Goal: Task Accomplishment & Management: Use online tool/utility

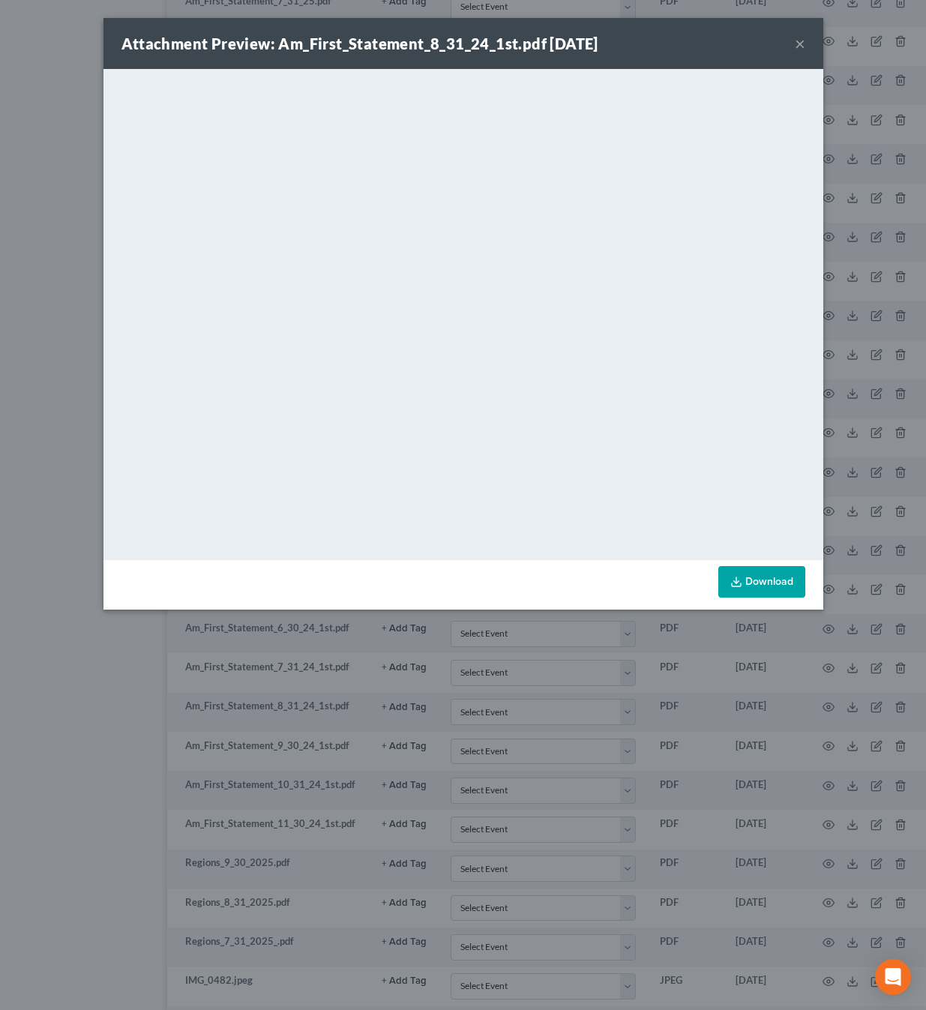
scroll to position [1848, 77]
click at [798, 41] on button "×" at bounding box center [799, 43] width 10 height 18
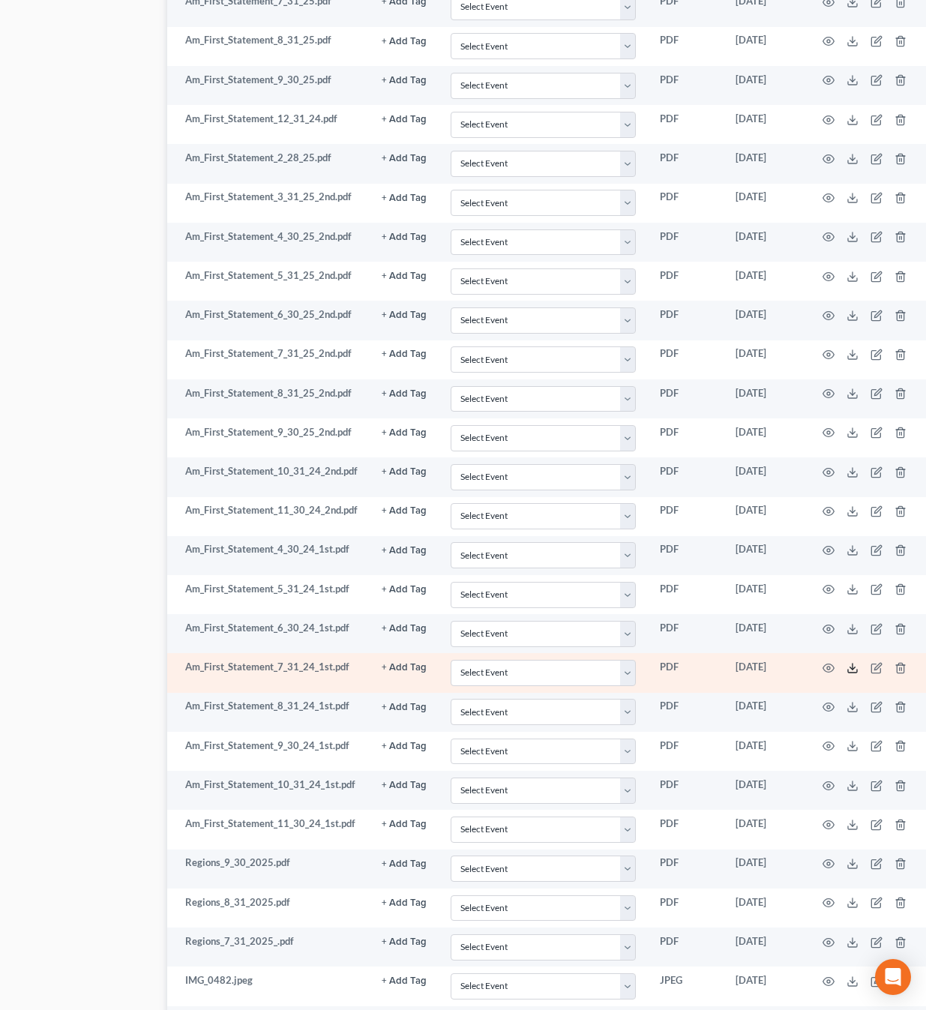
click at [853, 662] on icon at bounding box center [852, 668] width 12 height 12
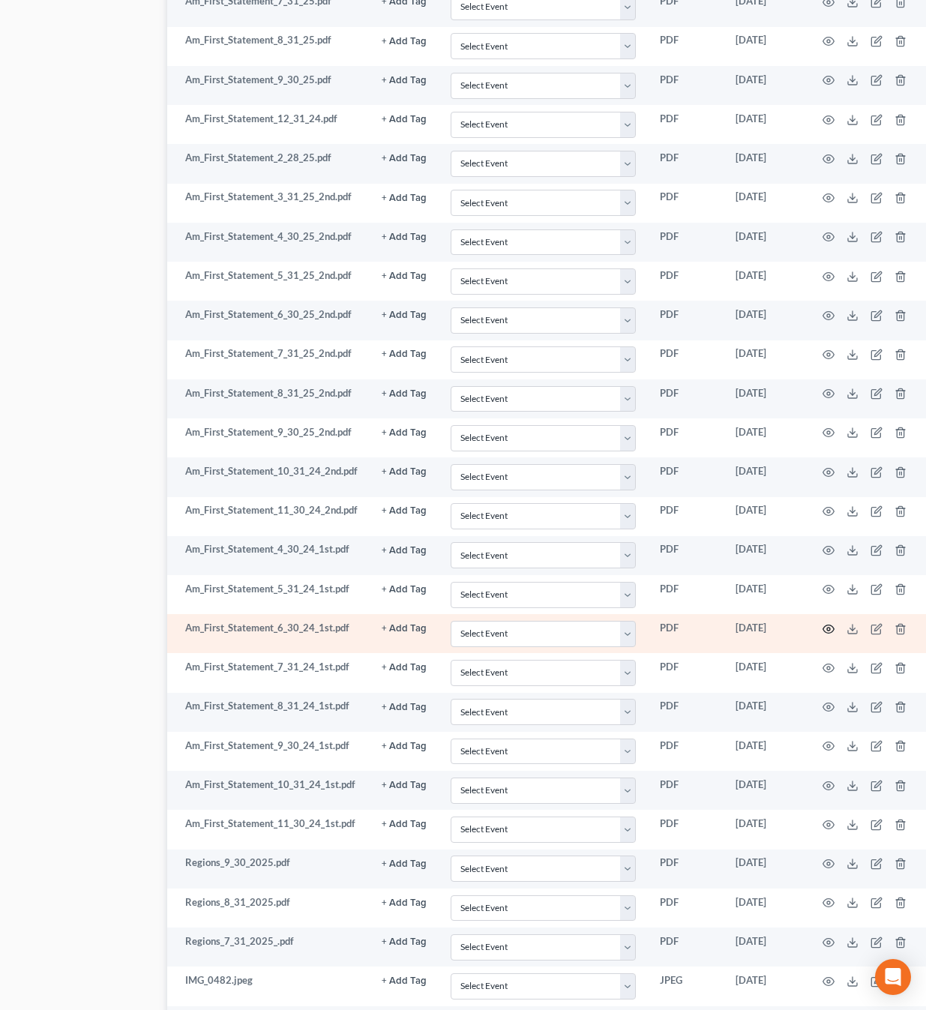
click at [827, 623] on icon "button" at bounding box center [828, 629] width 12 height 12
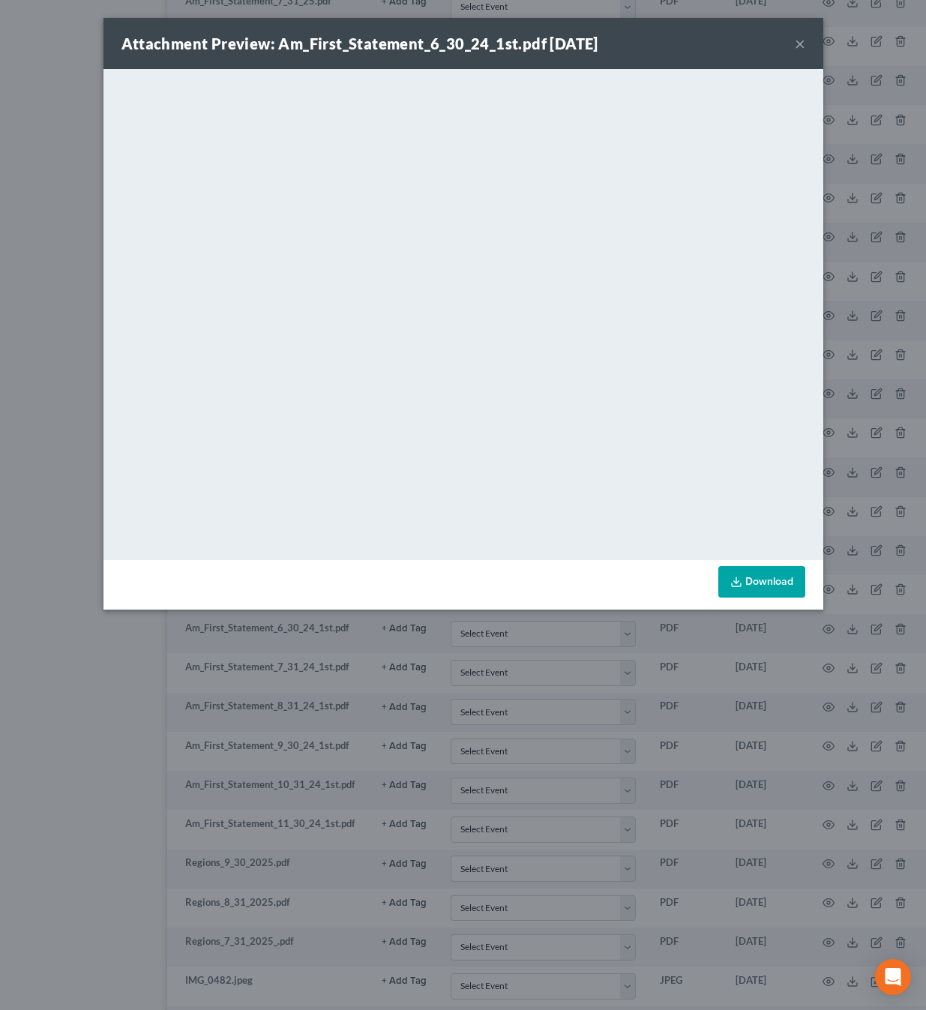
click at [800, 43] on button "×" at bounding box center [799, 43] width 10 height 18
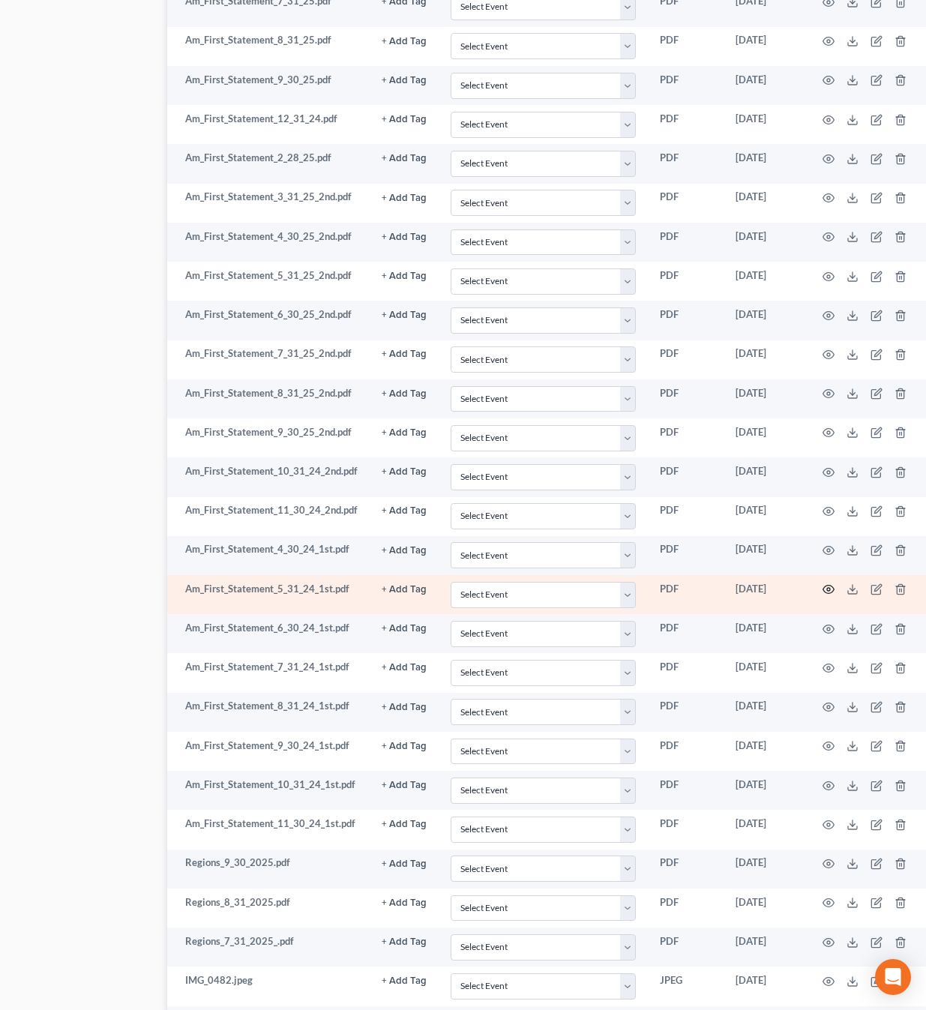
click at [827, 588] on circle "button" at bounding box center [828, 589] width 3 height 3
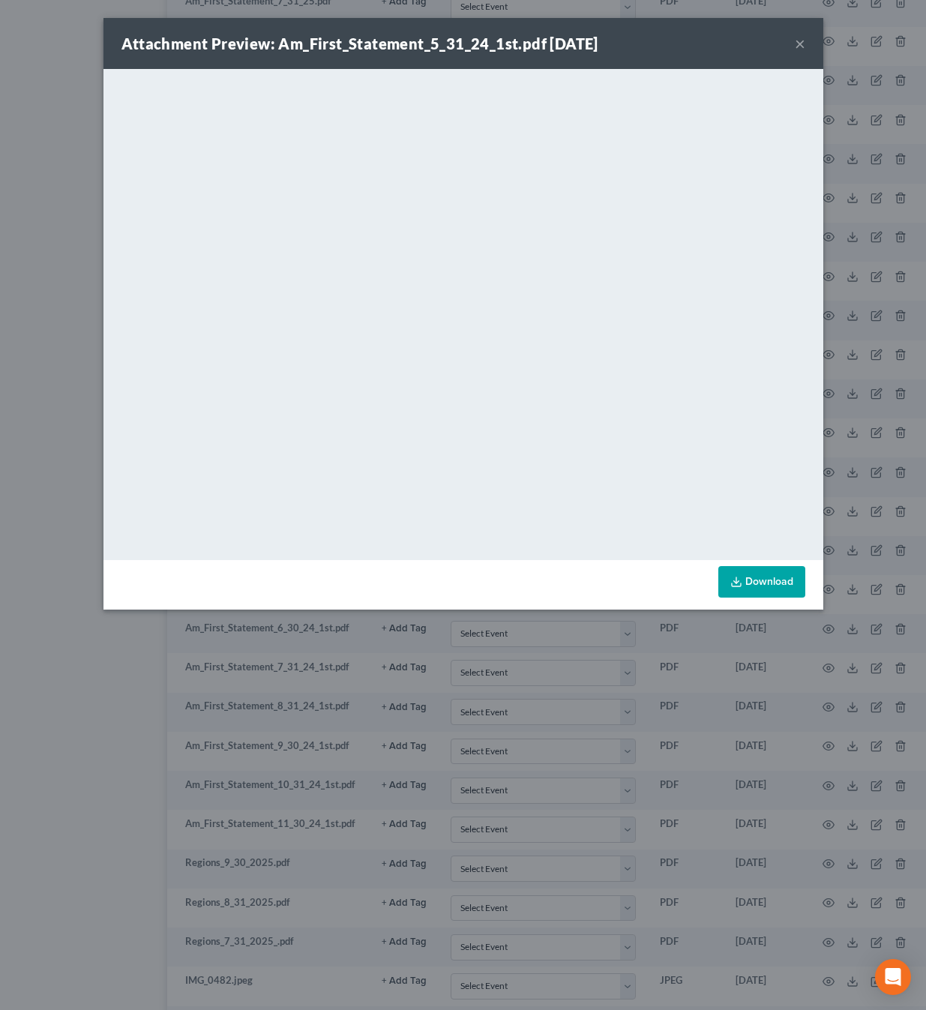
click at [802, 41] on button "×" at bounding box center [799, 43] width 10 height 18
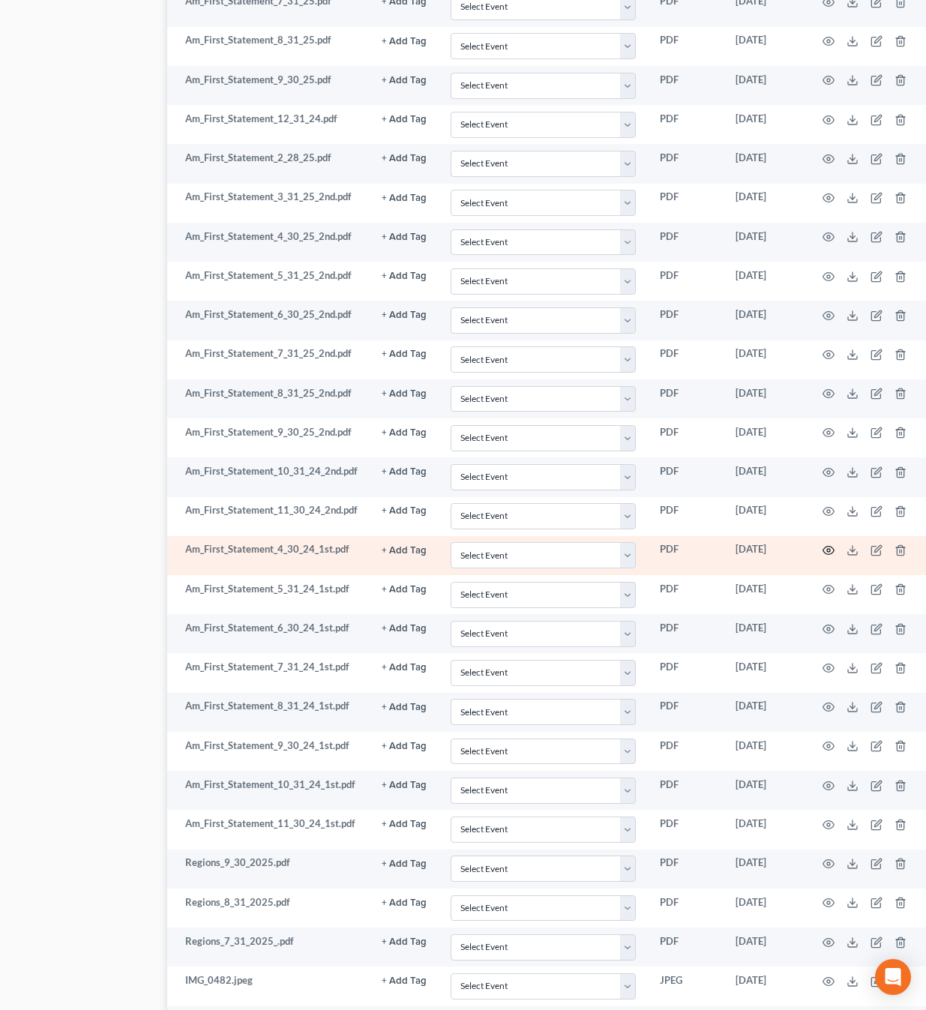
click at [827, 544] on icon "button" at bounding box center [828, 550] width 12 height 12
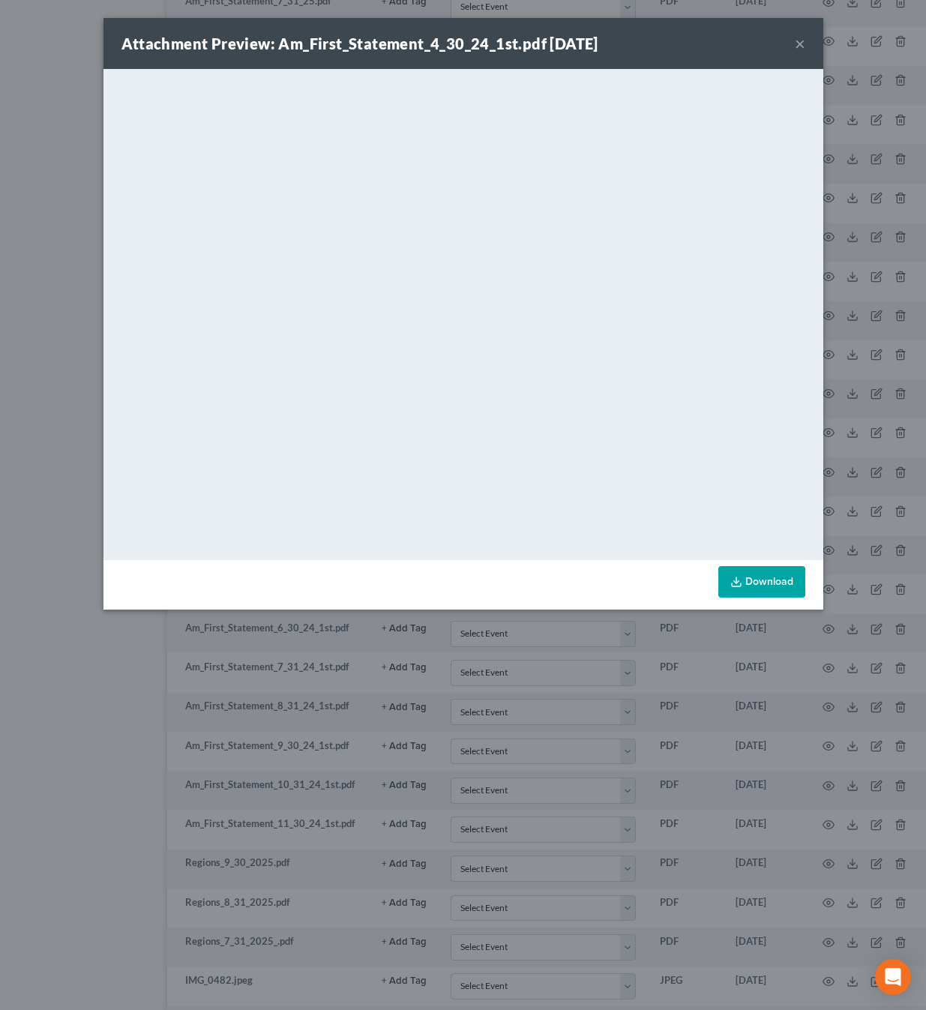
click at [798, 44] on button "×" at bounding box center [799, 43] width 10 height 18
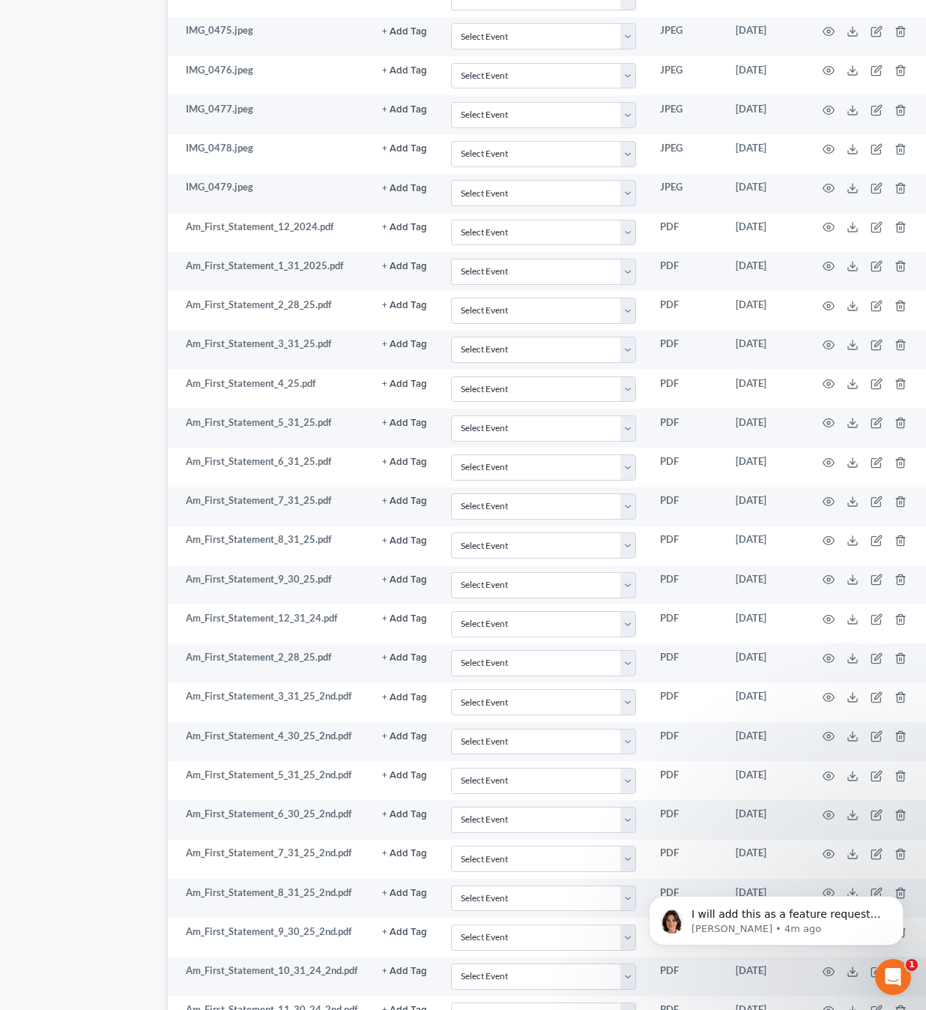
scroll to position [1360, 76]
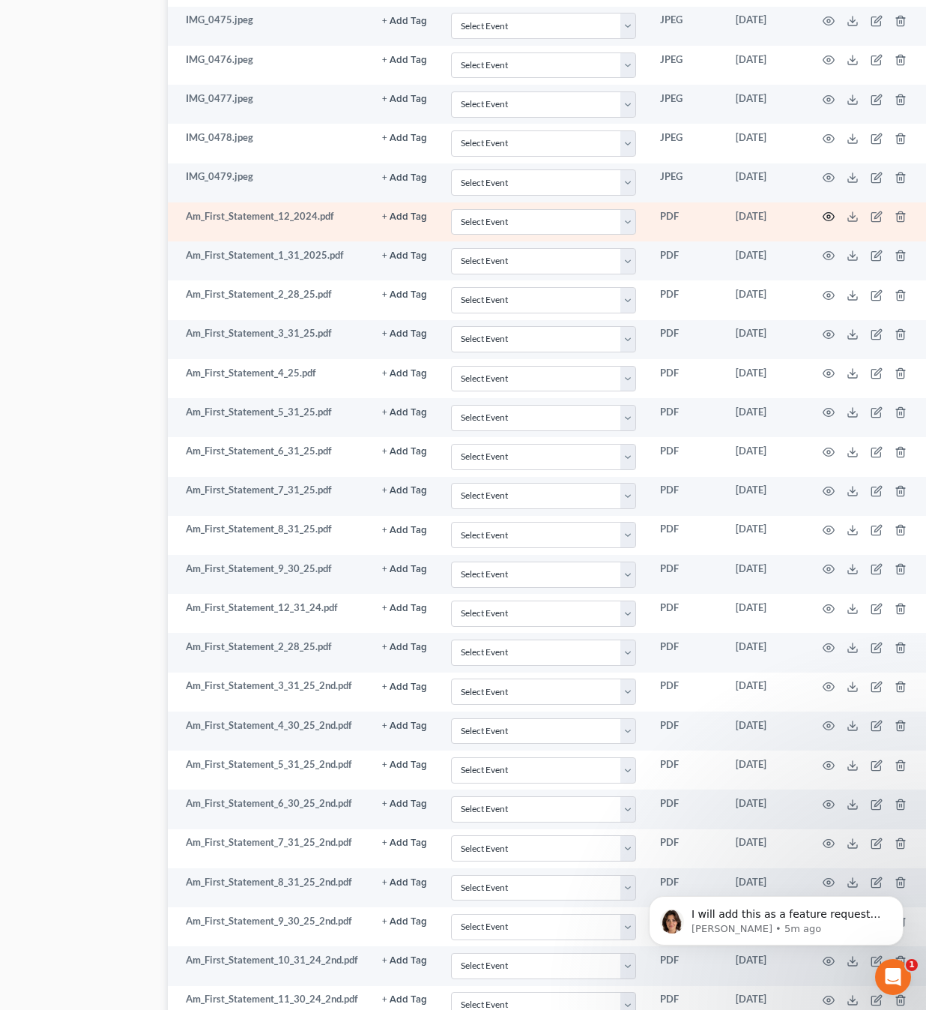
click at [823, 211] on icon "button" at bounding box center [829, 217] width 12 height 12
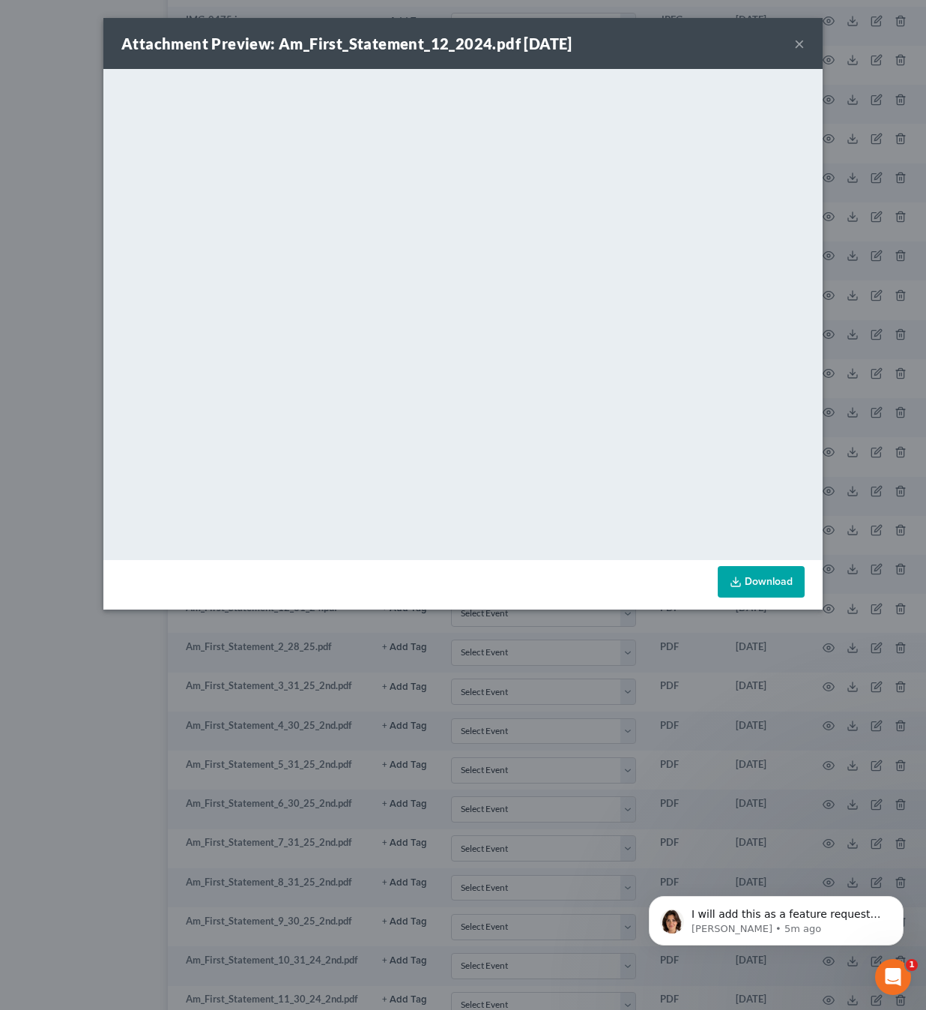
click at [799, 44] on button "×" at bounding box center [799, 43] width 10 height 18
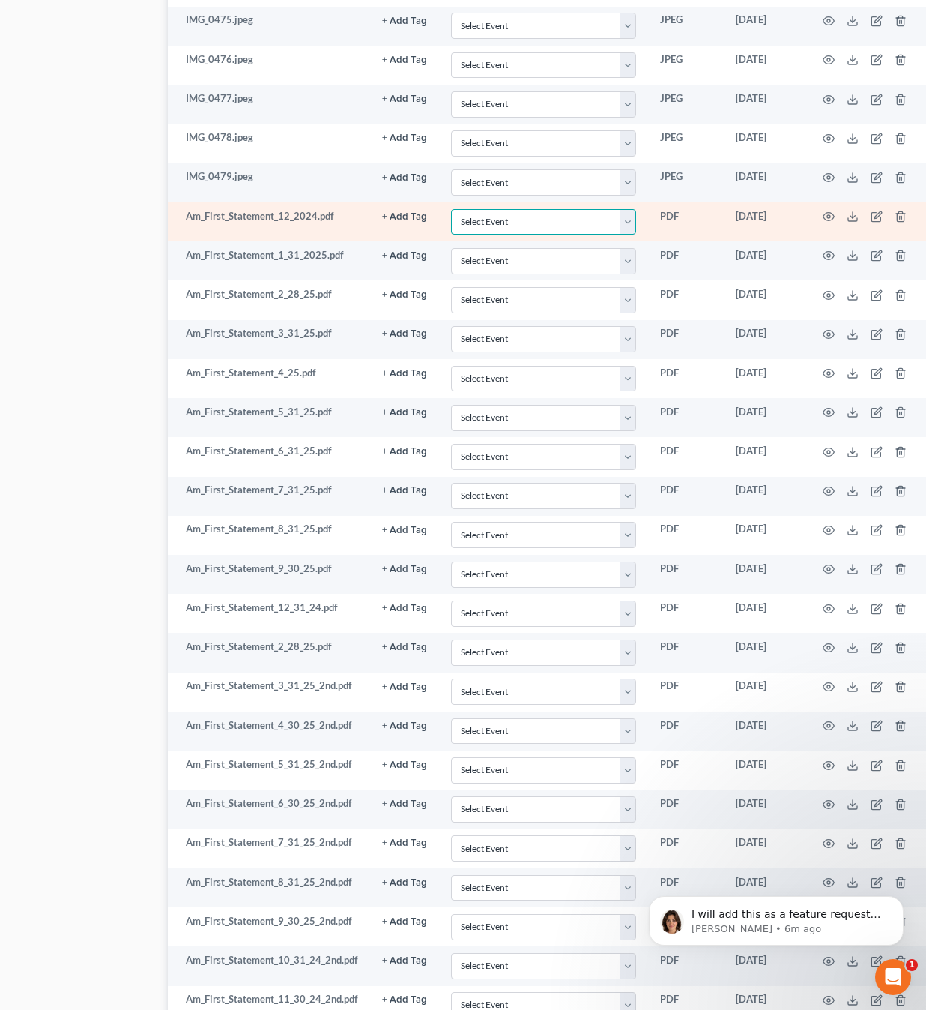
select select "4"
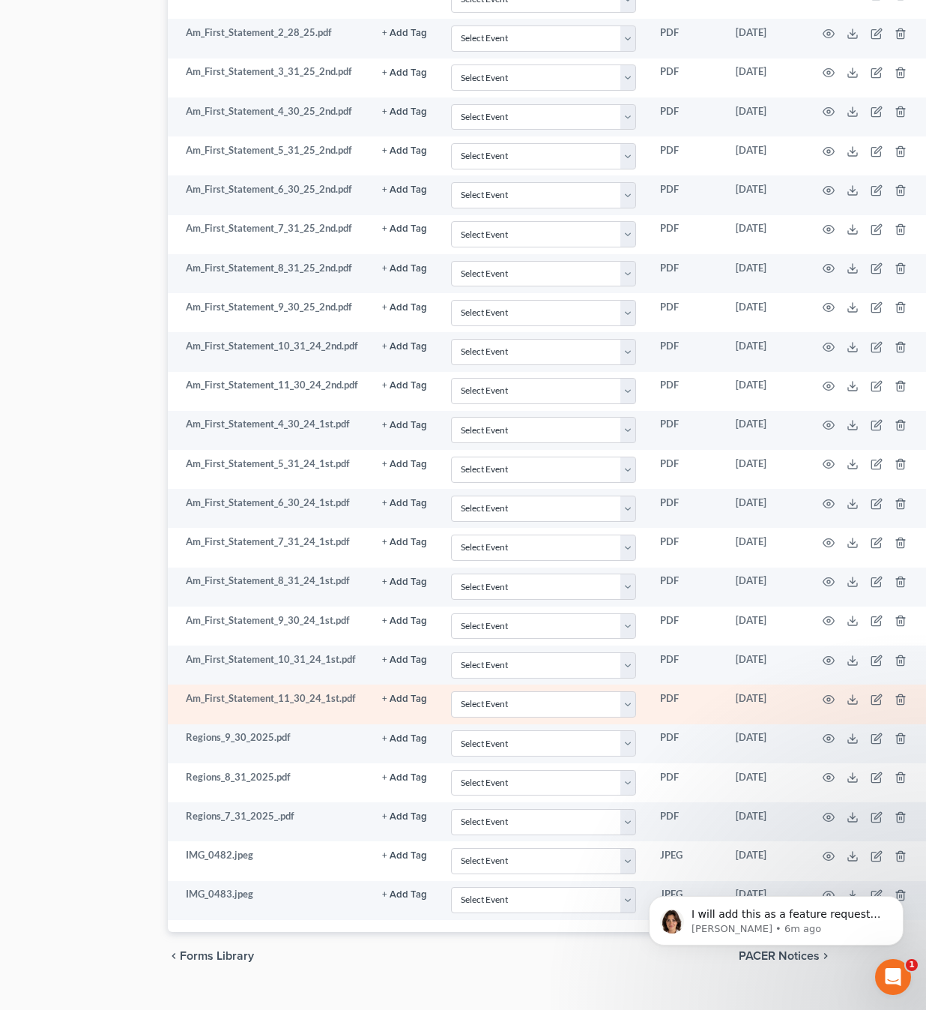
scroll to position [1973, 76]
click at [625, 692] on select "Select Event 20 Largest Unsecured Creditors Amended Schedules (Fee) Attachment …" at bounding box center [543, 705] width 185 height 26
select select "4"
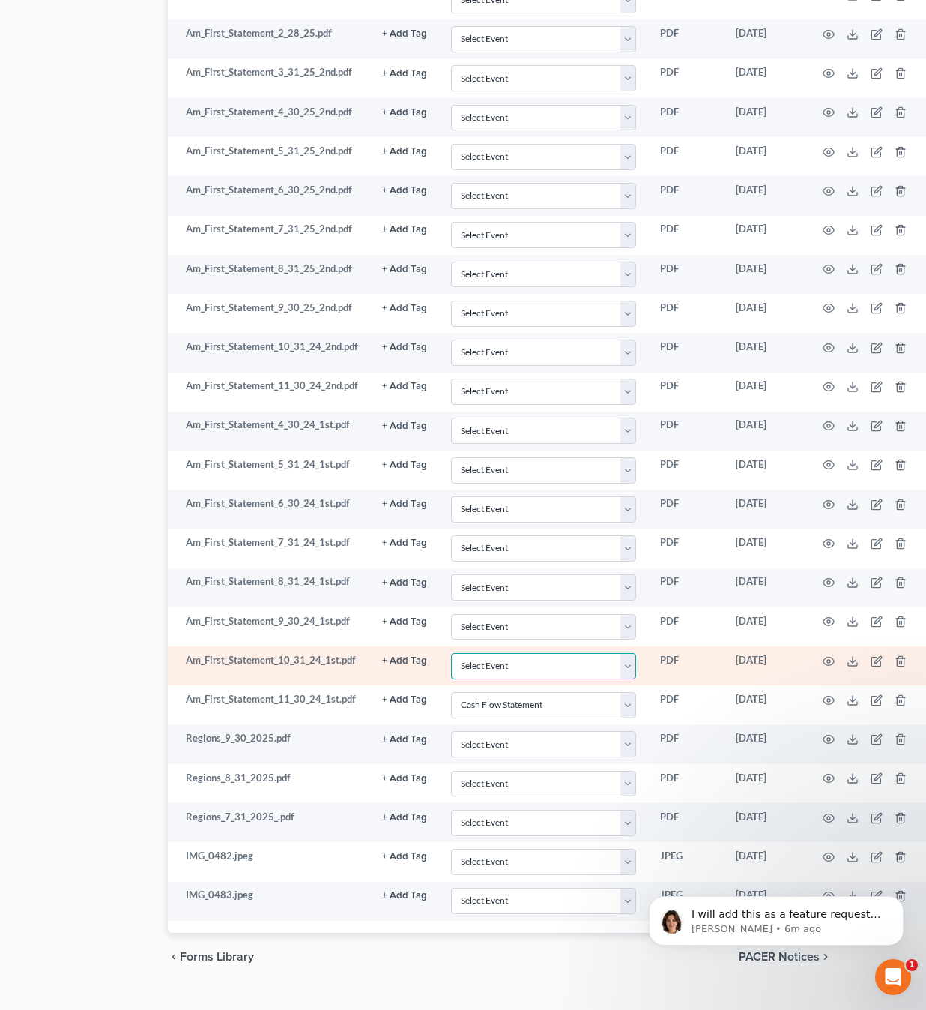
click at [630, 653] on select "Select Event 20 Largest Unsecured Creditors Amended Schedules (Fee) Attachment …" at bounding box center [543, 666] width 185 height 26
select select "4"
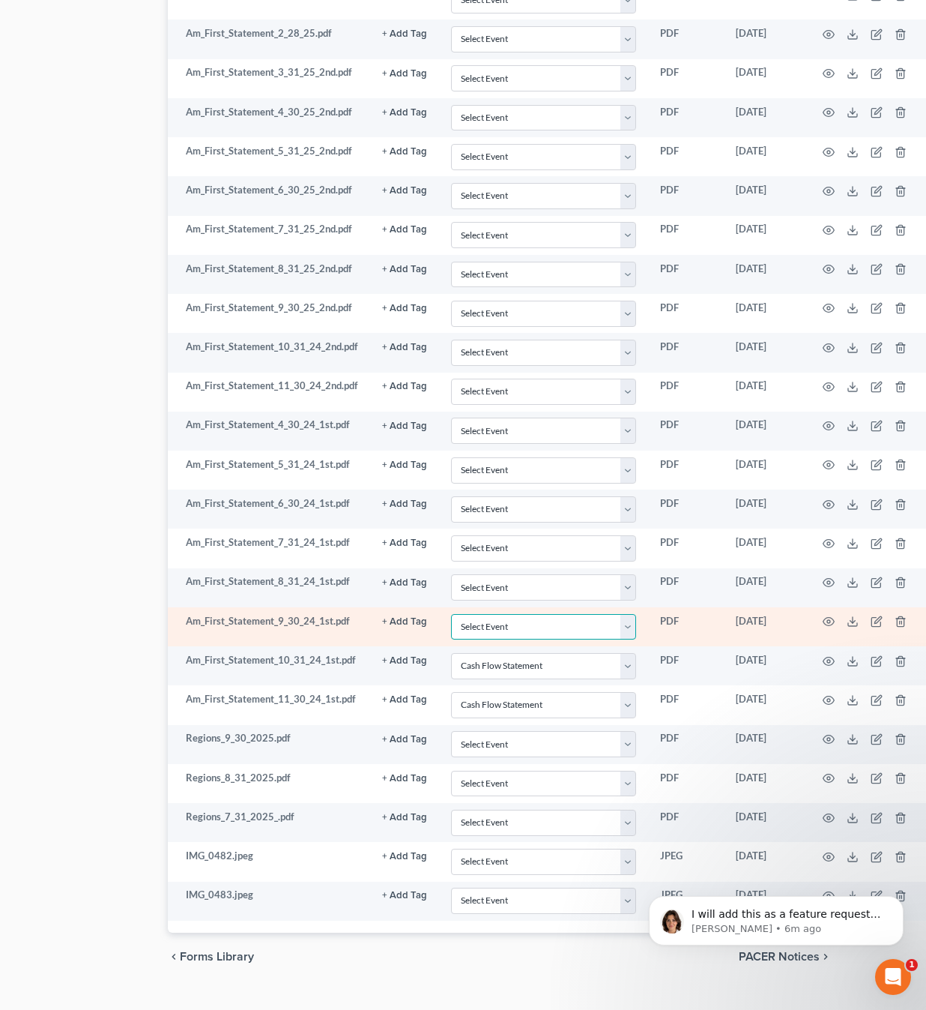
click at [621, 614] on select "Select Event 20 Largest Unsecured Creditors Amended Schedules (Fee) Attachment …" at bounding box center [543, 627] width 185 height 26
select select "4"
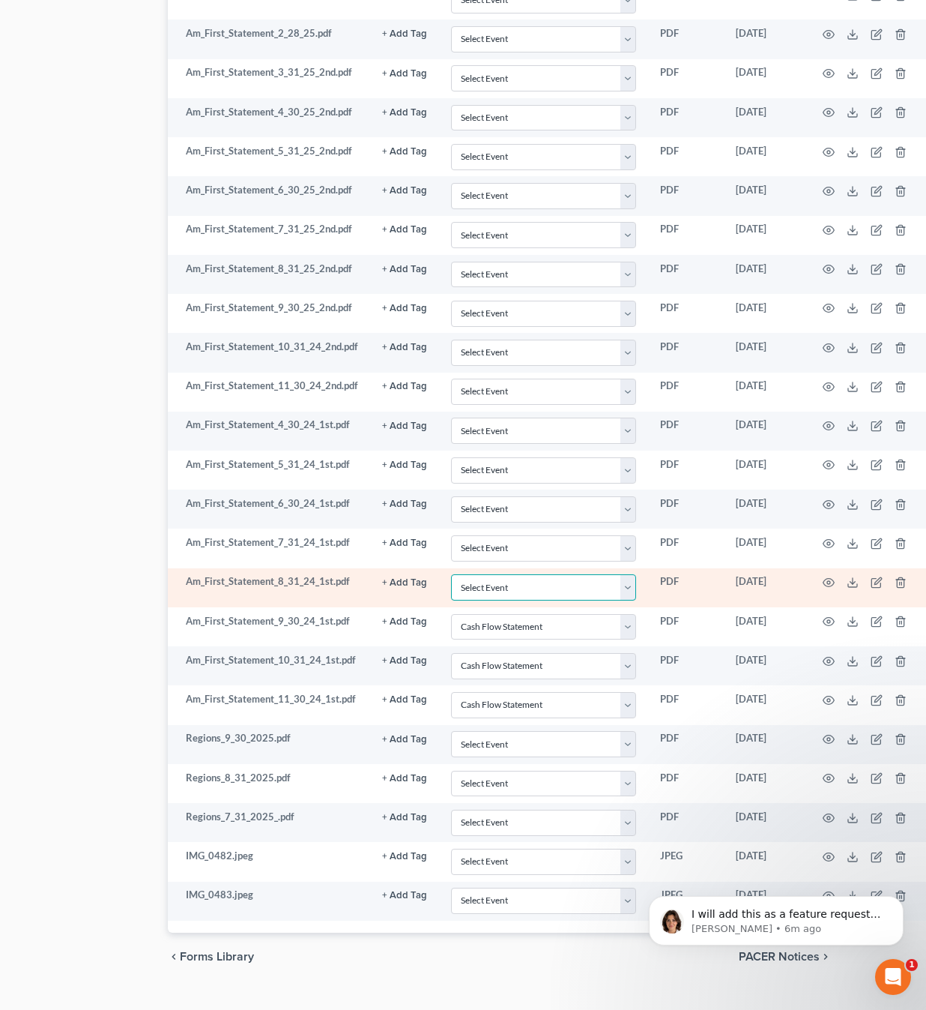
click at [629, 574] on select "Select Event 20 Largest Unsecured Creditors Amended Schedules (Fee) Attachment …" at bounding box center [543, 587] width 185 height 26
select select "4"
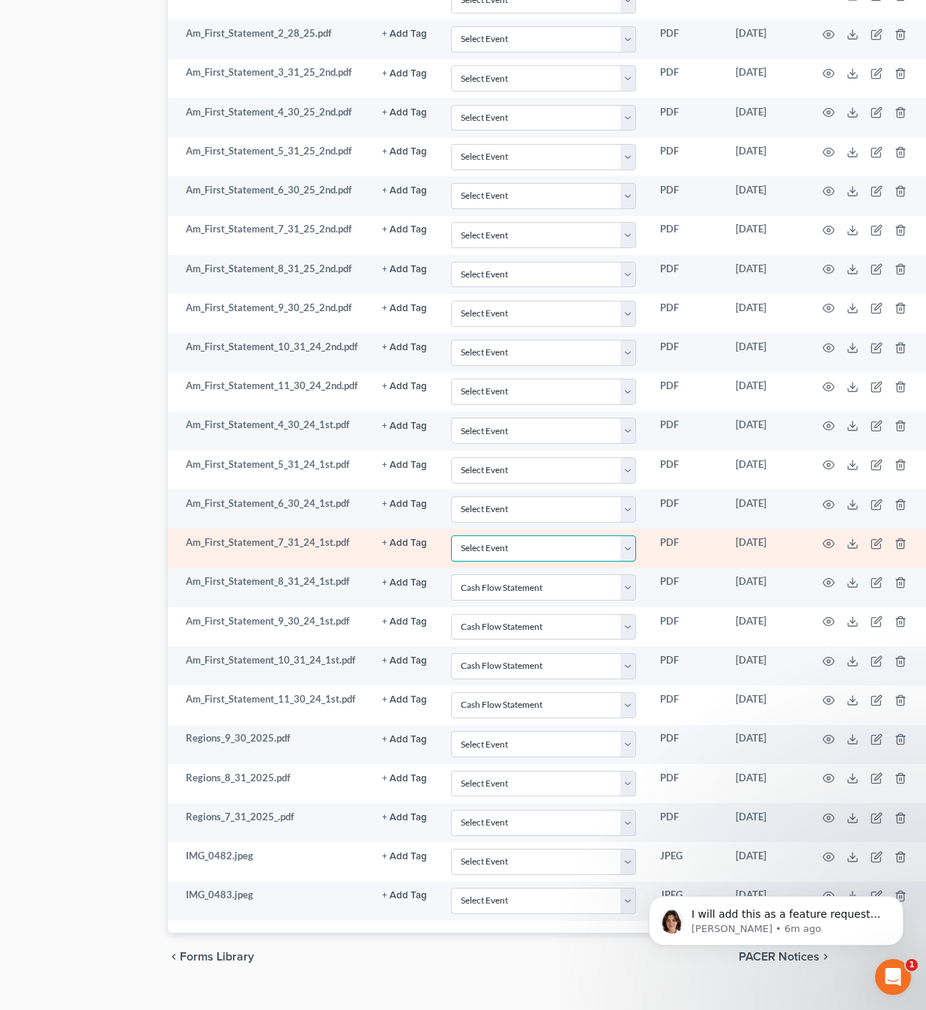
select select "4"
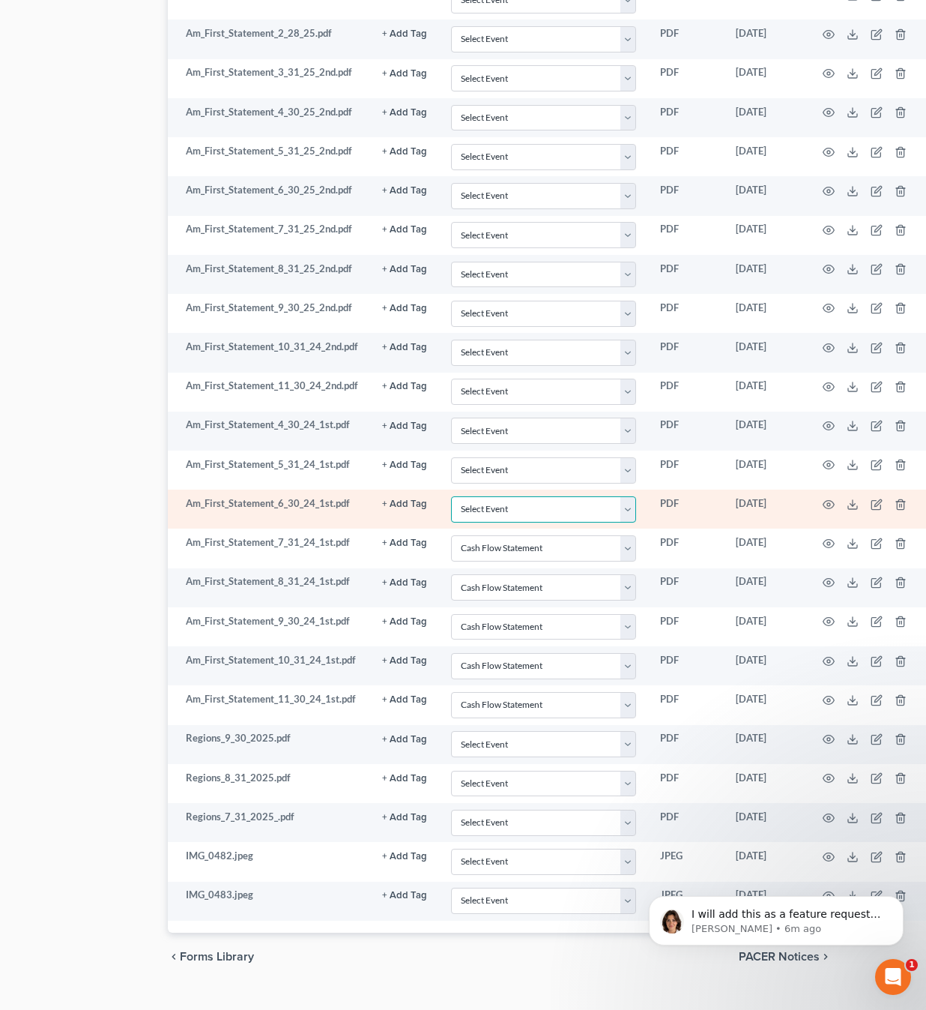
click at [626, 496] on select "Select Event 20 Largest Unsecured Creditors Amended Schedules (Fee) Attachment …" at bounding box center [543, 509] width 185 height 26
select select "4"
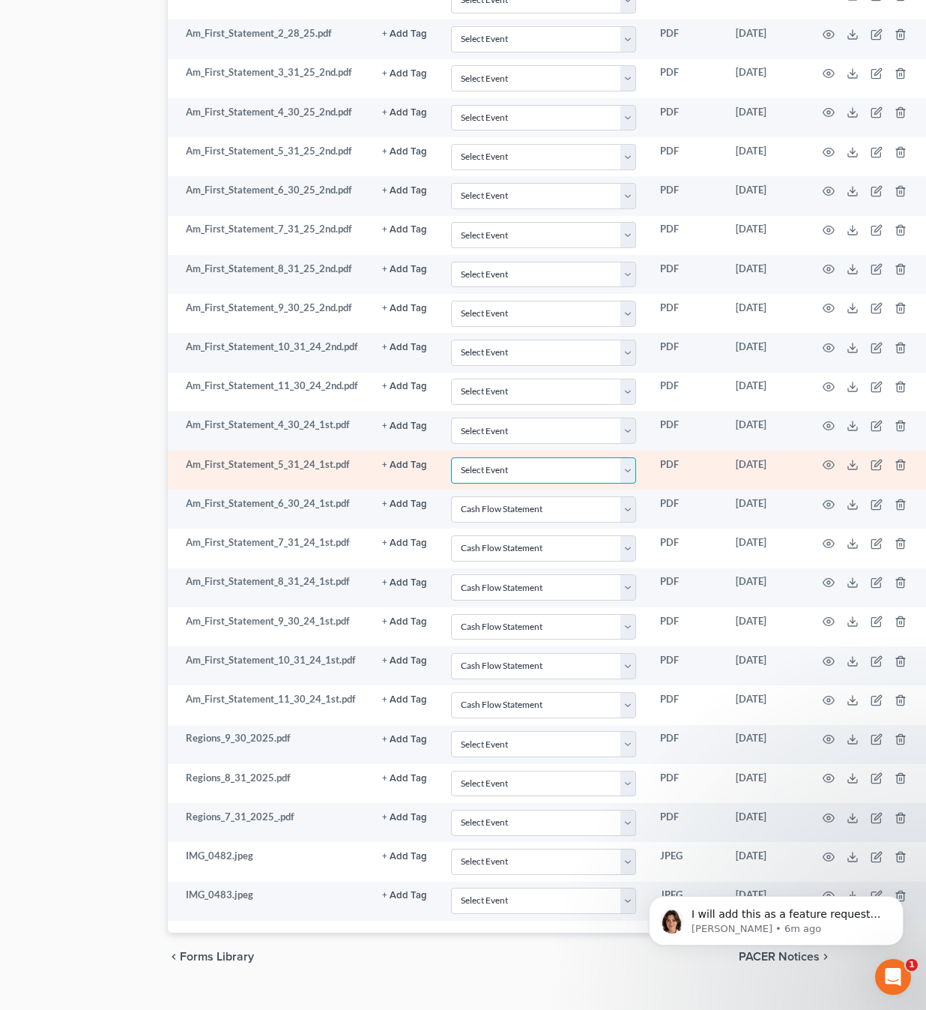
click at [630, 457] on select "Select Event 20 Largest Unsecured Creditors Amended Schedules (Fee) Attachment …" at bounding box center [543, 470] width 185 height 26
select select "4"
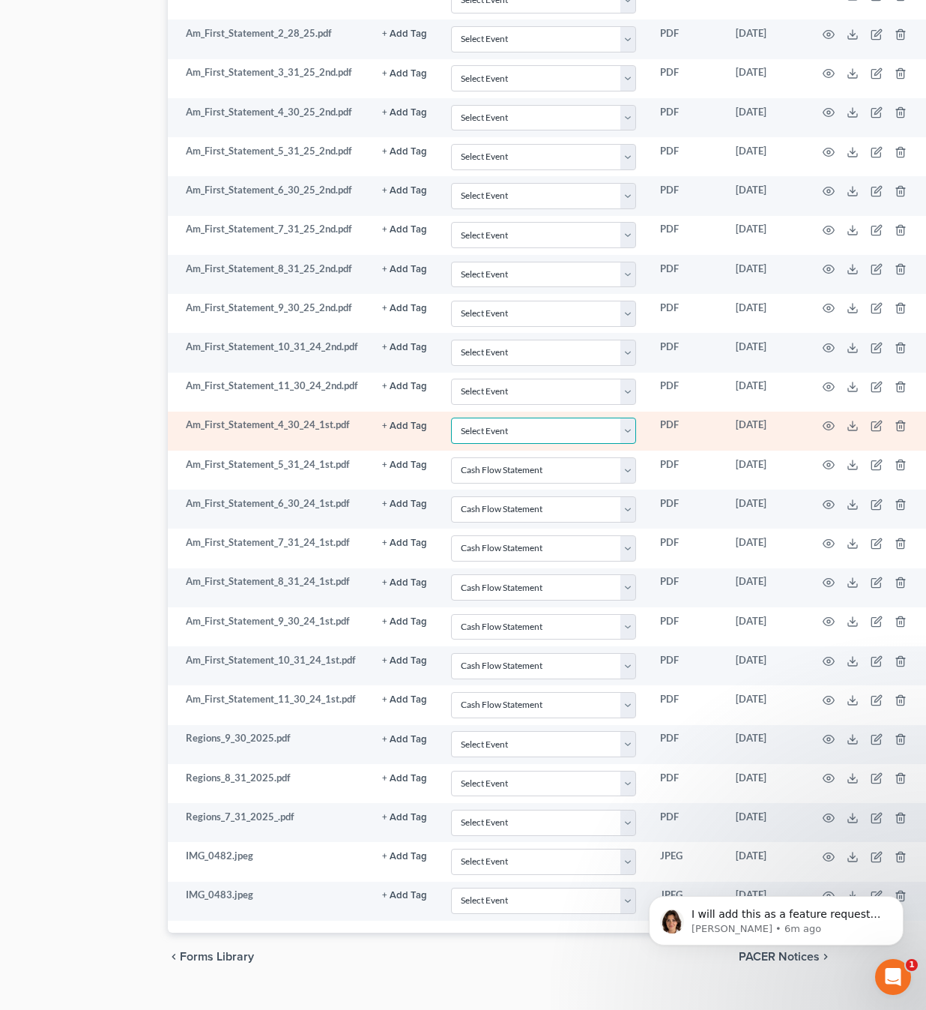
click at [627, 417] on select "Select Event 20 Largest Unsecured Creditors Amended Schedules (Fee) Attachment …" at bounding box center [543, 430] width 185 height 26
select select "4"
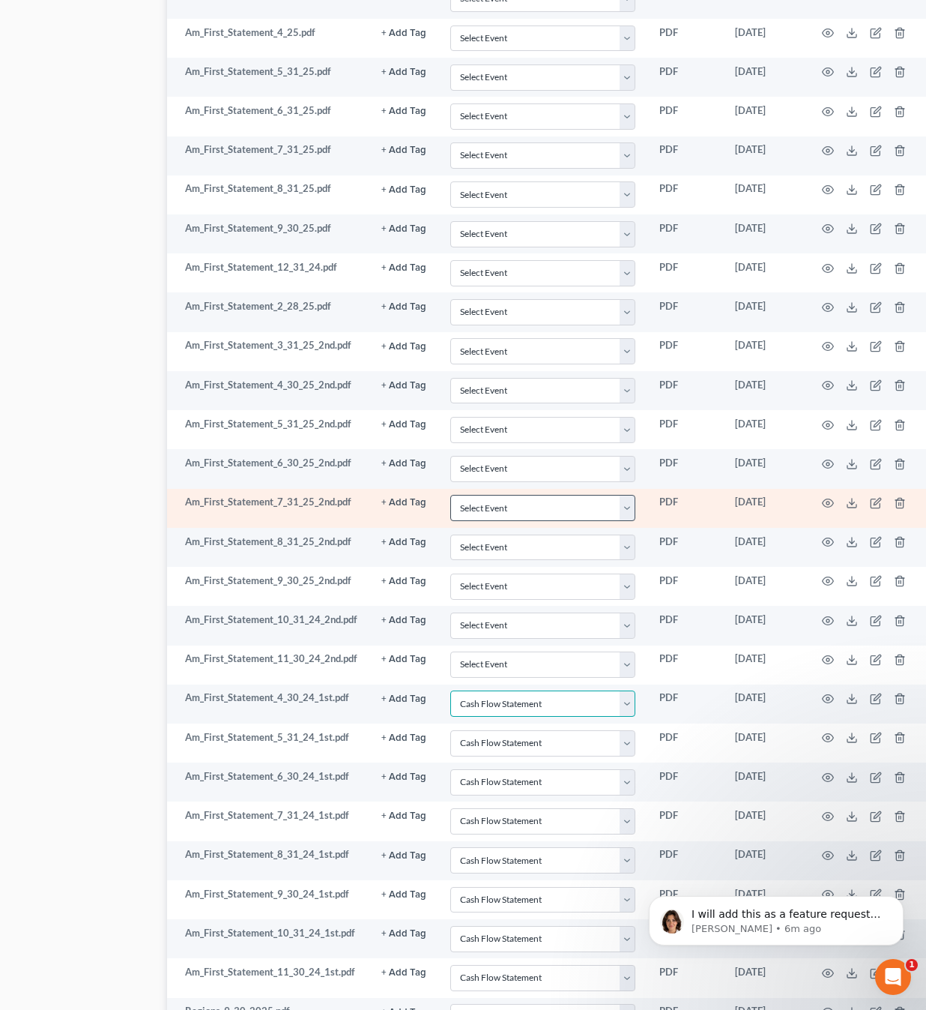
scroll to position [1694, 76]
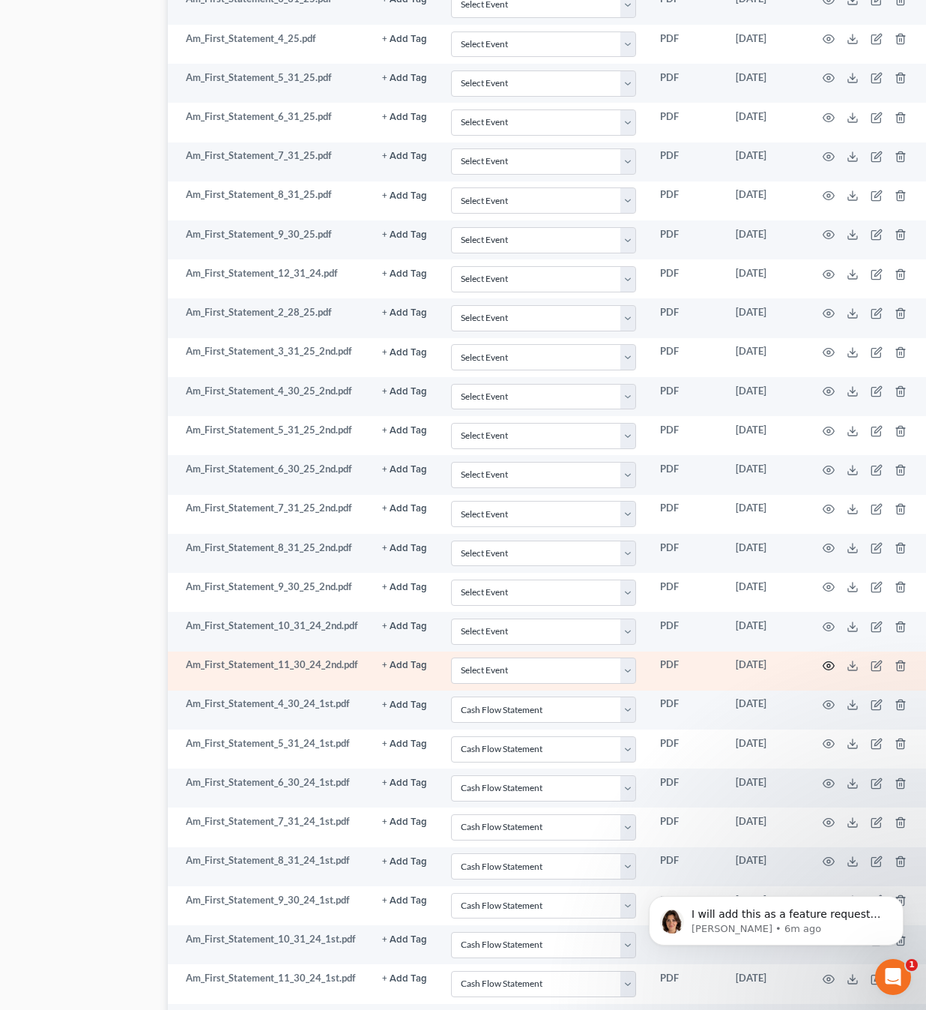
click at [823, 660] on icon "button" at bounding box center [829, 666] width 12 height 12
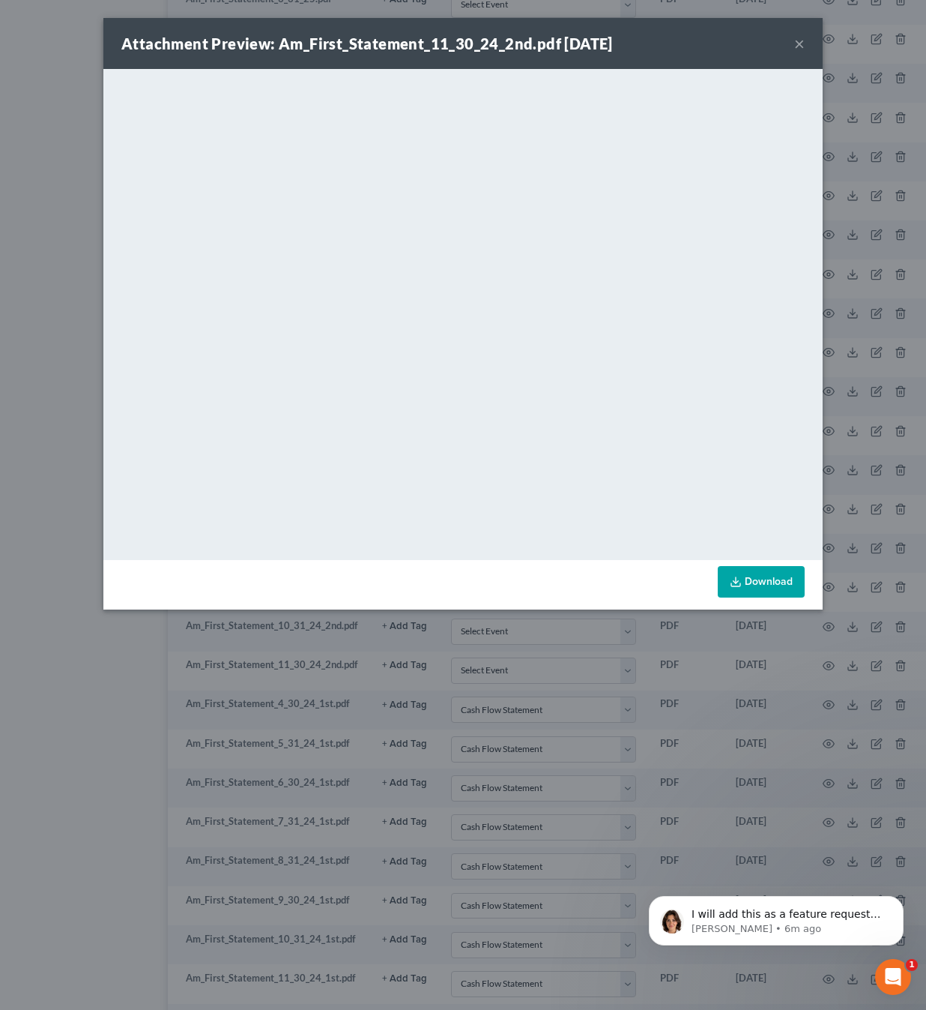
click at [807, 39] on div "Attachment Preview: Am_First_Statement_11_30_24_2nd.pdf [DATE] ×" at bounding box center [463, 43] width 720 height 51
click at [800, 43] on button "×" at bounding box center [799, 43] width 10 height 18
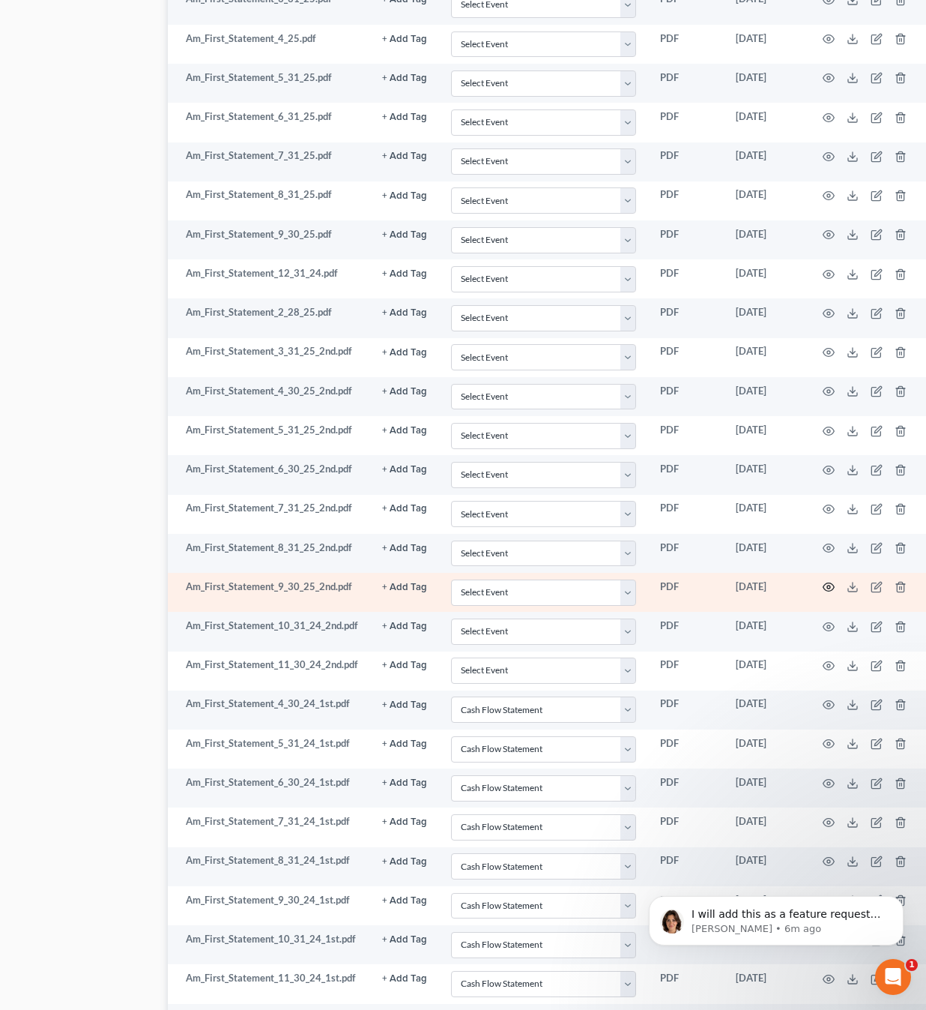
click at [827, 583] on icon "button" at bounding box center [829, 587] width 11 height 8
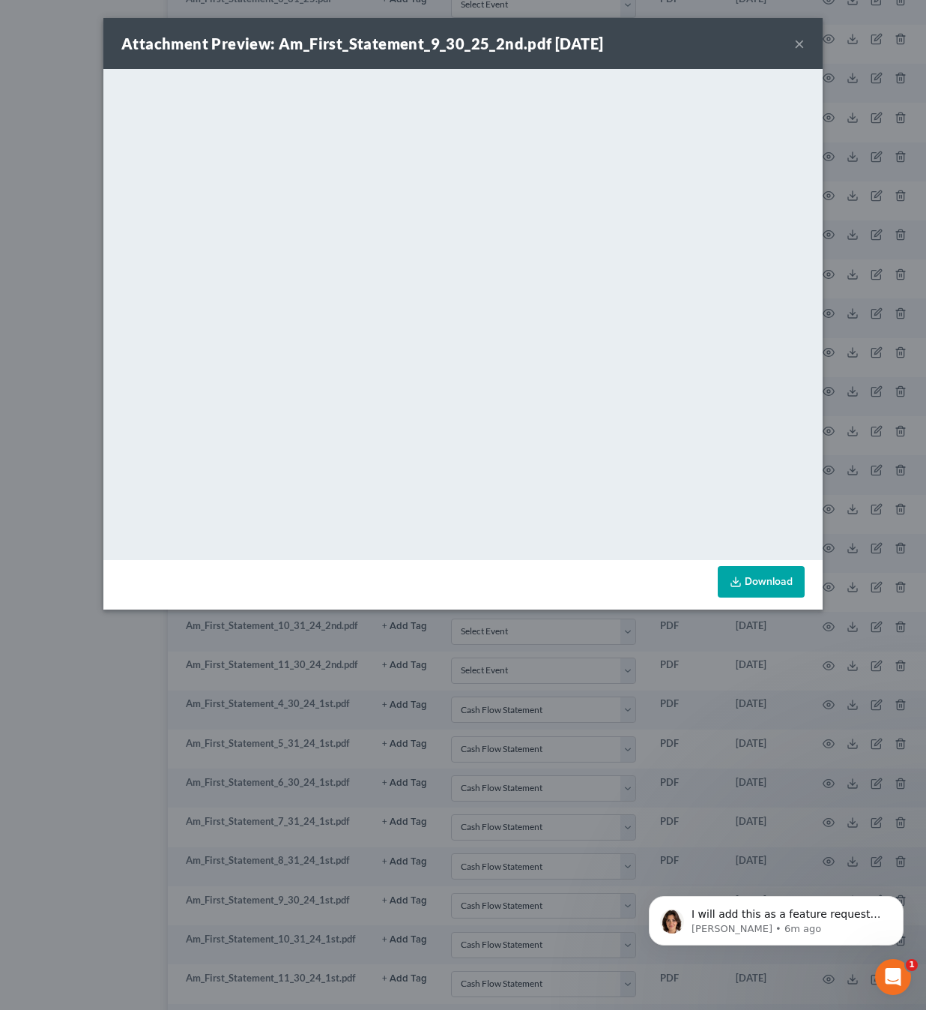
click at [797, 42] on button "×" at bounding box center [799, 43] width 10 height 18
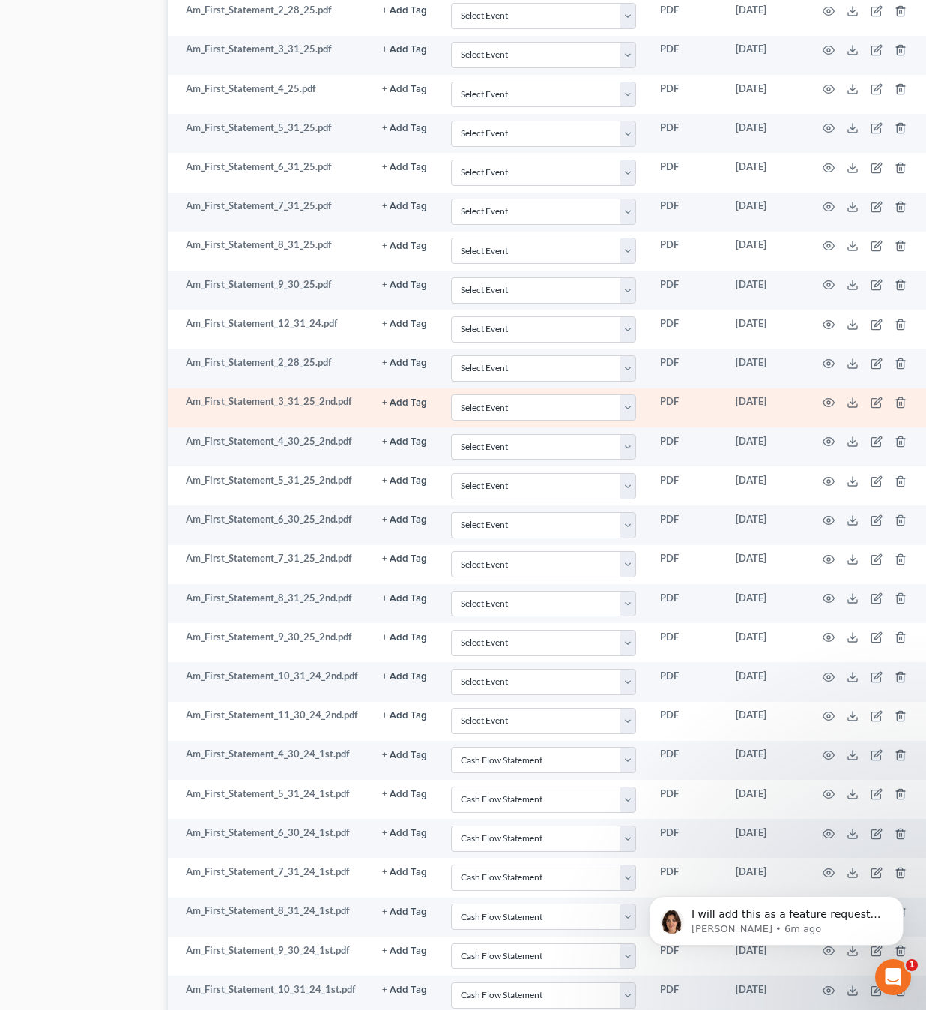
scroll to position [1638, 76]
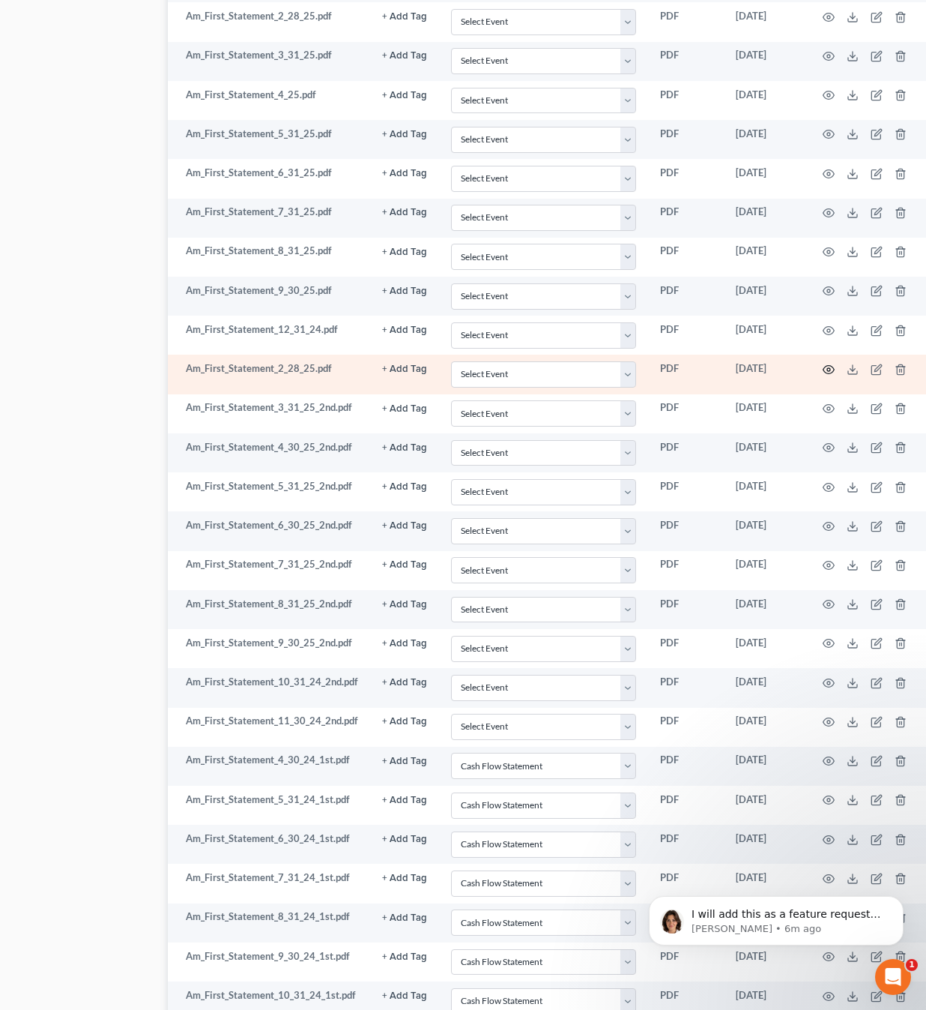
click at [827, 364] on icon "button" at bounding box center [829, 370] width 12 height 12
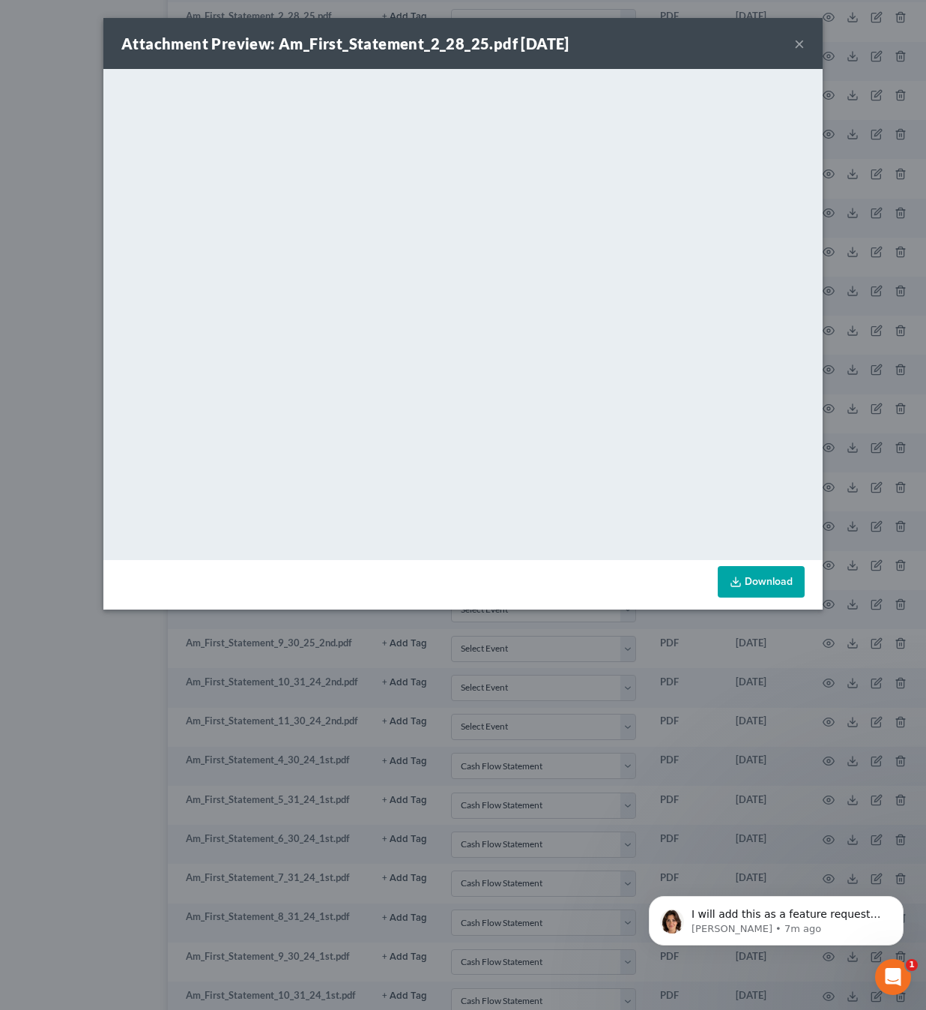
click at [796, 40] on button "×" at bounding box center [799, 43] width 10 height 18
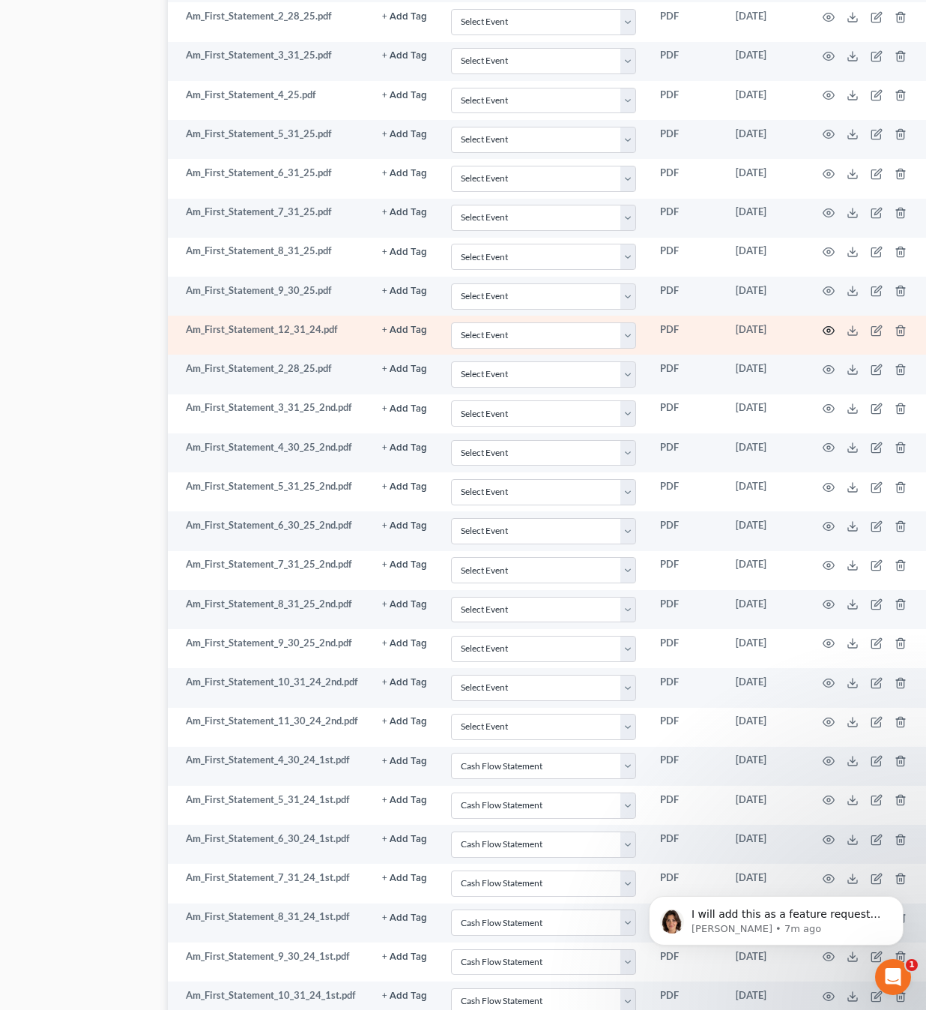
click at [827, 325] on icon "button" at bounding box center [829, 331] width 12 height 12
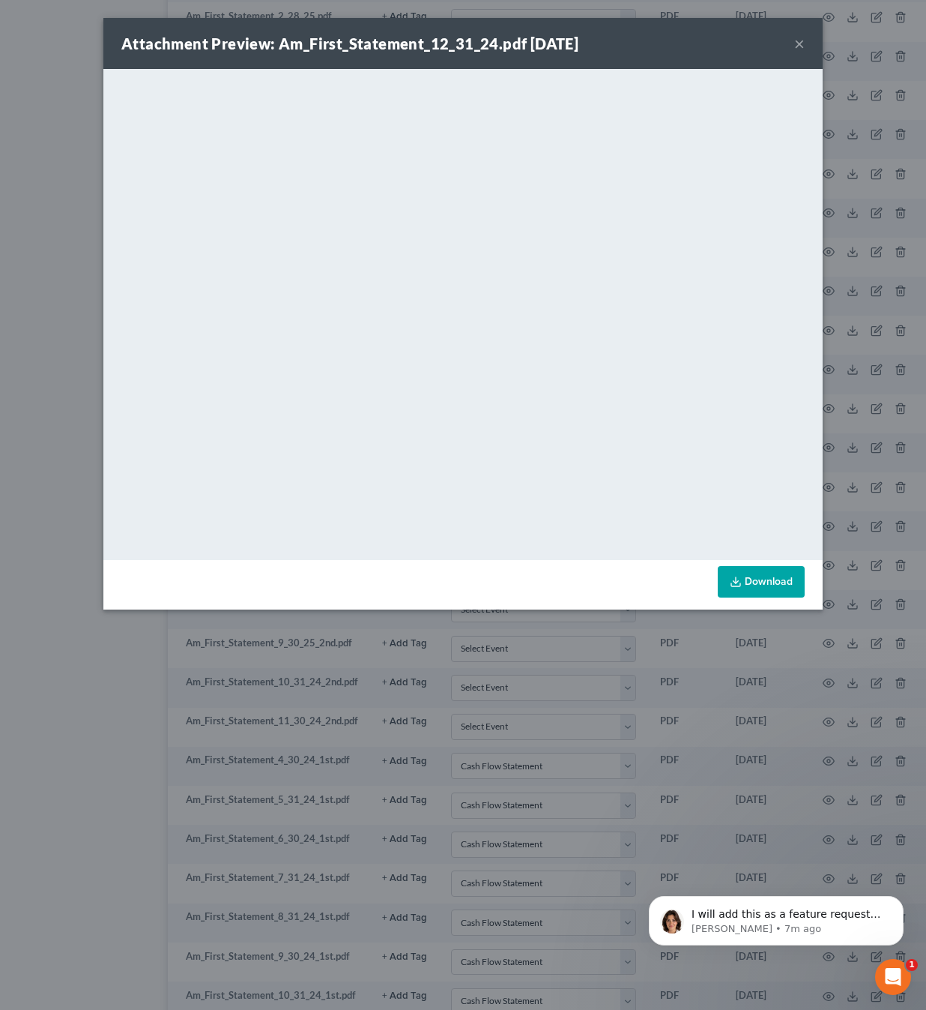
click at [806, 43] on div "Attachment Preview: Am_First_Statement_12_31_24.pdf [DATE] ×" at bounding box center [463, 43] width 720 height 51
click at [803, 43] on button "×" at bounding box center [799, 43] width 10 height 18
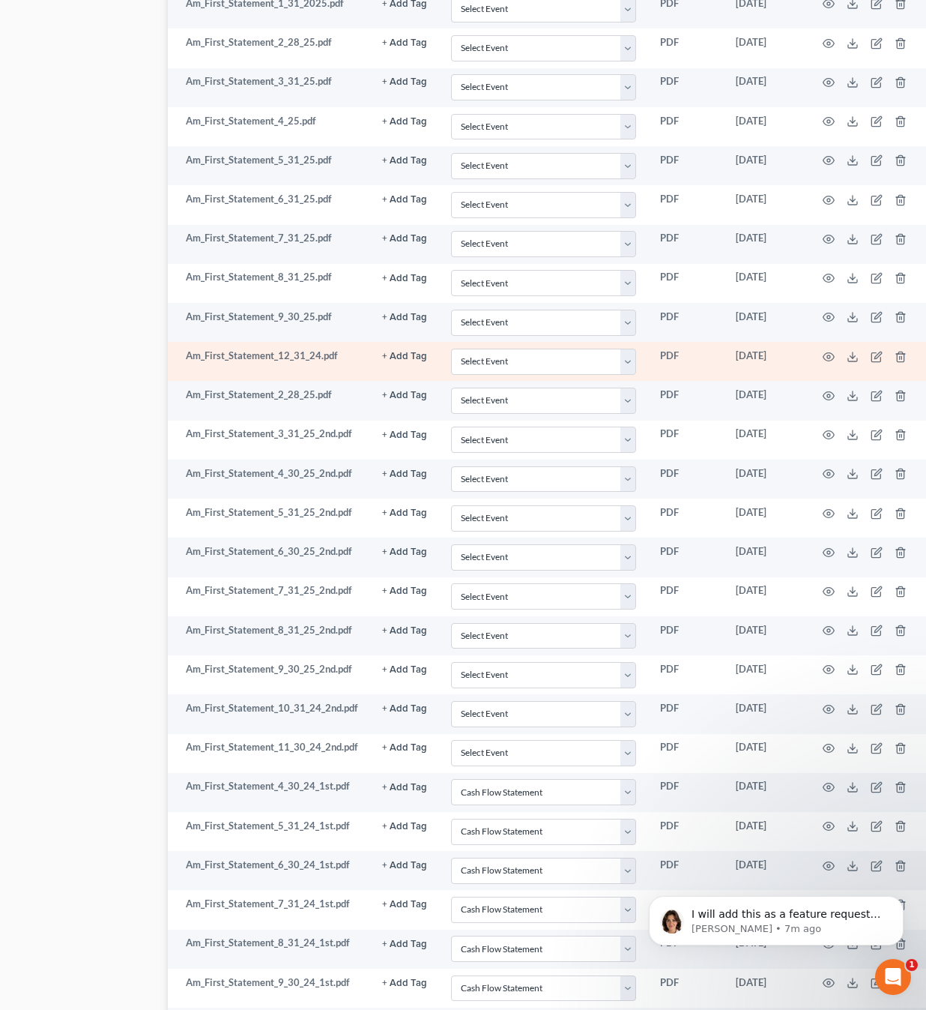
scroll to position [1605, 76]
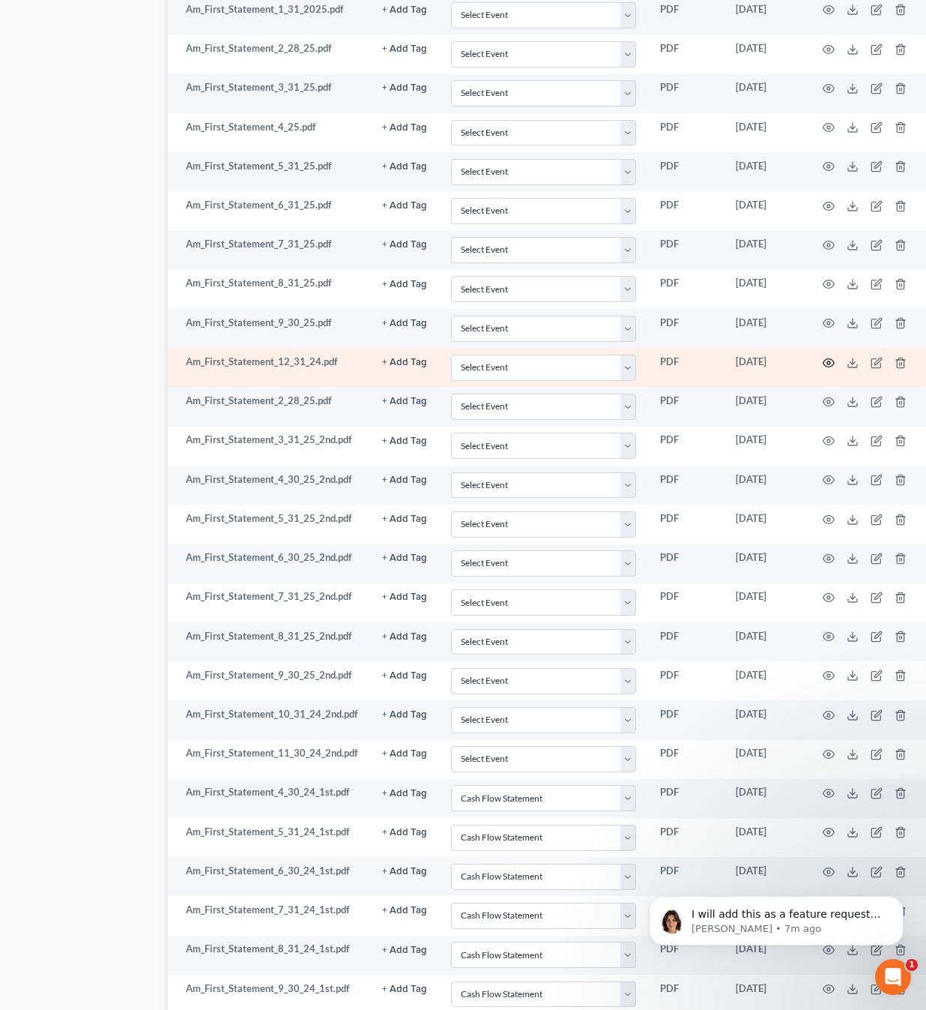
click at [824, 357] on icon "button" at bounding box center [829, 363] width 12 height 12
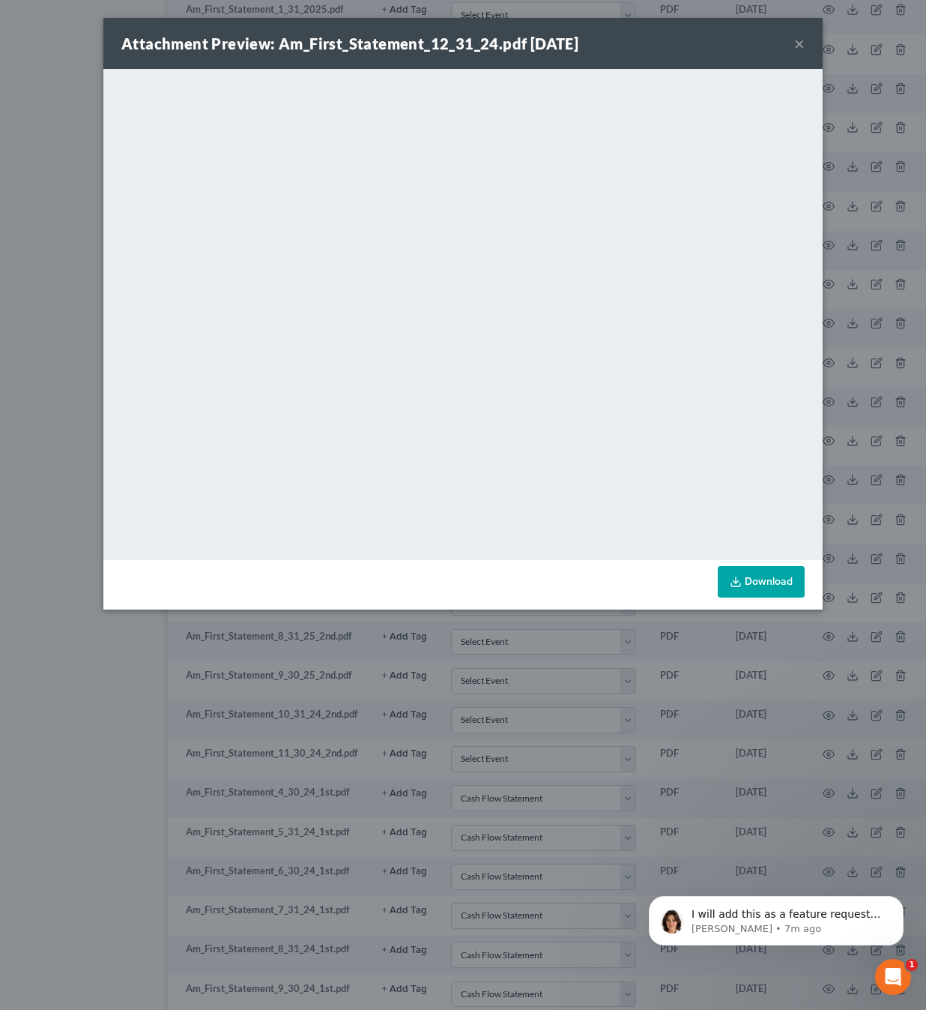
click at [801, 46] on button "×" at bounding box center [799, 43] width 10 height 18
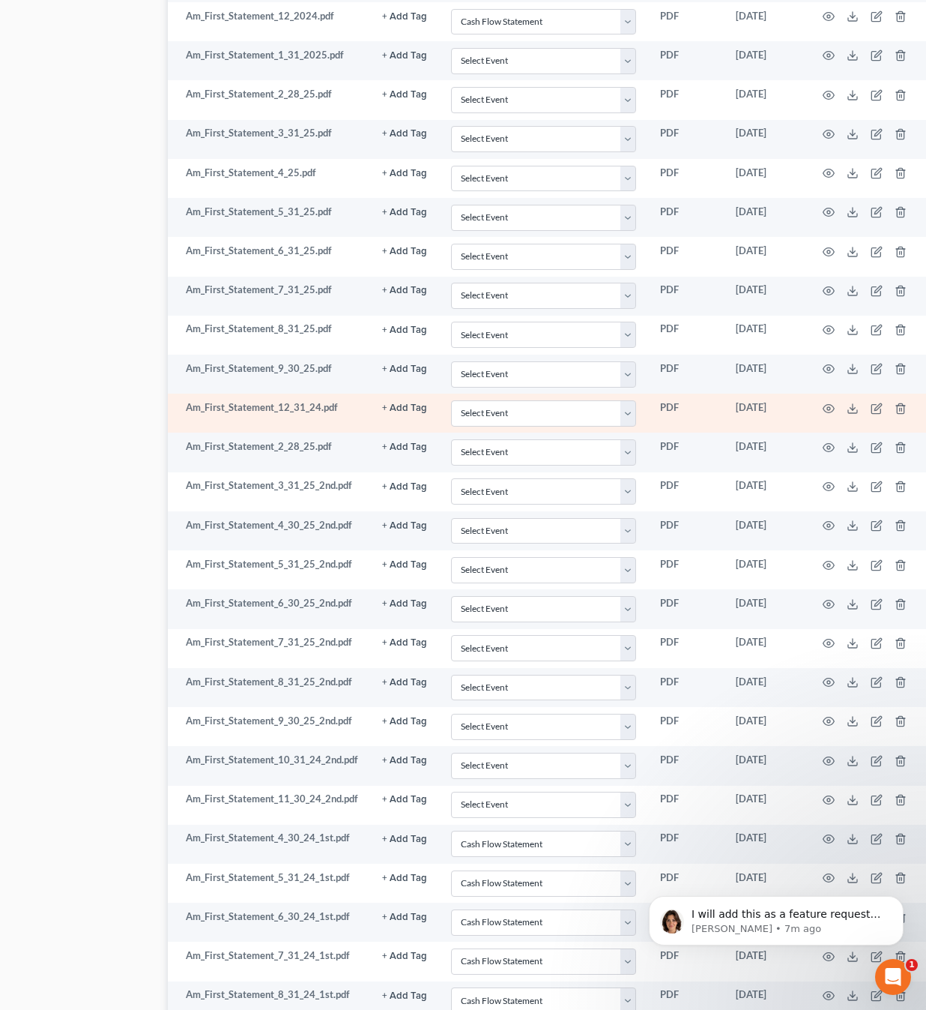
scroll to position [1557, 76]
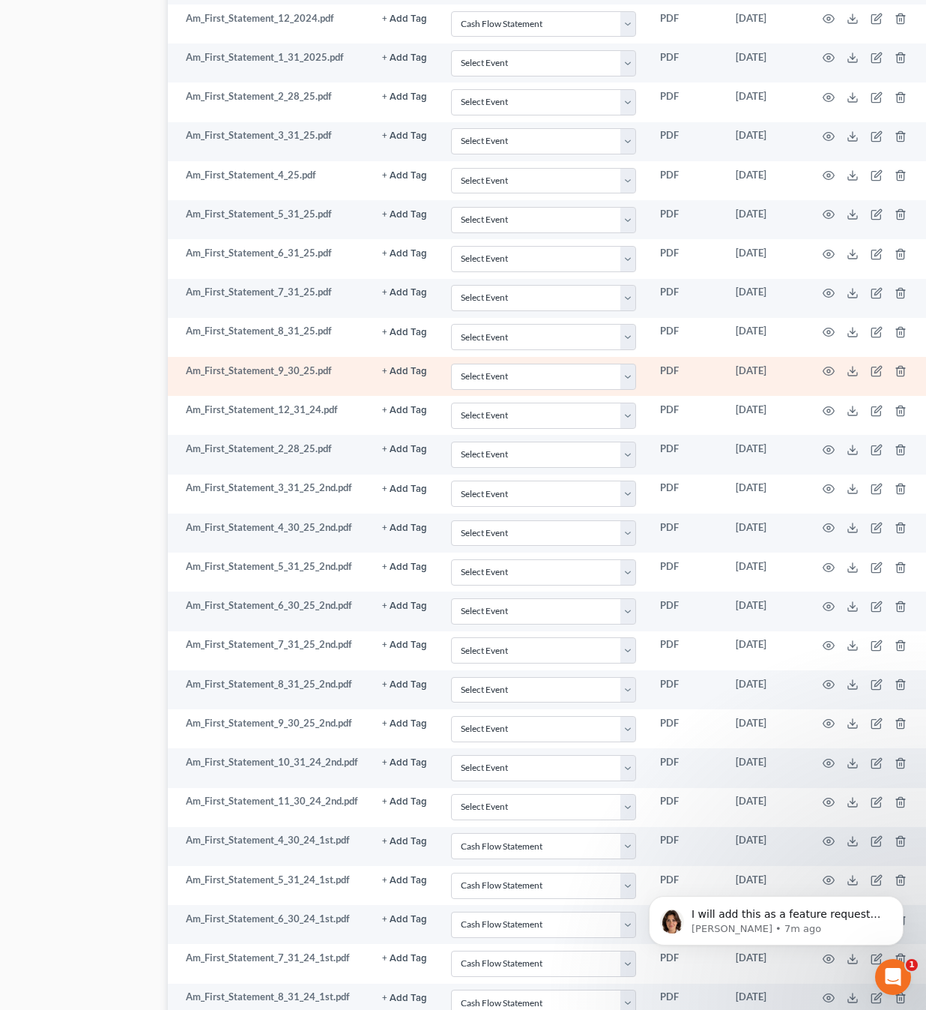
click at [815, 357] on td at bounding box center [868, 376] width 126 height 39
click at [827, 365] on icon "button" at bounding box center [829, 371] width 12 height 12
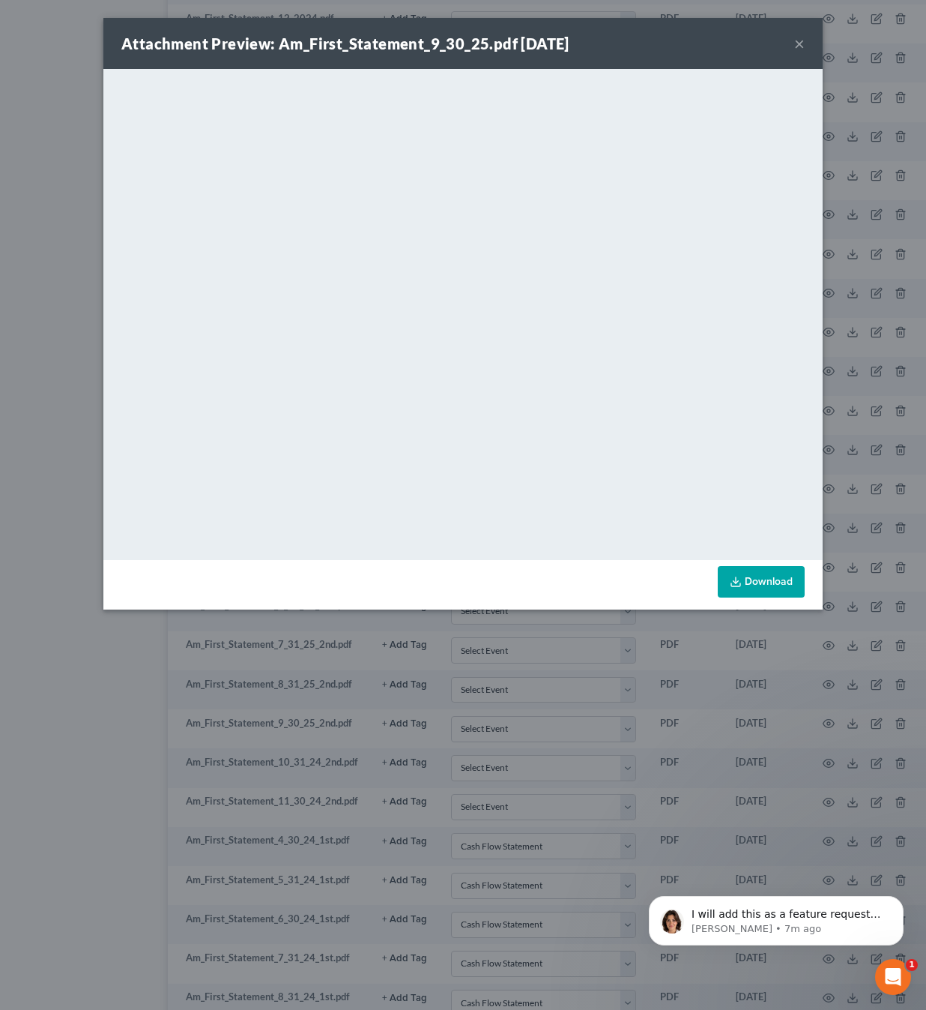
click at [804, 45] on button "×" at bounding box center [799, 43] width 10 height 18
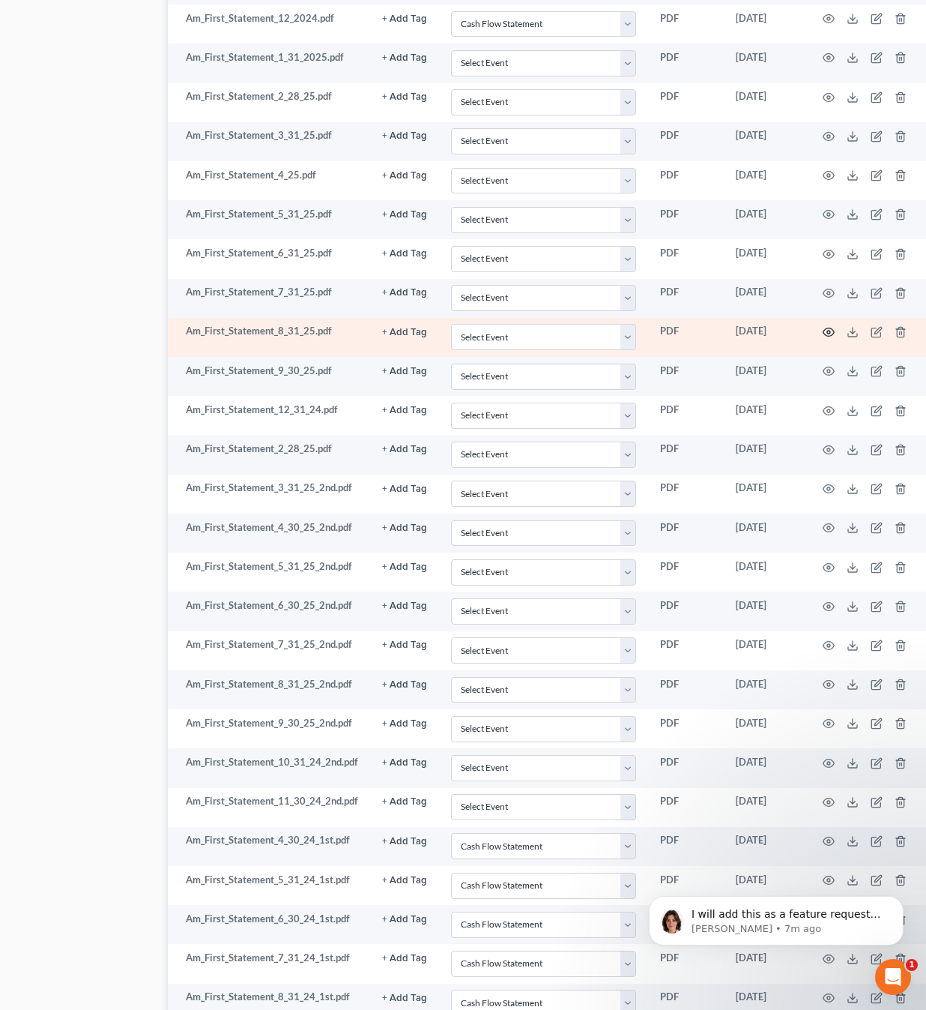
click at [826, 328] on icon "button" at bounding box center [829, 332] width 11 height 8
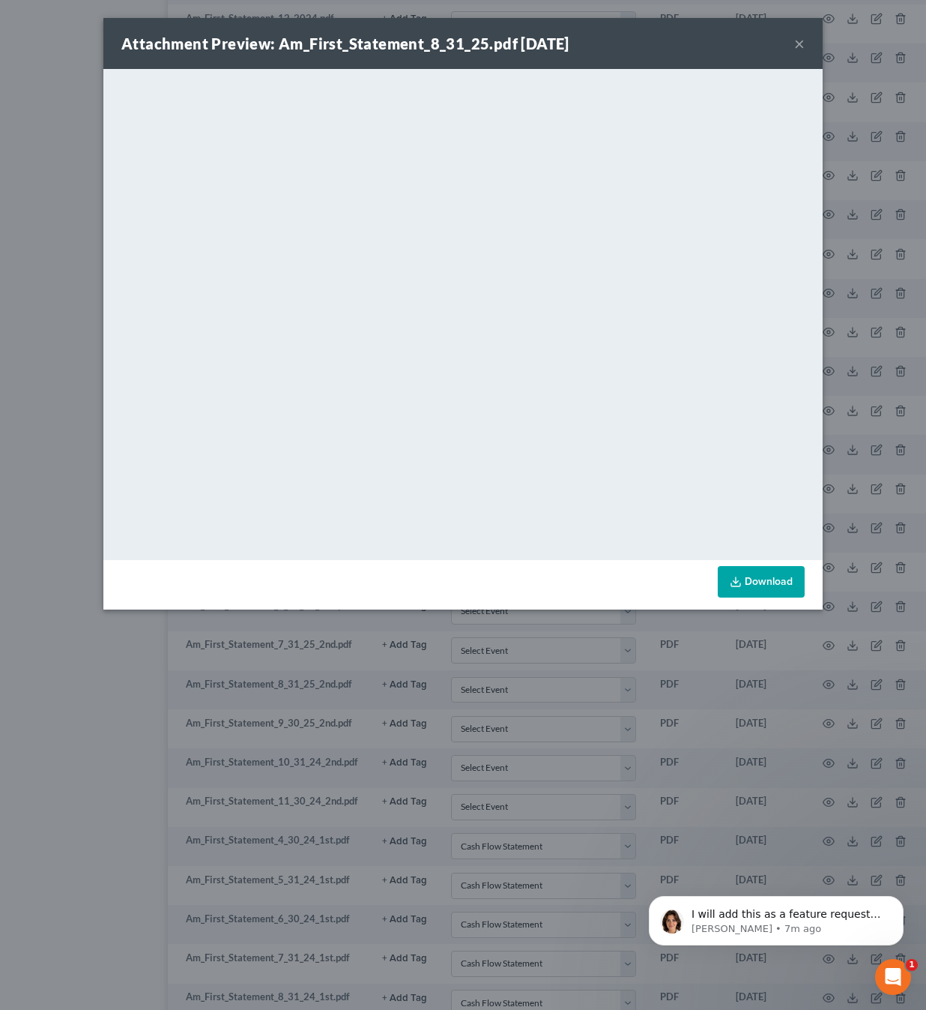
click at [803, 42] on button "×" at bounding box center [799, 43] width 10 height 18
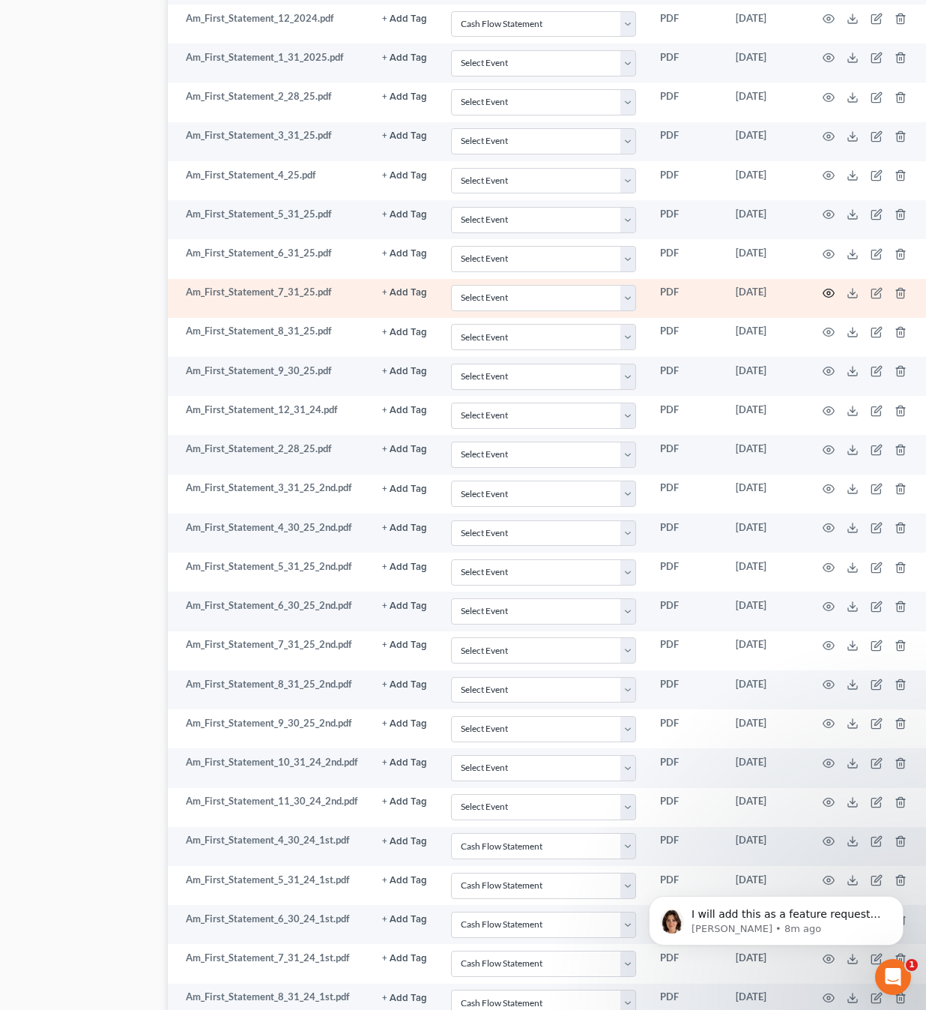
click at [827, 287] on icon "button" at bounding box center [829, 293] width 12 height 12
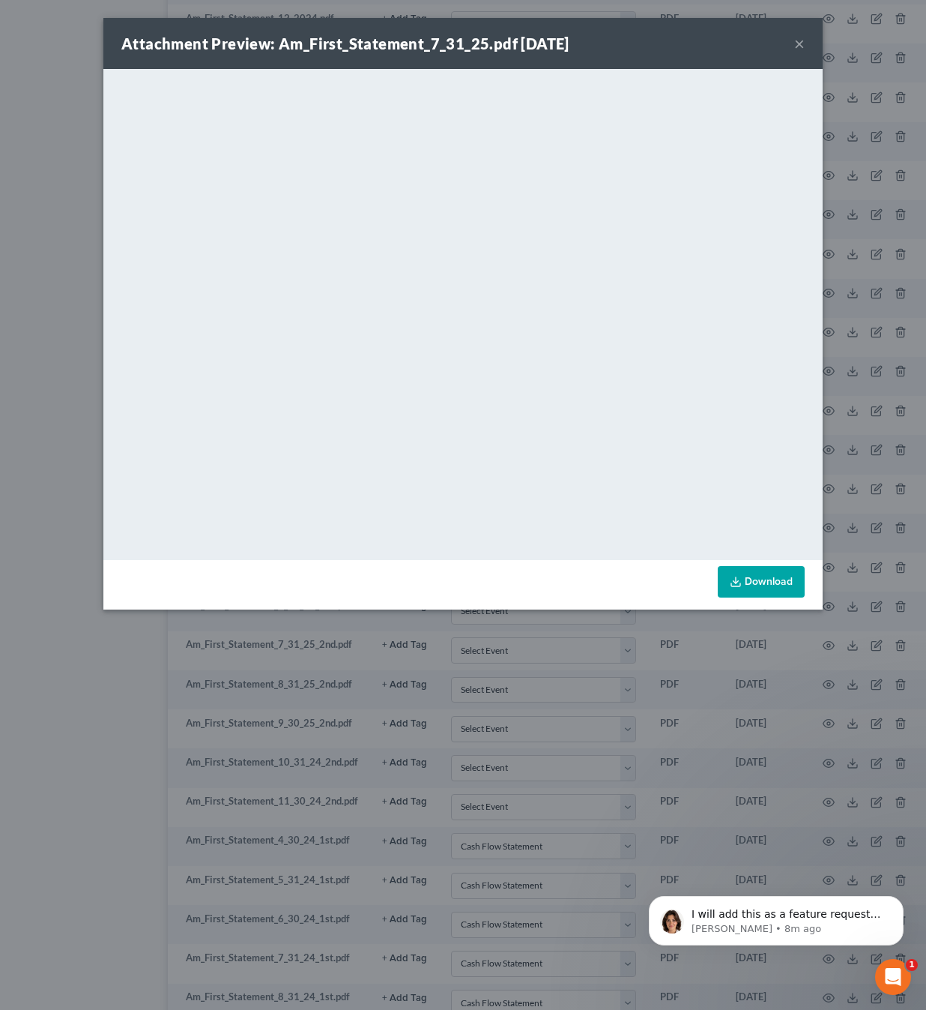
click at [800, 43] on button "×" at bounding box center [799, 43] width 10 height 18
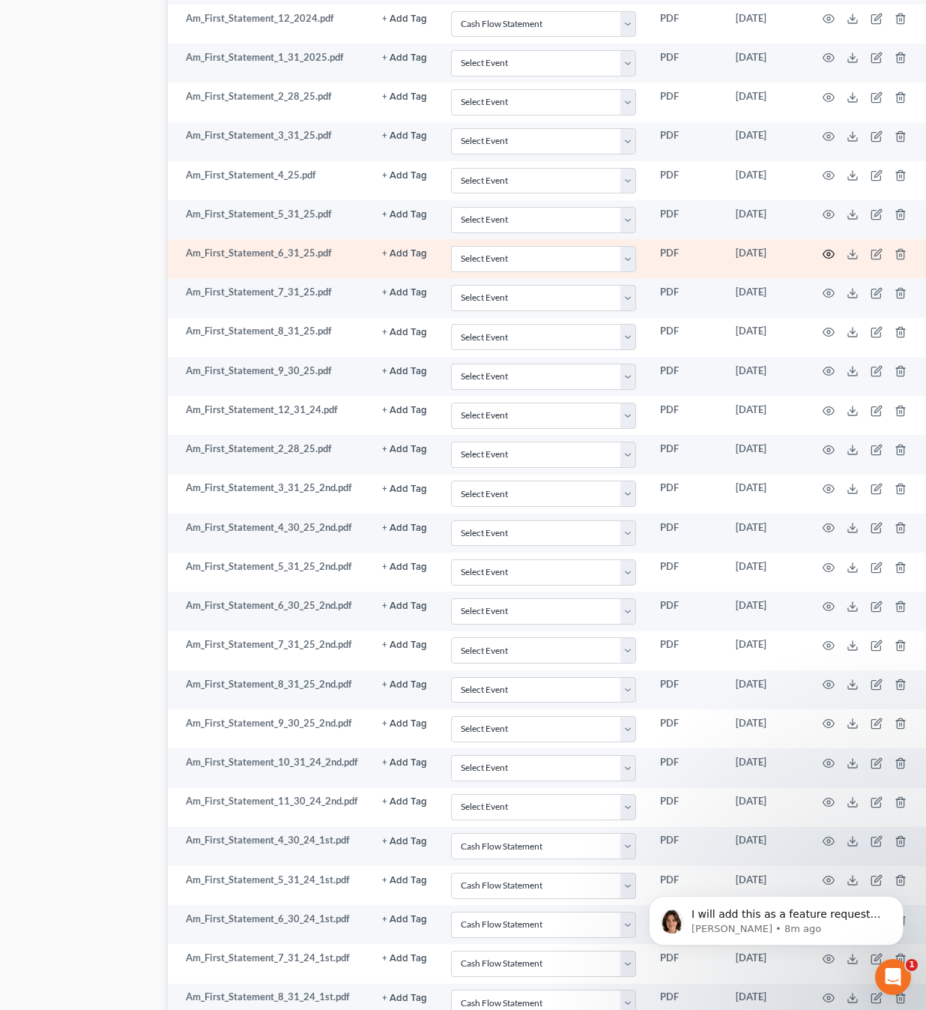
click at [823, 248] on icon "button" at bounding box center [829, 254] width 12 height 12
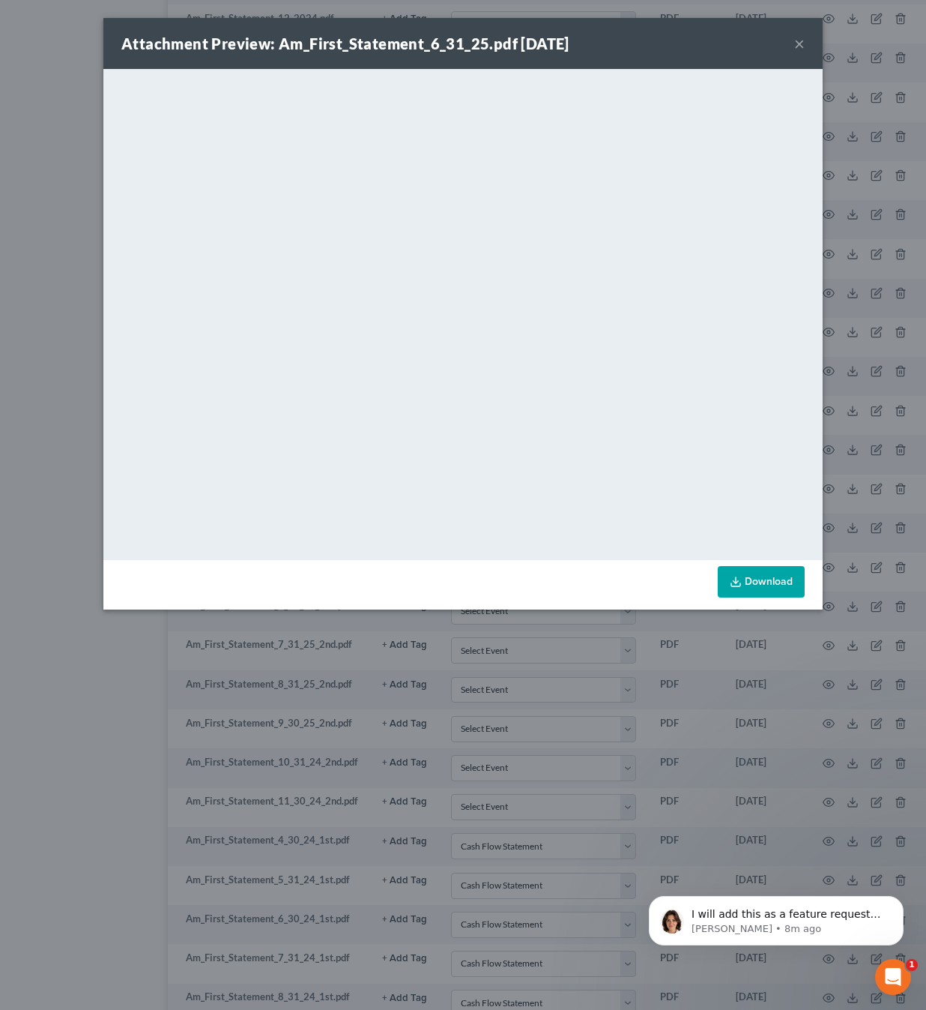
click at [803, 40] on button "×" at bounding box center [799, 43] width 10 height 18
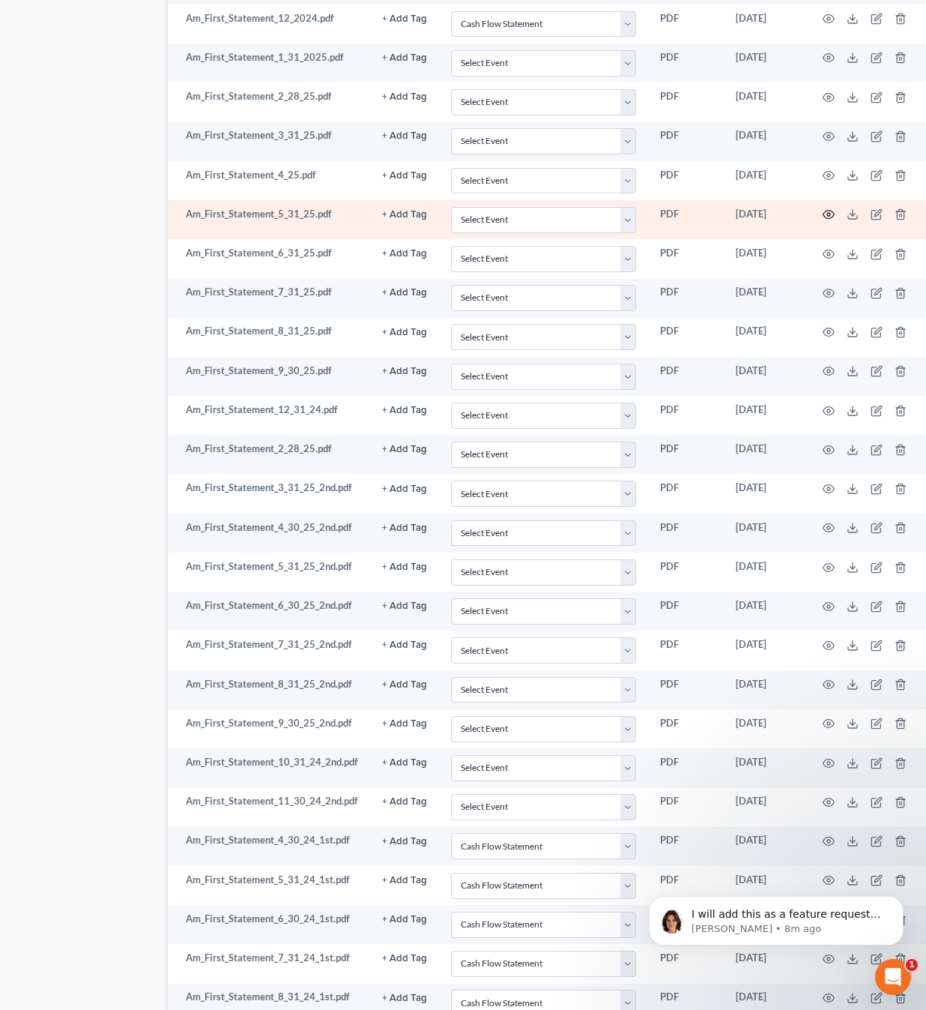
click at [827, 213] on circle "button" at bounding box center [828, 214] width 3 height 3
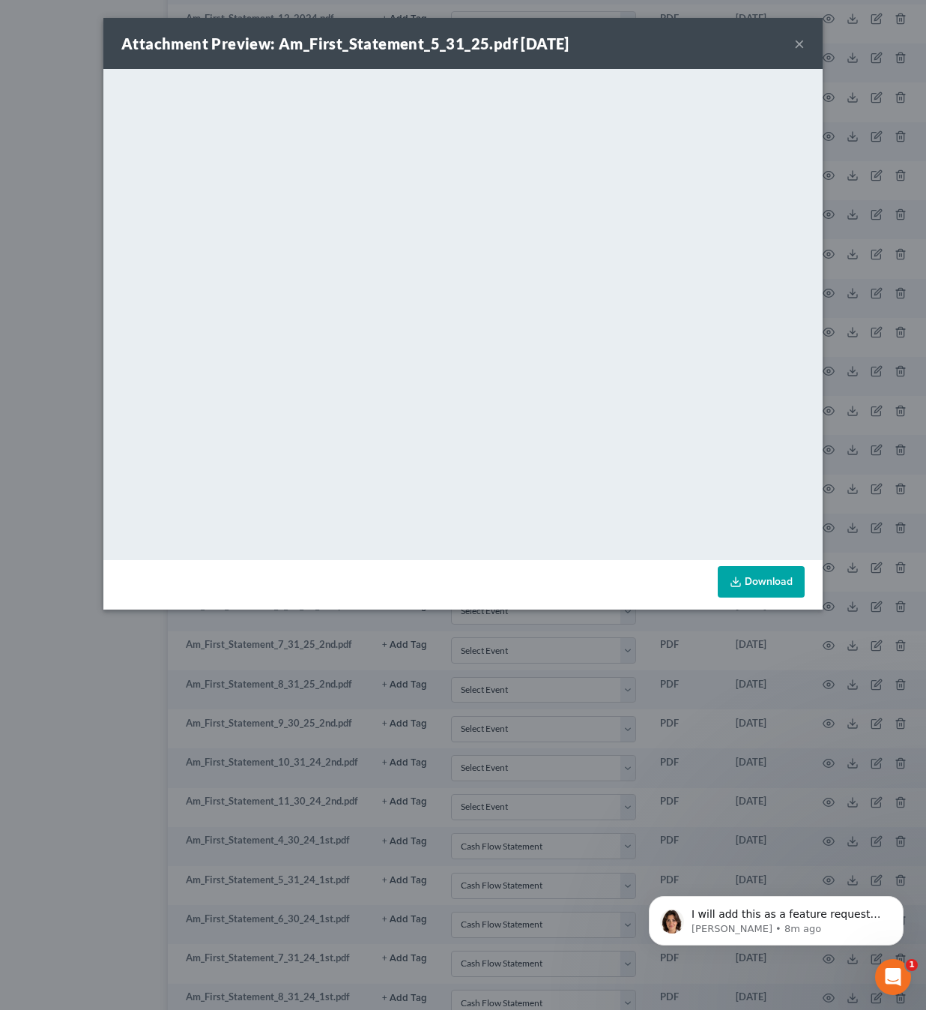
click at [800, 43] on button "×" at bounding box center [799, 43] width 10 height 18
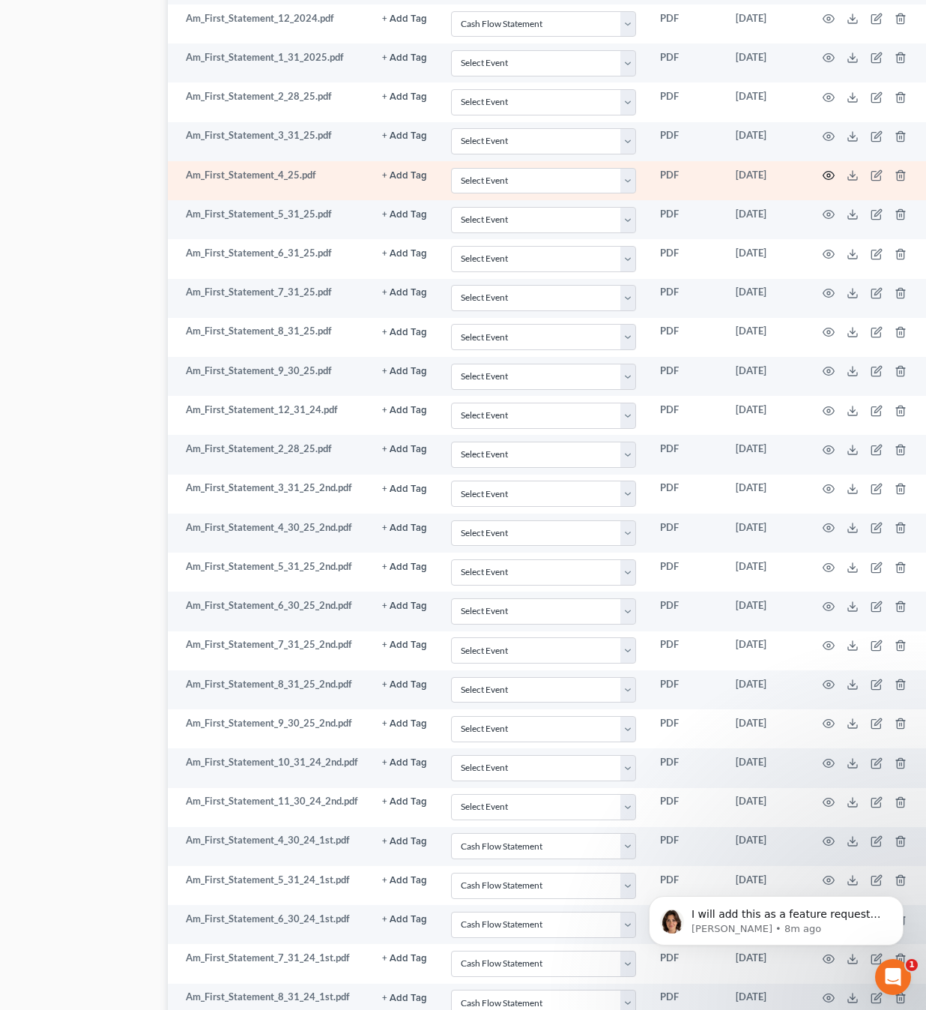
click at [823, 169] on icon "button" at bounding box center [829, 175] width 12 height 12
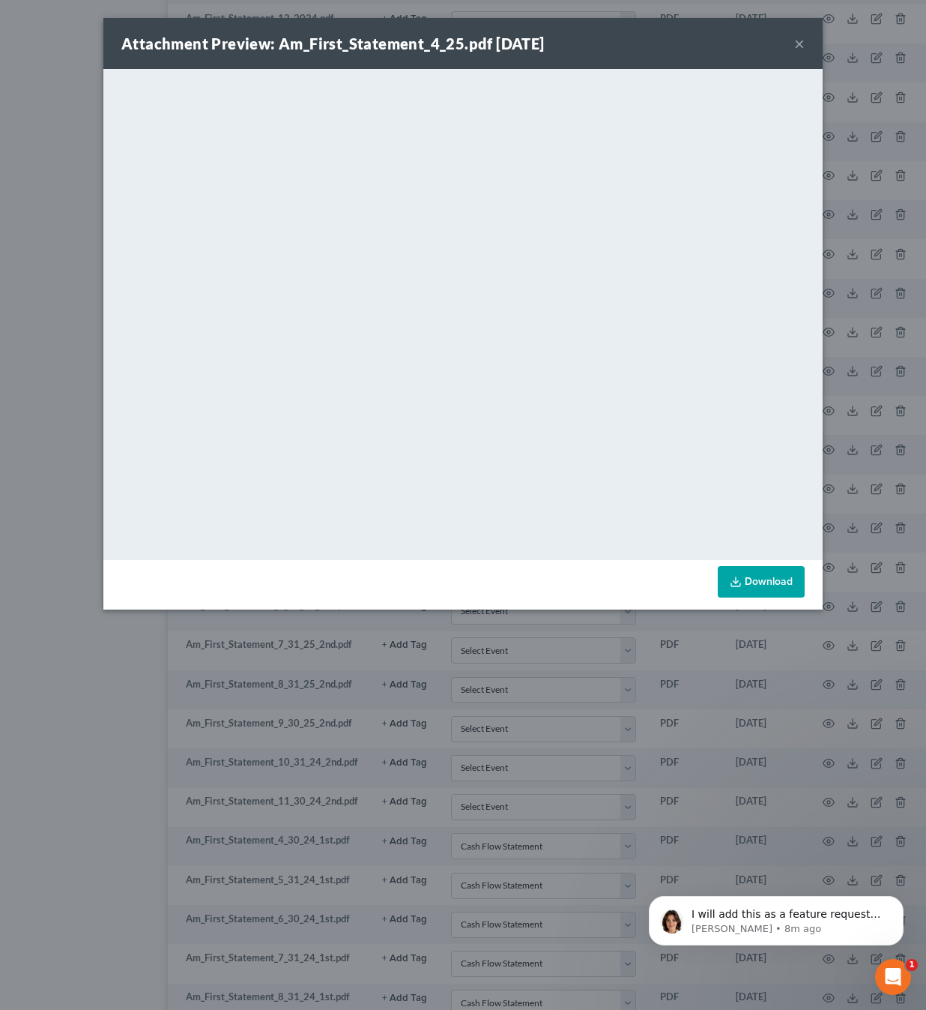
click at [794, 49] on div "Attachment Preview: Am_First_Statement_4_25.pdf [DATE] ×" at bounding box center [463, 43] width 720 height 51
click at [798, 43] on button "×" at bounding box center [799, 43] width 10 height 18
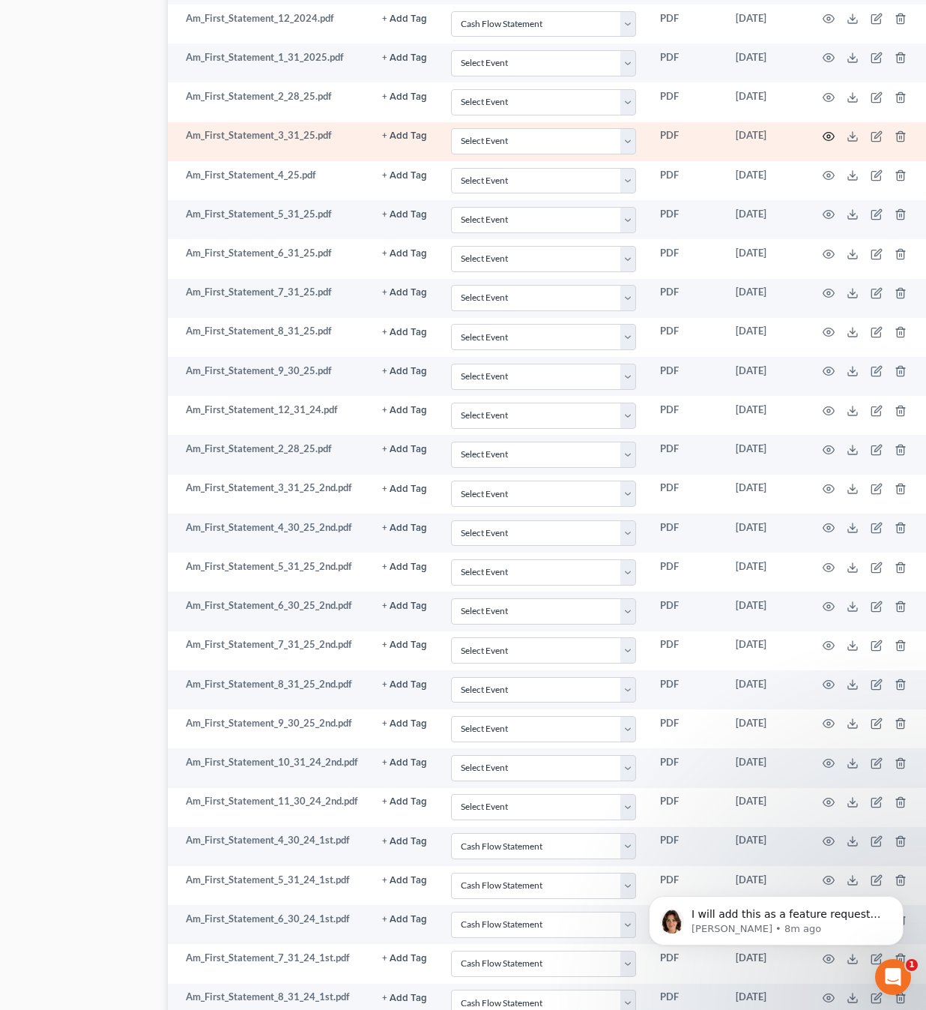
click at [824, 130] on icon "button" at bounding box center [829, 136] width 12 height 12
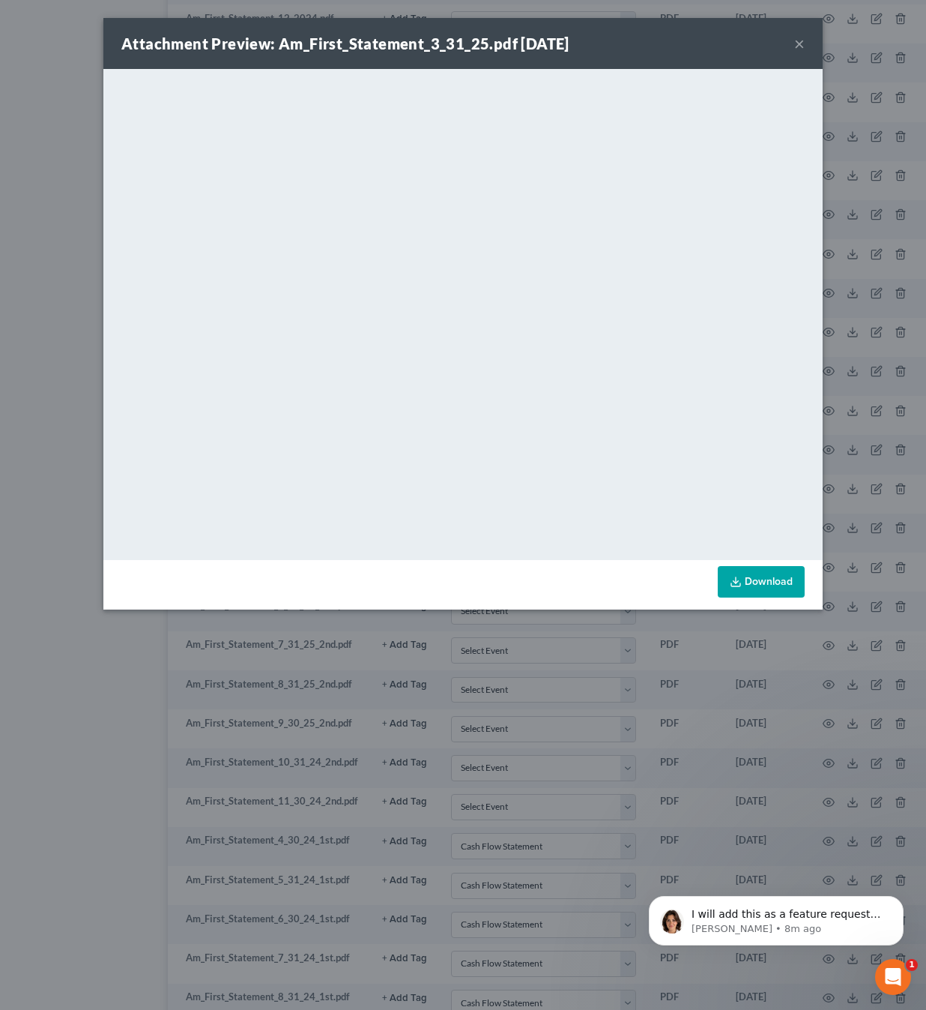
click at [801, 46] on button "×" at bounding box center [799, 43] width 10 height 18
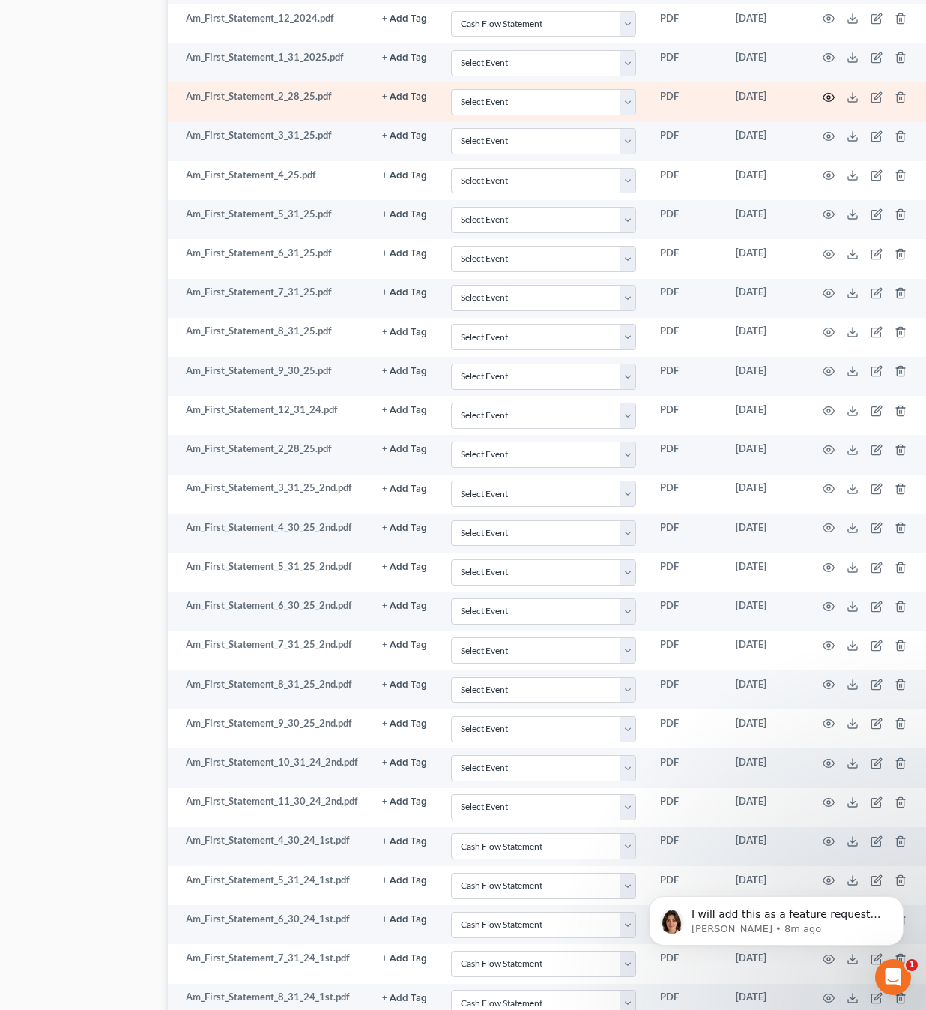
click at [824, 93] on icon "button" at bounding box center [829, 97] width 11 height 8
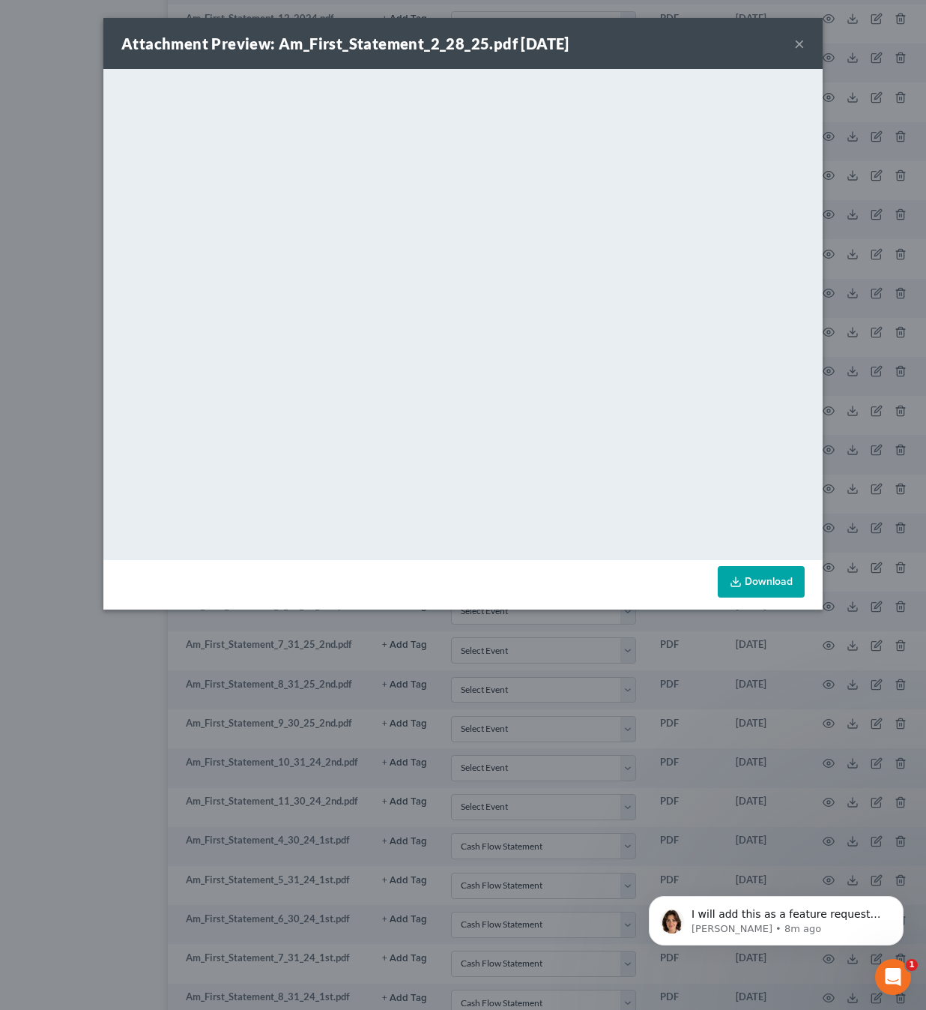
click at [800, 40] on button "×" at bounding box center [799, 43] width 10 height 18
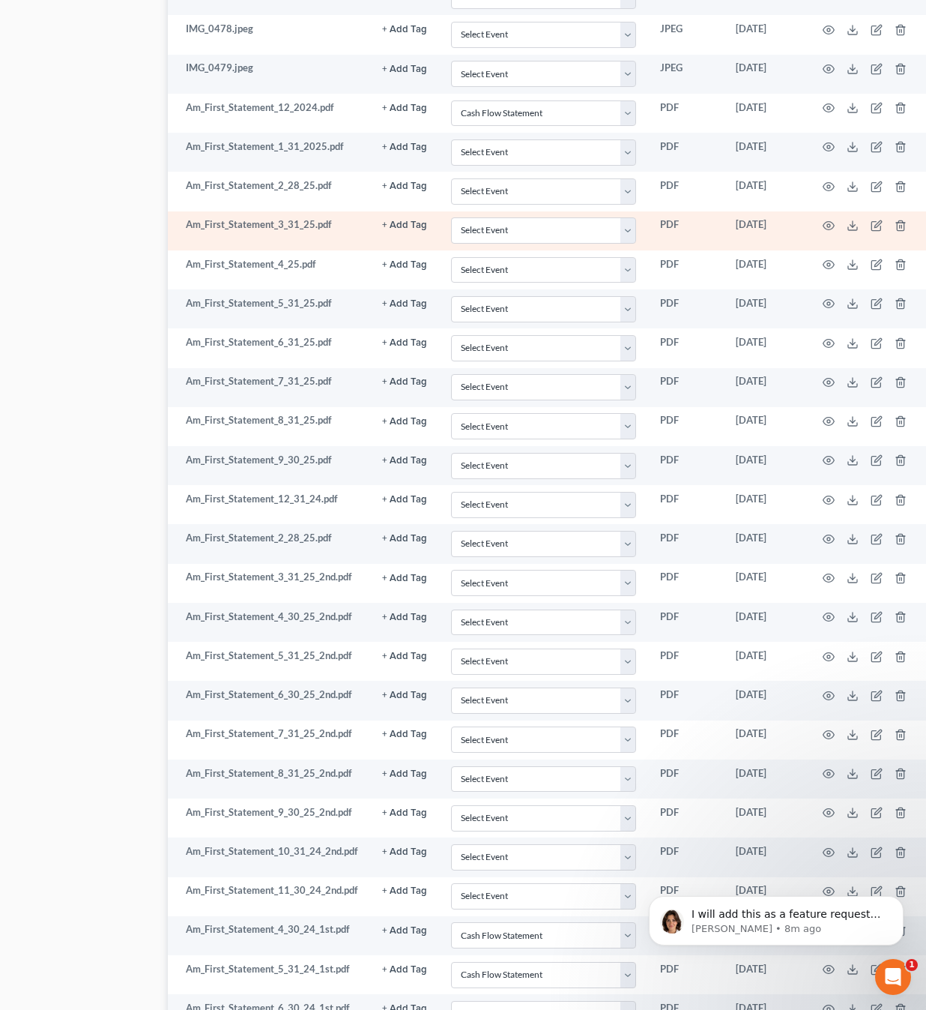
scroll to position [1465, 76]
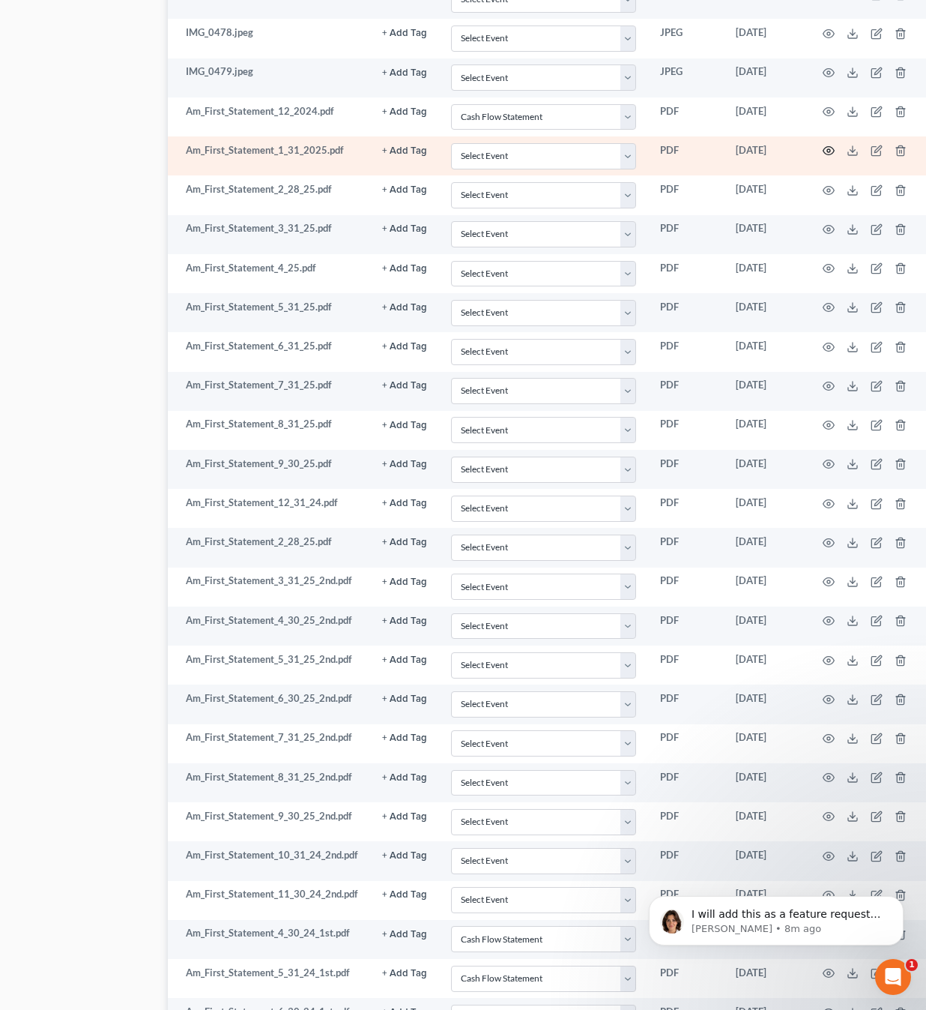
click at [827, 147] on icon "button" at bounding box center [829, 151] width 11 height 8
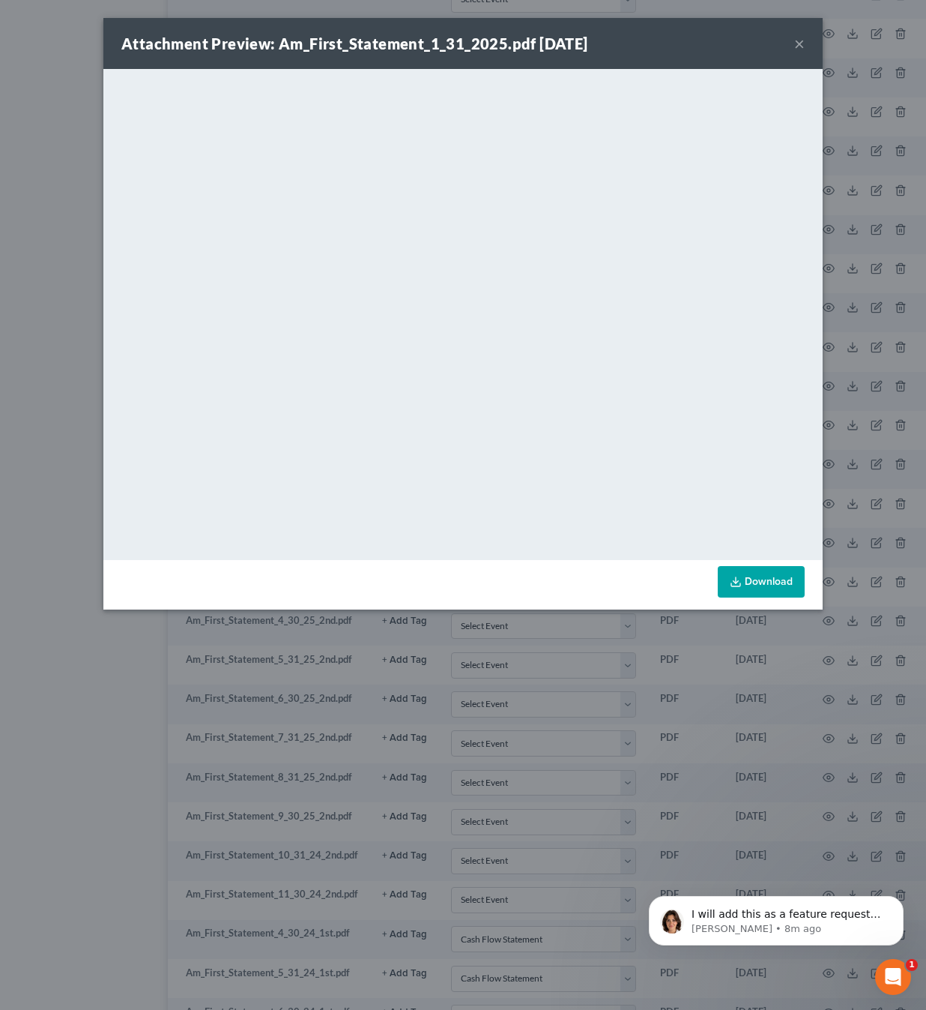
click at [800, 40] on button "×" at bounding box center [799, 43] width 10 height 18
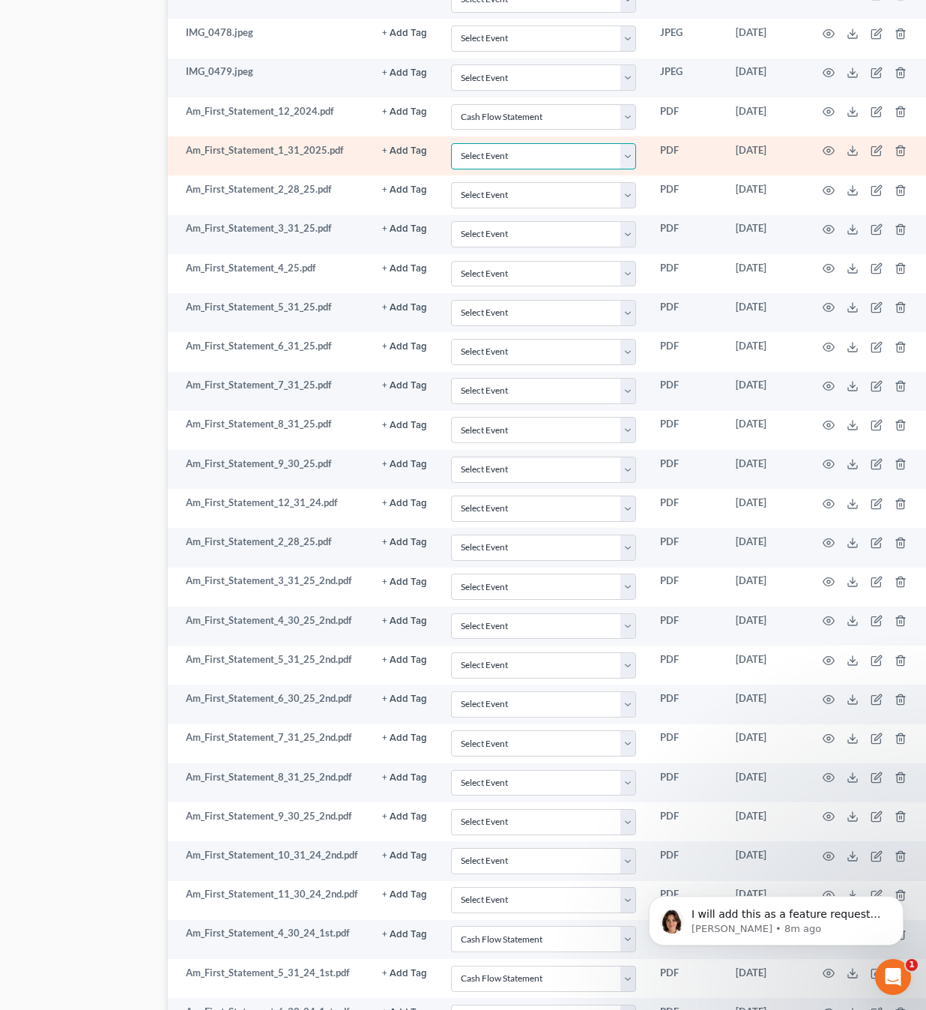
select select "4"
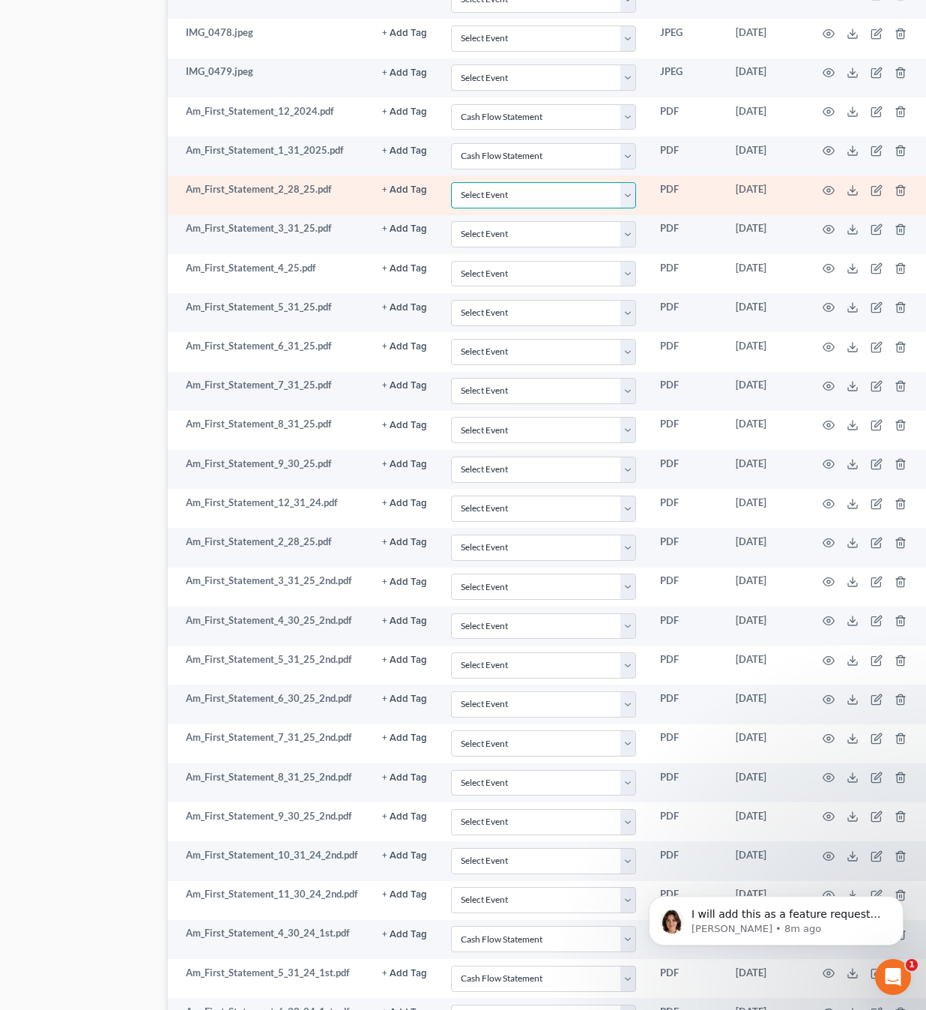
select select "4"
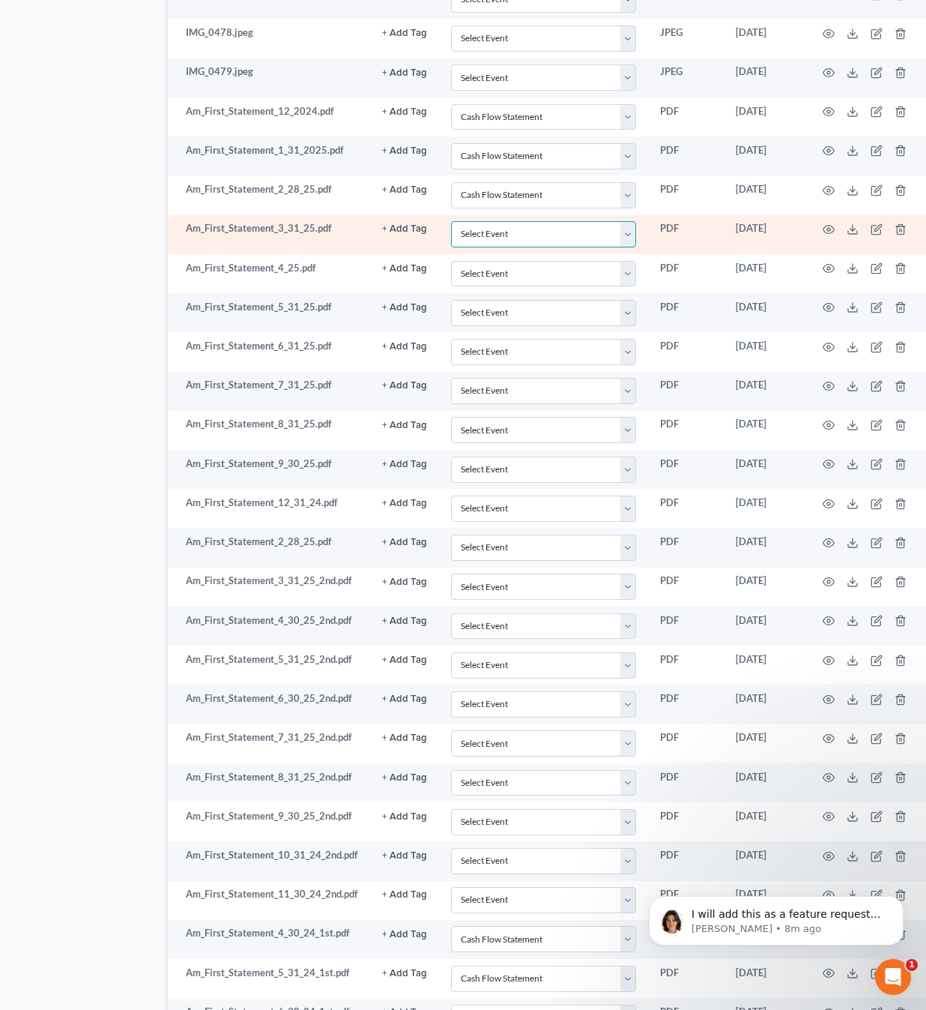
select select "4"
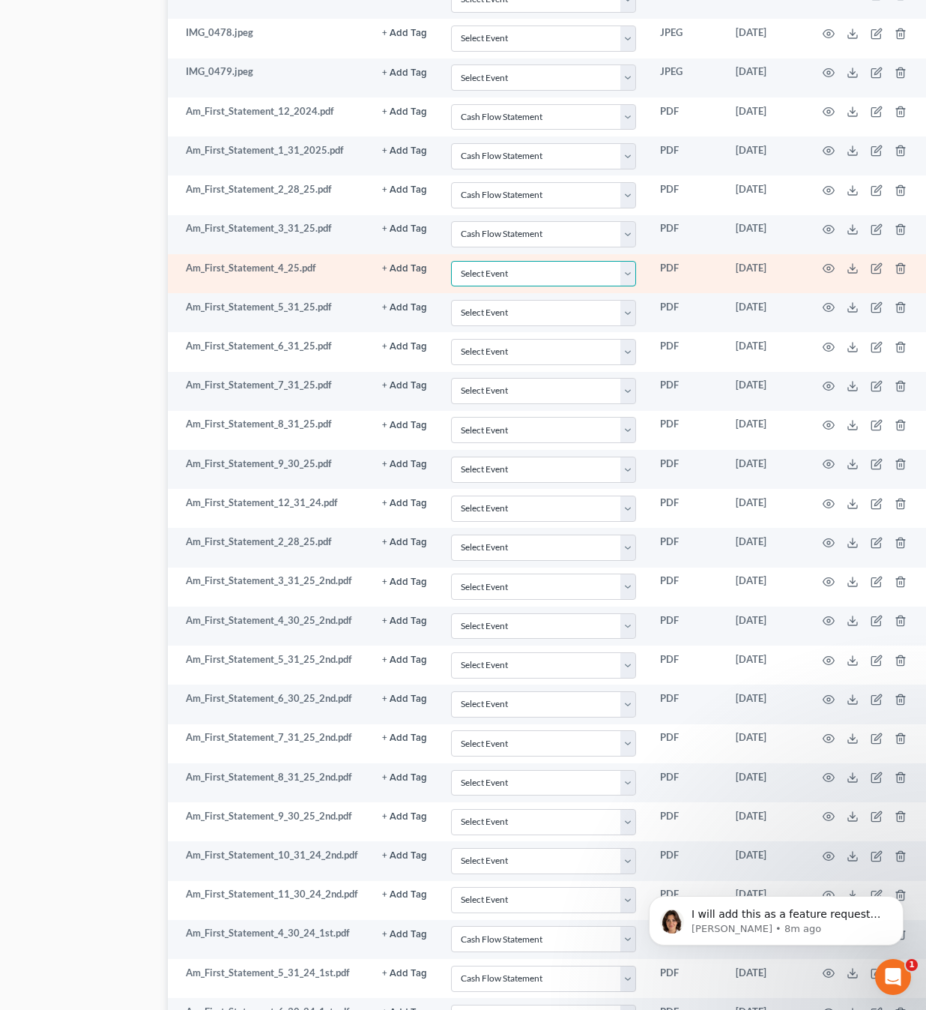
select select "4"
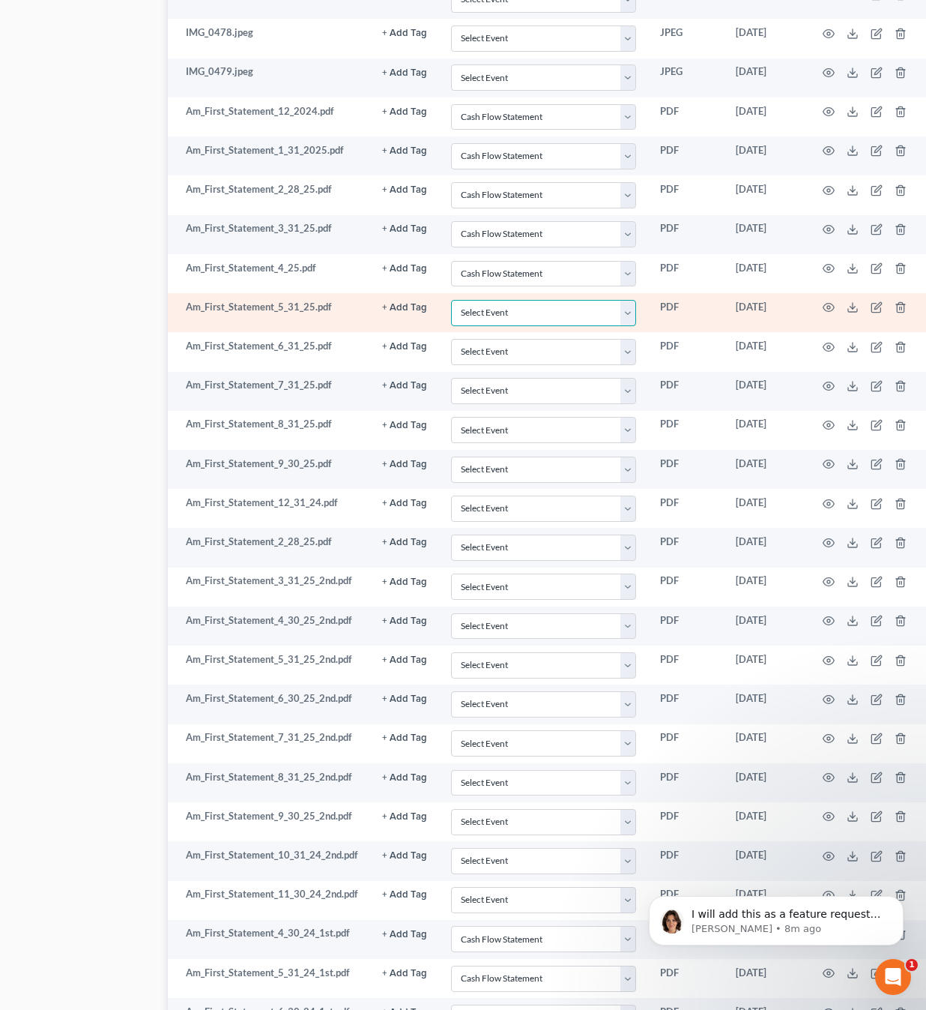
select select "4"
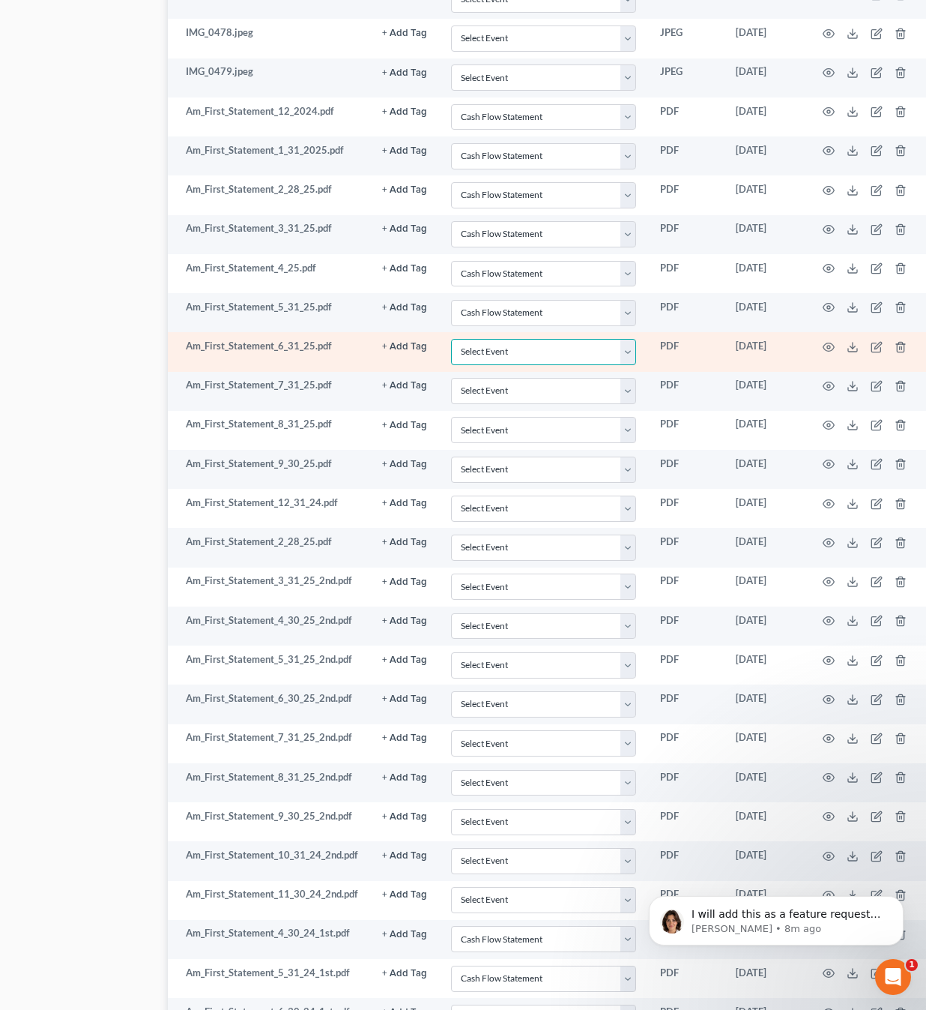
select select "4"
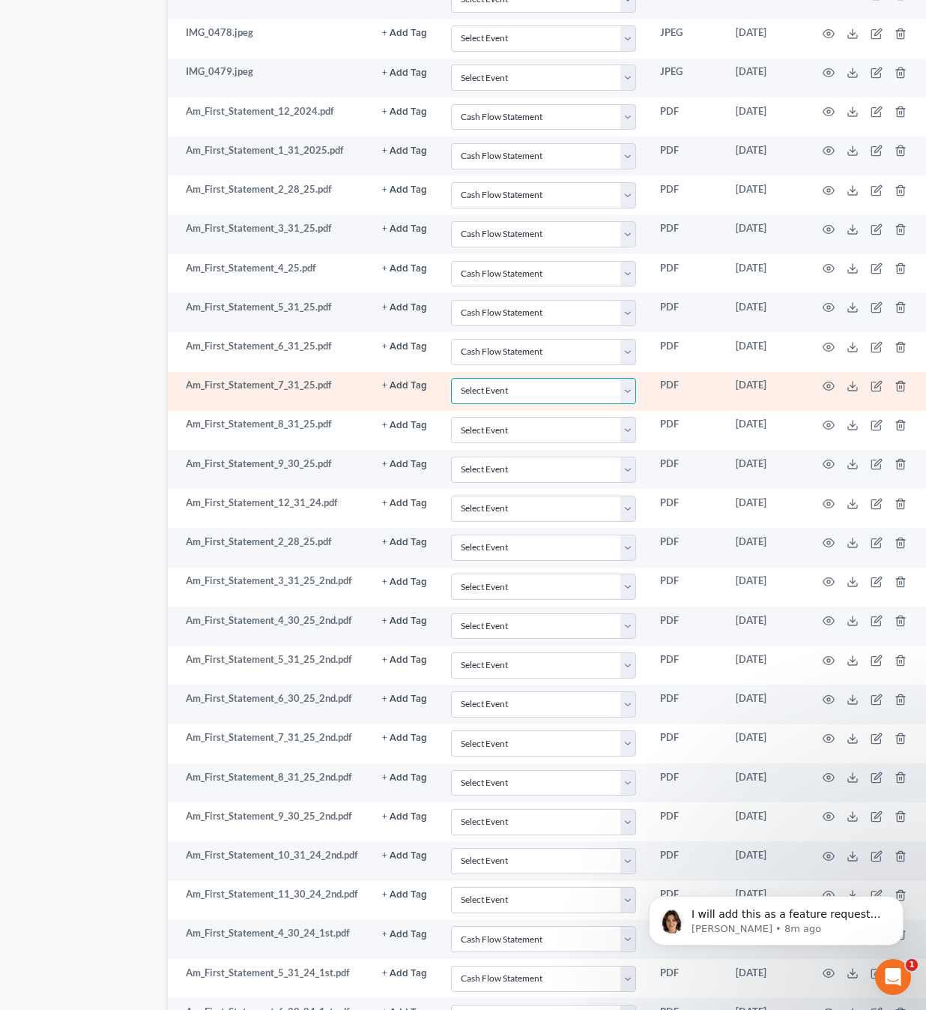
select select "4"
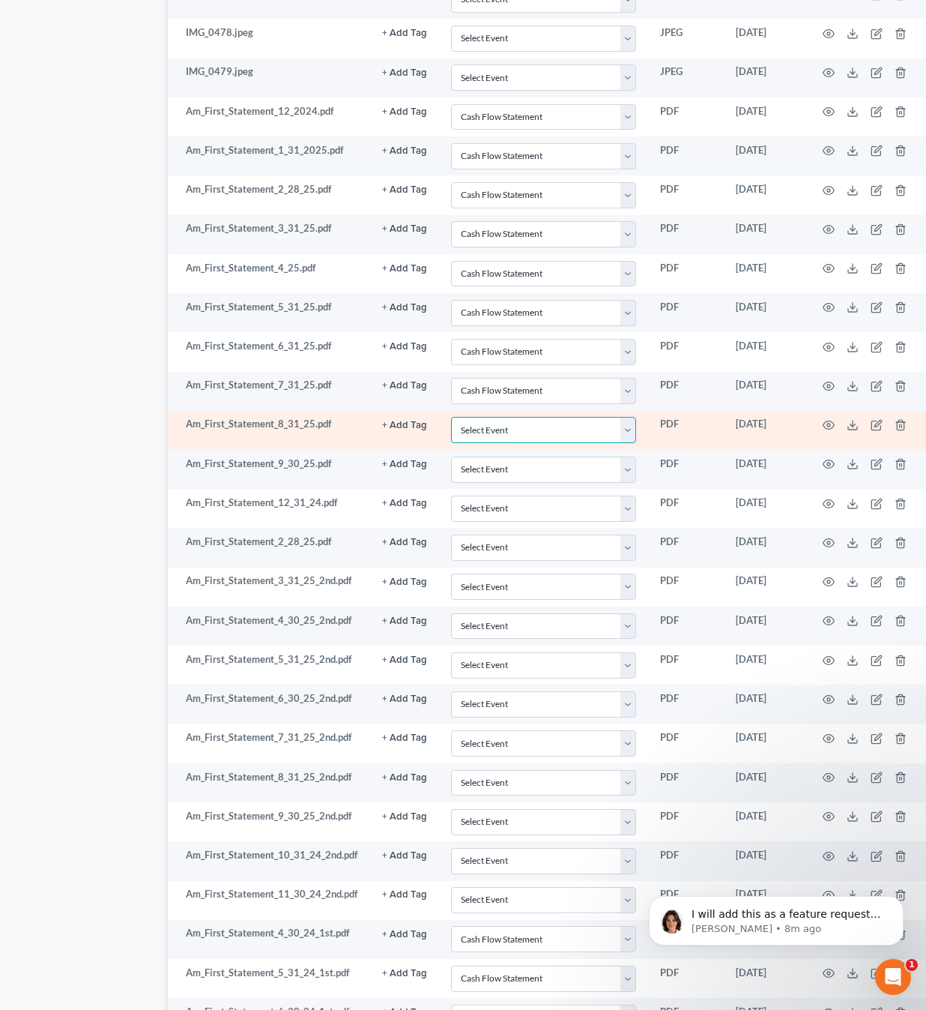
select select "4"
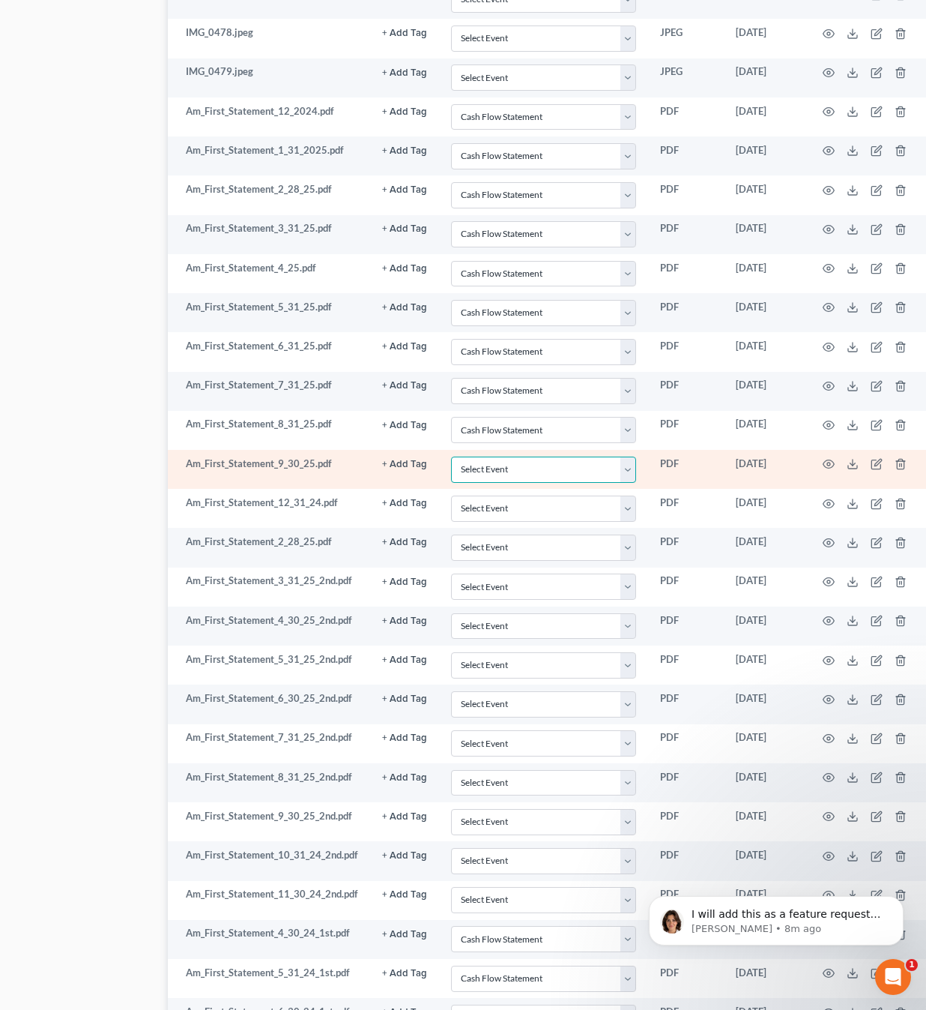
select select "4"
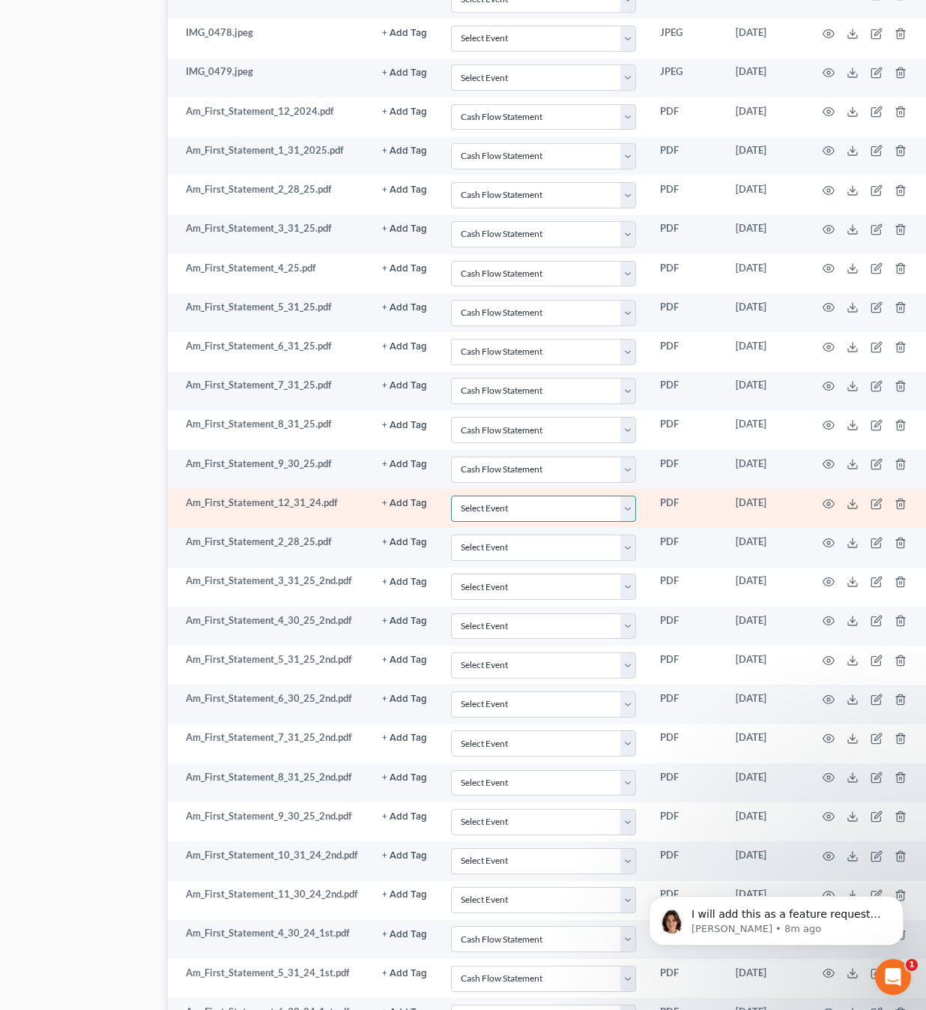
select select "4"
click at [823, 498] on icon "button" at bounding box center [829, 504] width 12 height 12
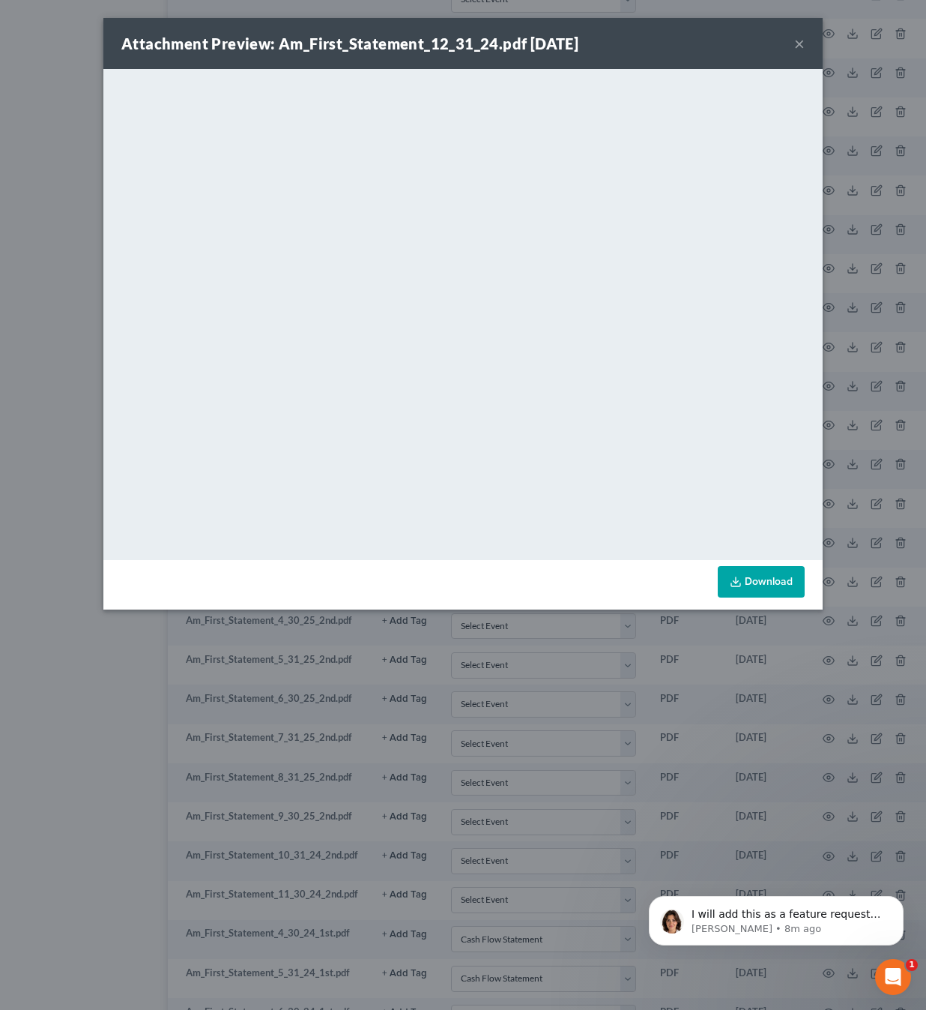
click at [797, 43] on button "×" at bounding box center [799, 43] width 10 height 18
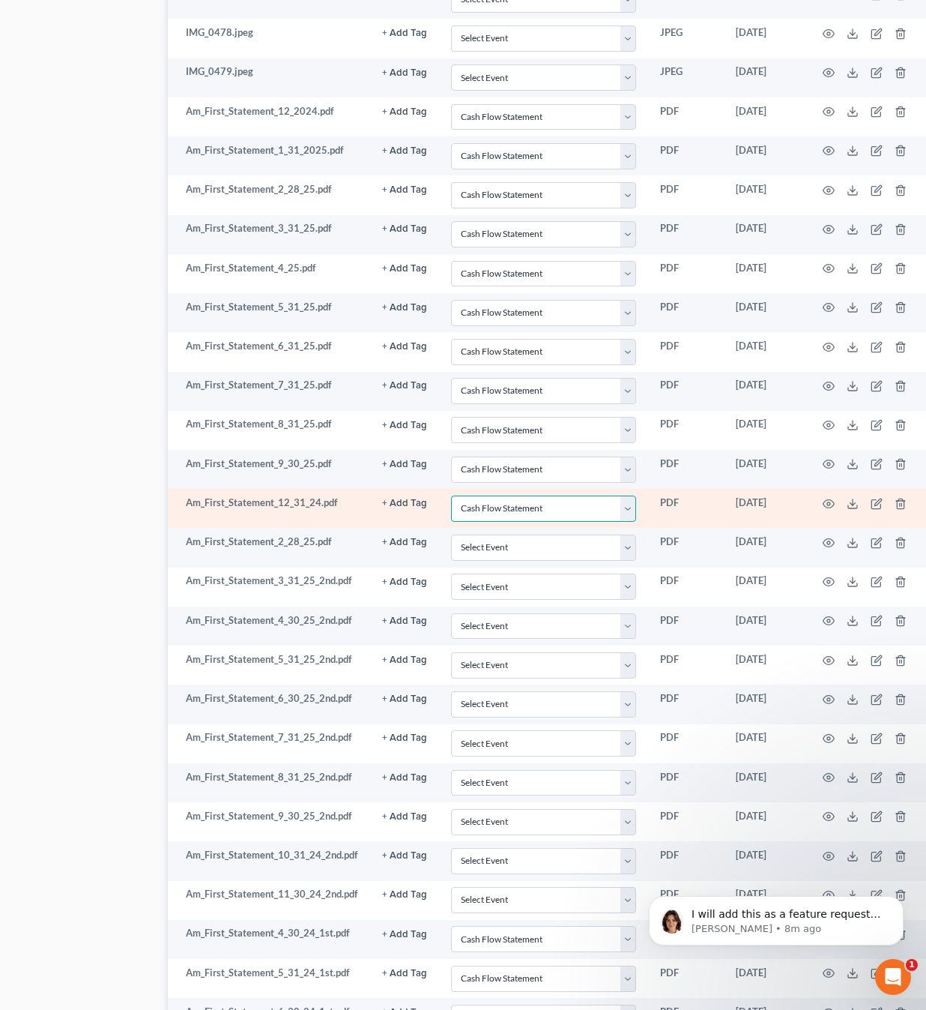
select select
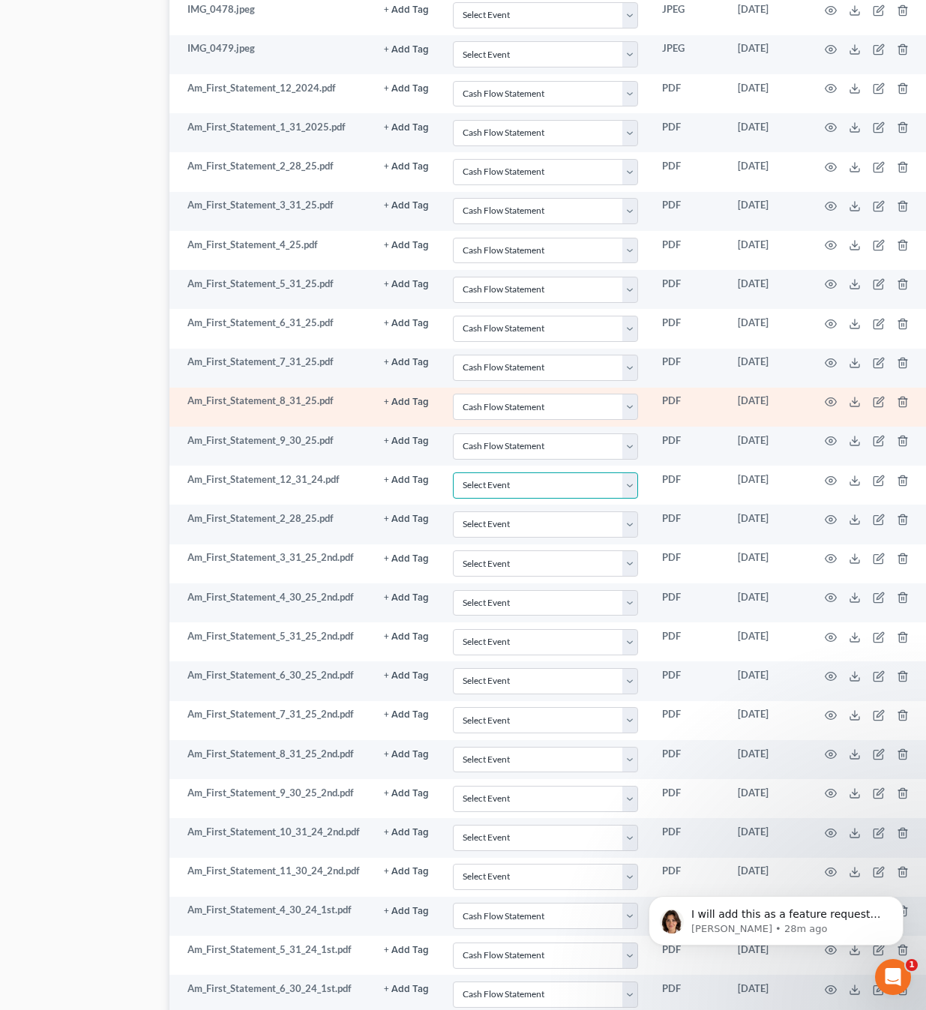
scroll to position [1489, 75]
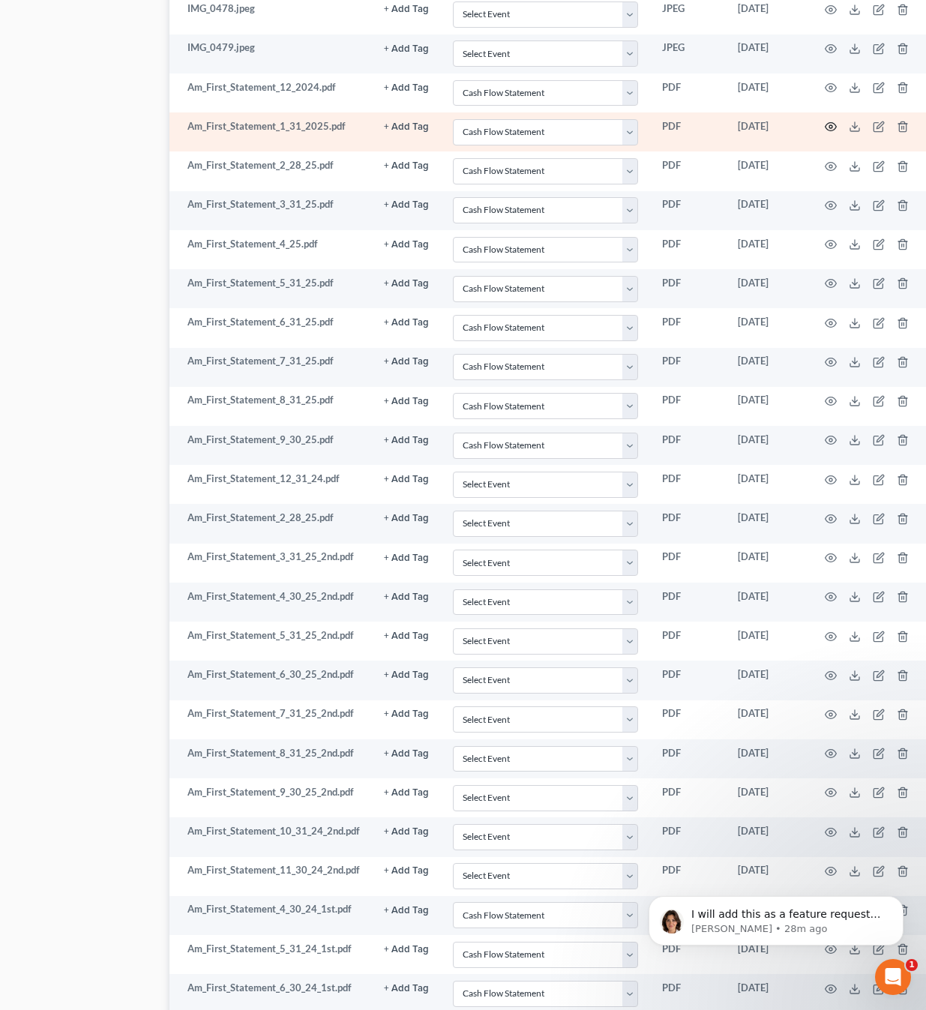
click at [824, 121] on icon "button" at bounding box center [830, 127] width 12 height 12
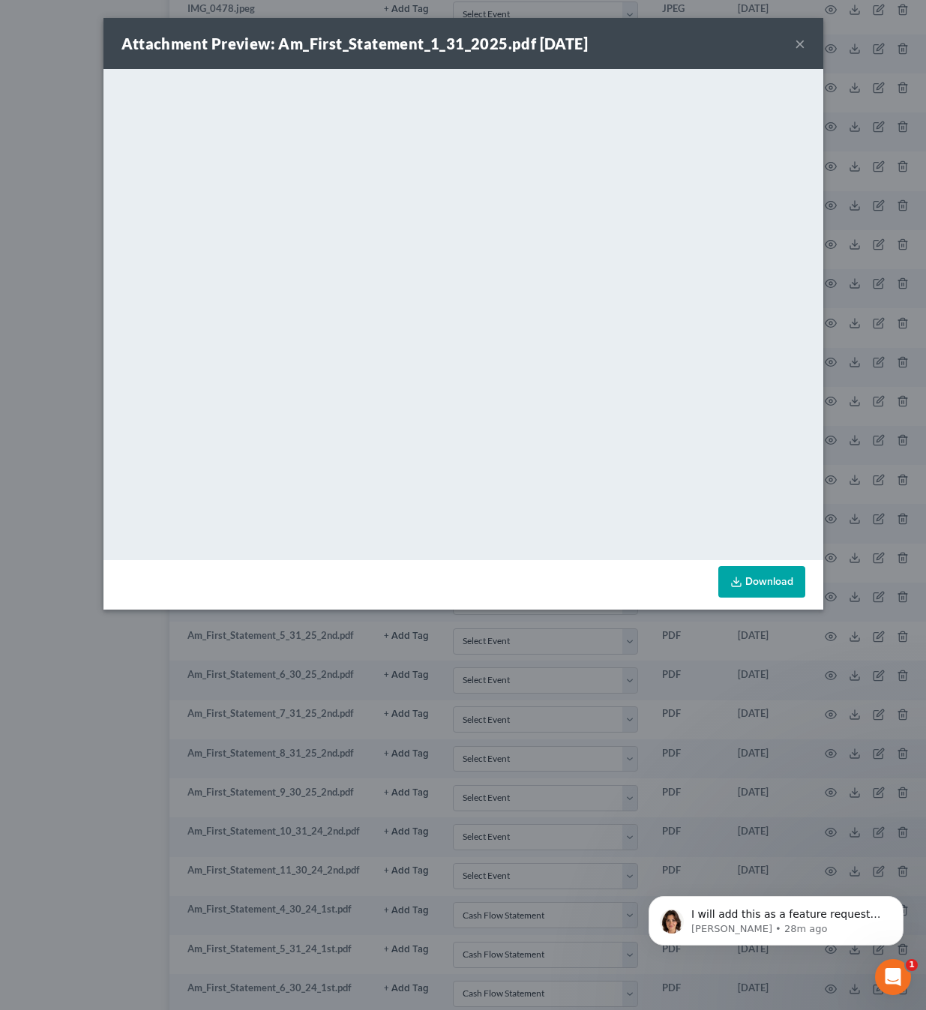
click at [797, 47] on button "×" at bounding box center [799, 43] width 10 height 18
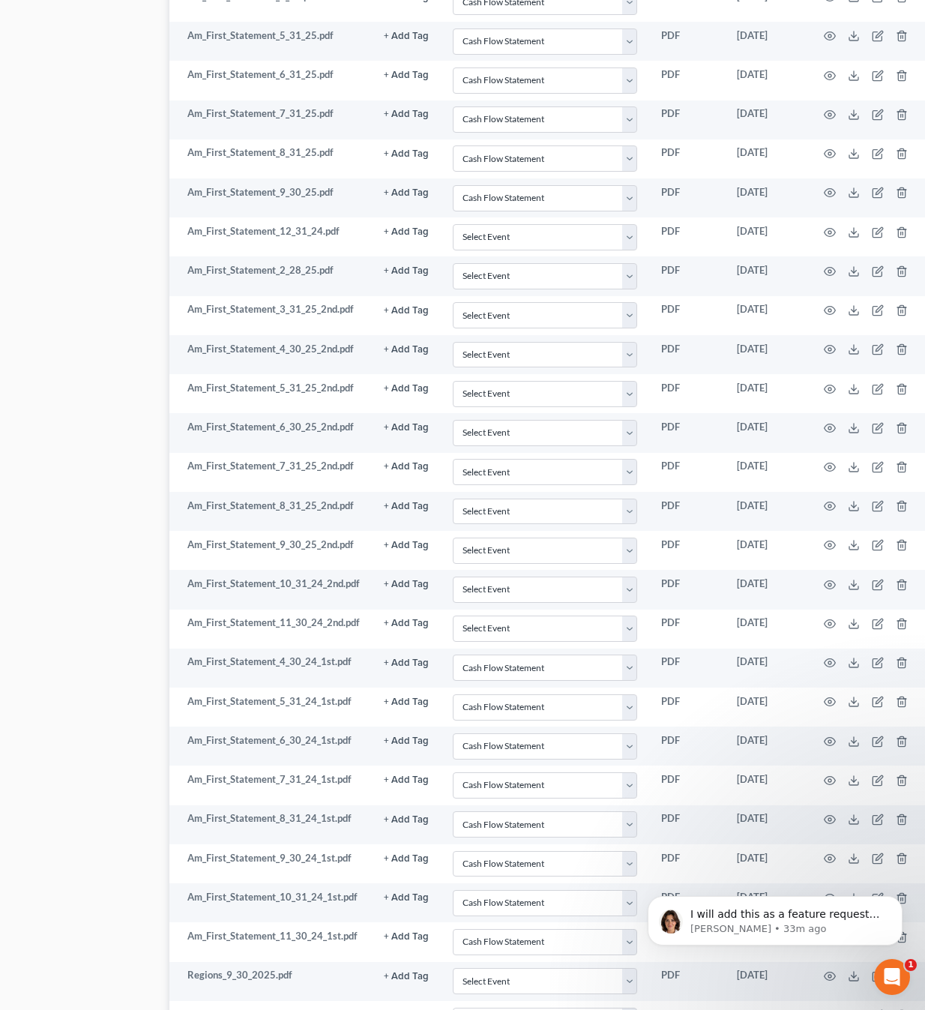
scroll to position [1738, 75]
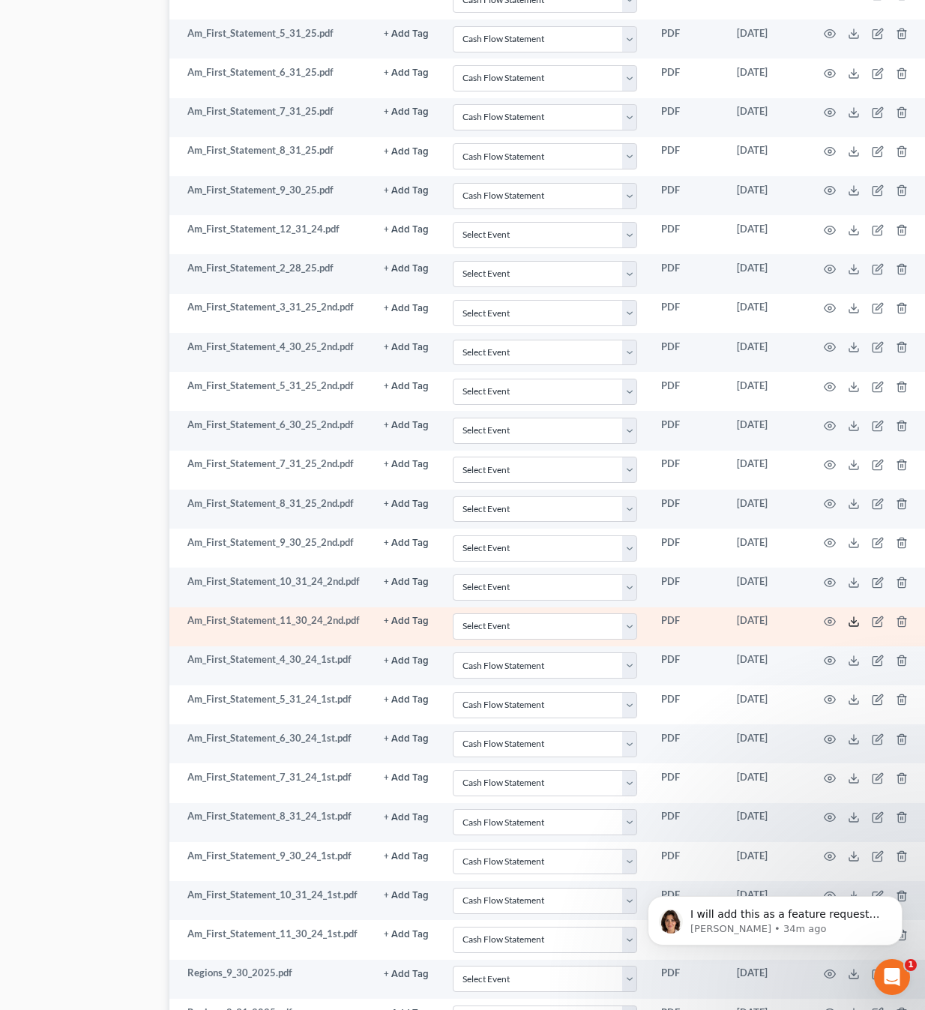
click at [851, 621] on polyline at bounding box center [853, 622] width 5 height 2
click at [825, 615] on icon "button" at bounding box center [830, 621] width 12 height 12
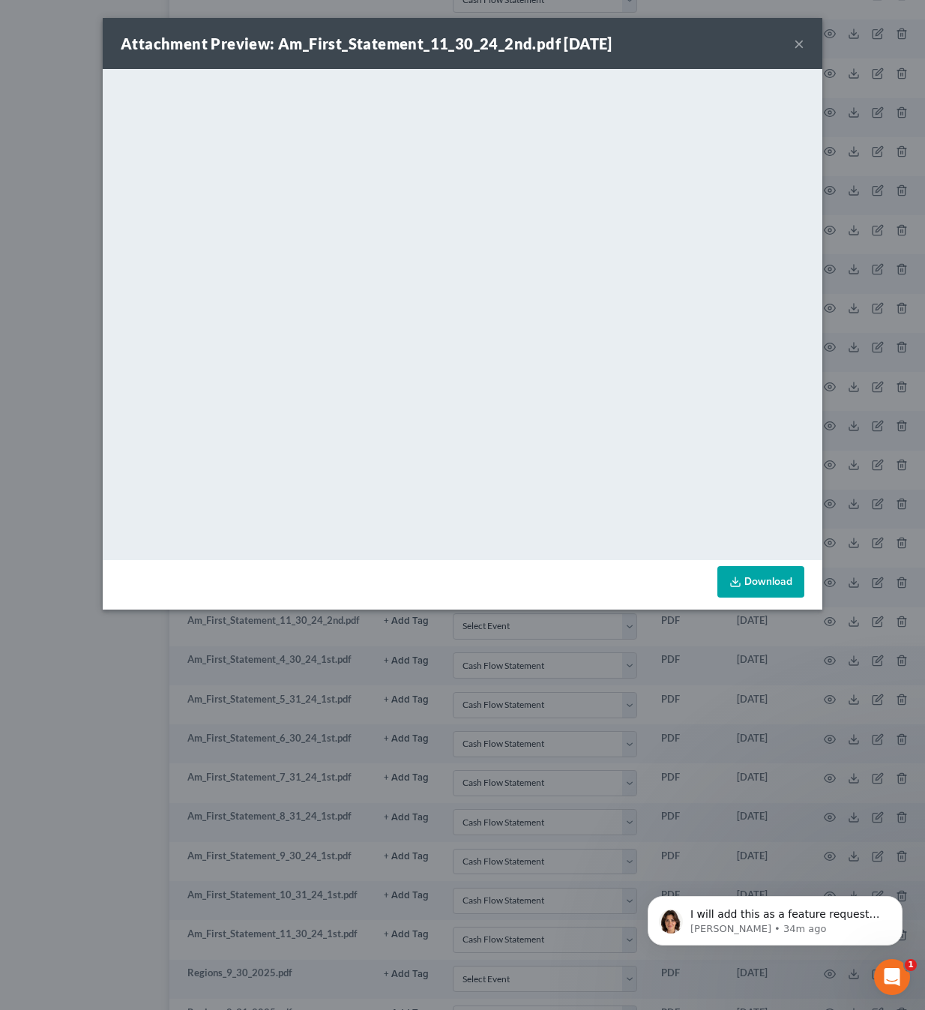
click at [800, 50] on button "×" at bounding box center [799, 43] width 10 height 18
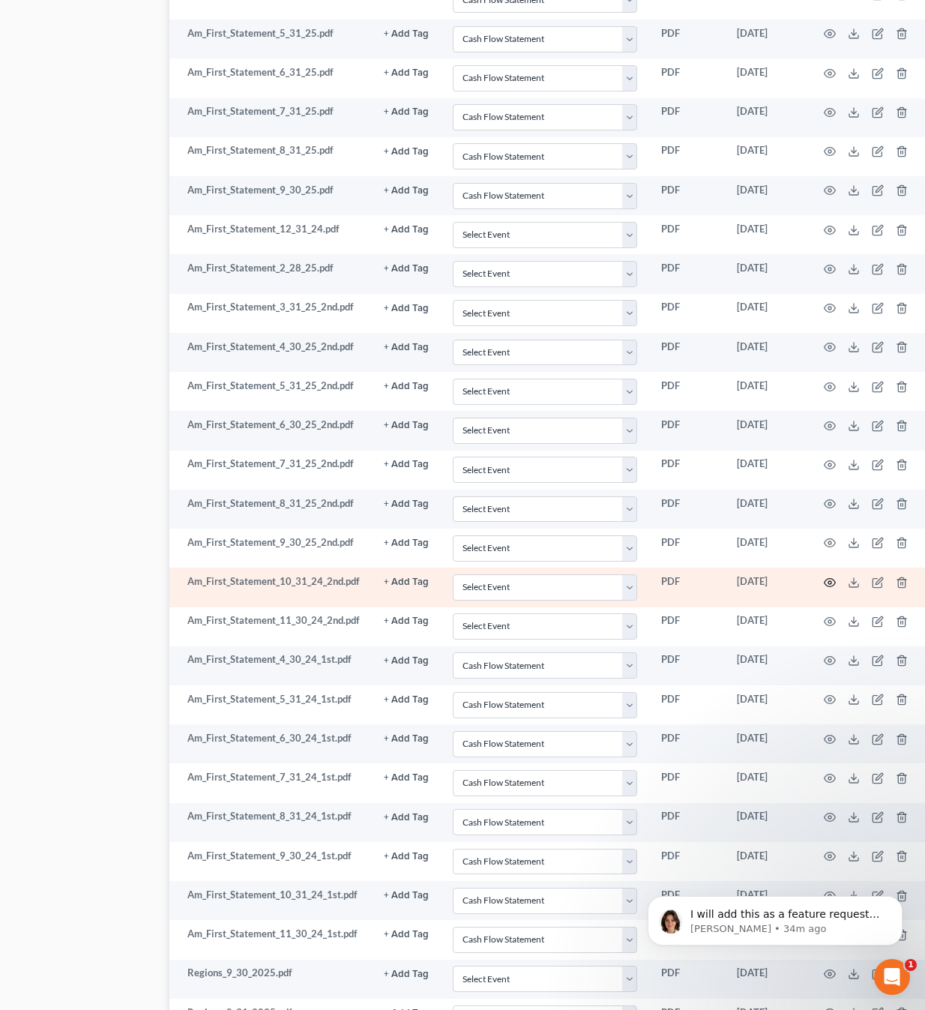
click at [824, 576] on icon "button" at bounding box center [830, 582] width 12 height 12
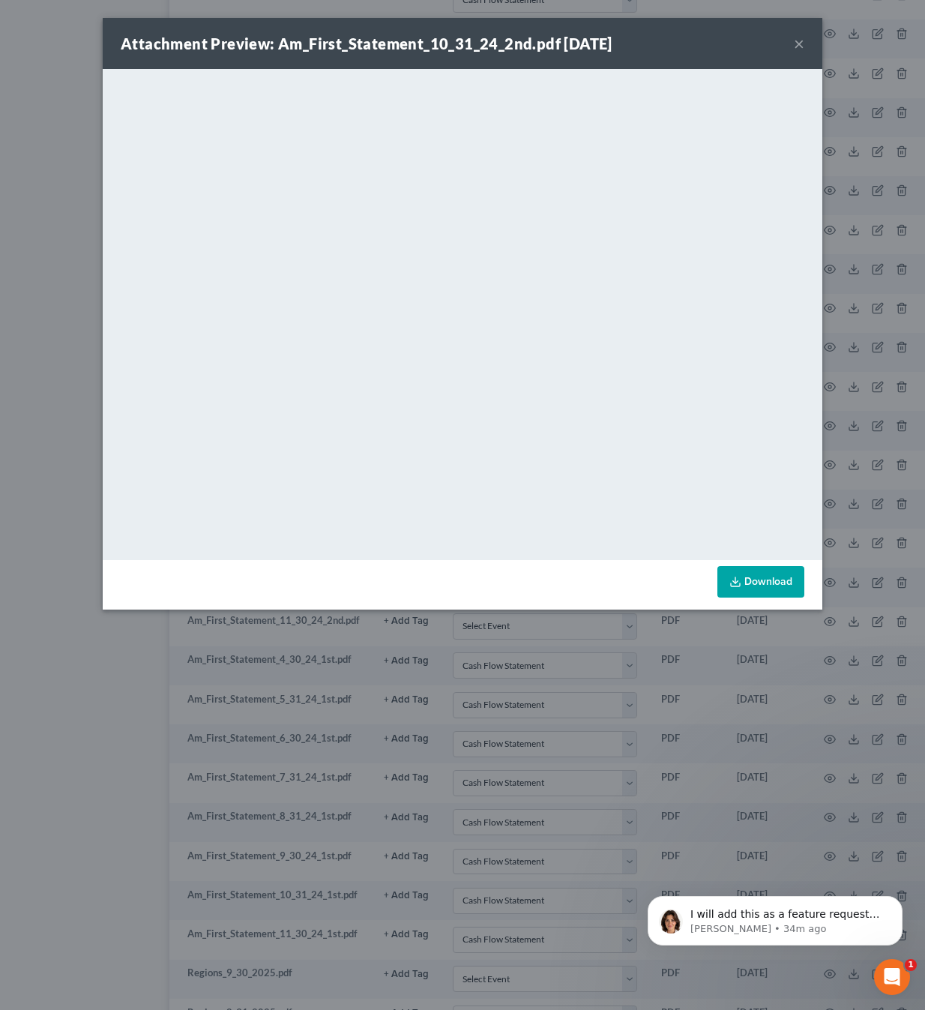
click at [800, 44] on button "×" at bounding box center [799, 43] width 10 height 18
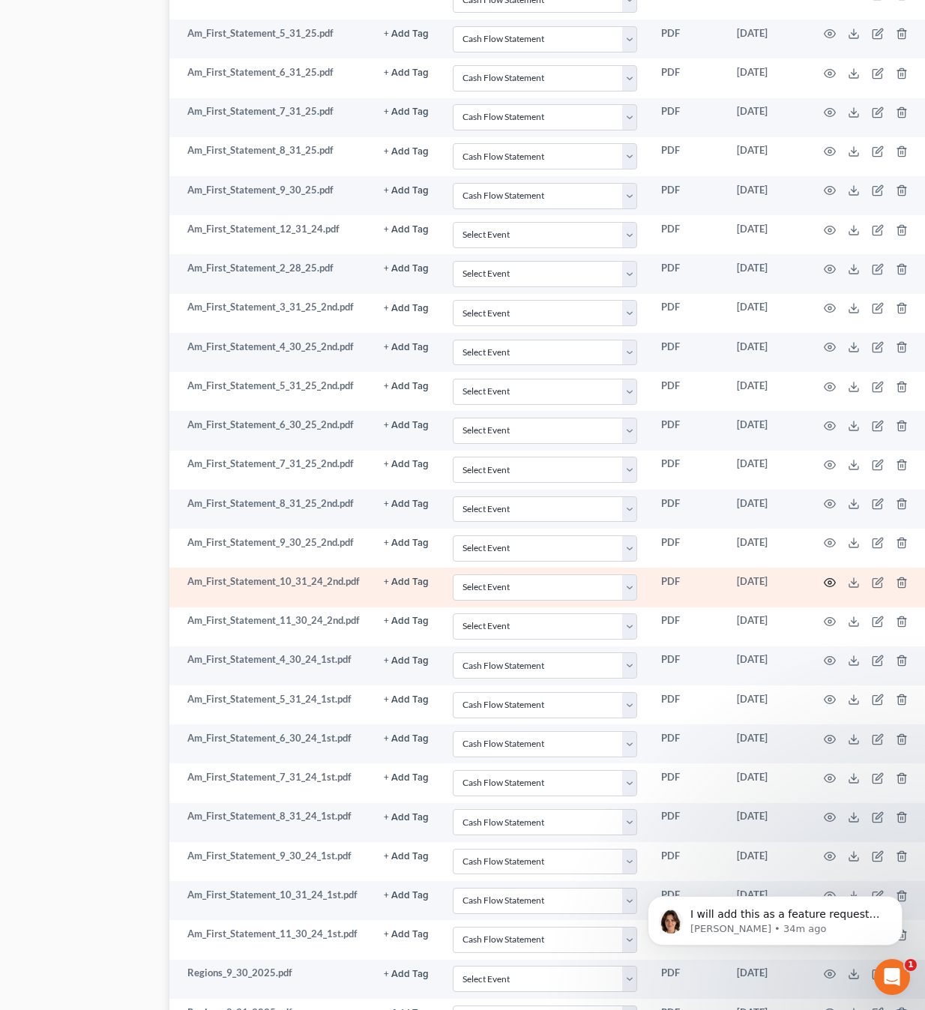
click at [826, 576] on icon "button" at bounding box center [830, 582] width 12 height 12
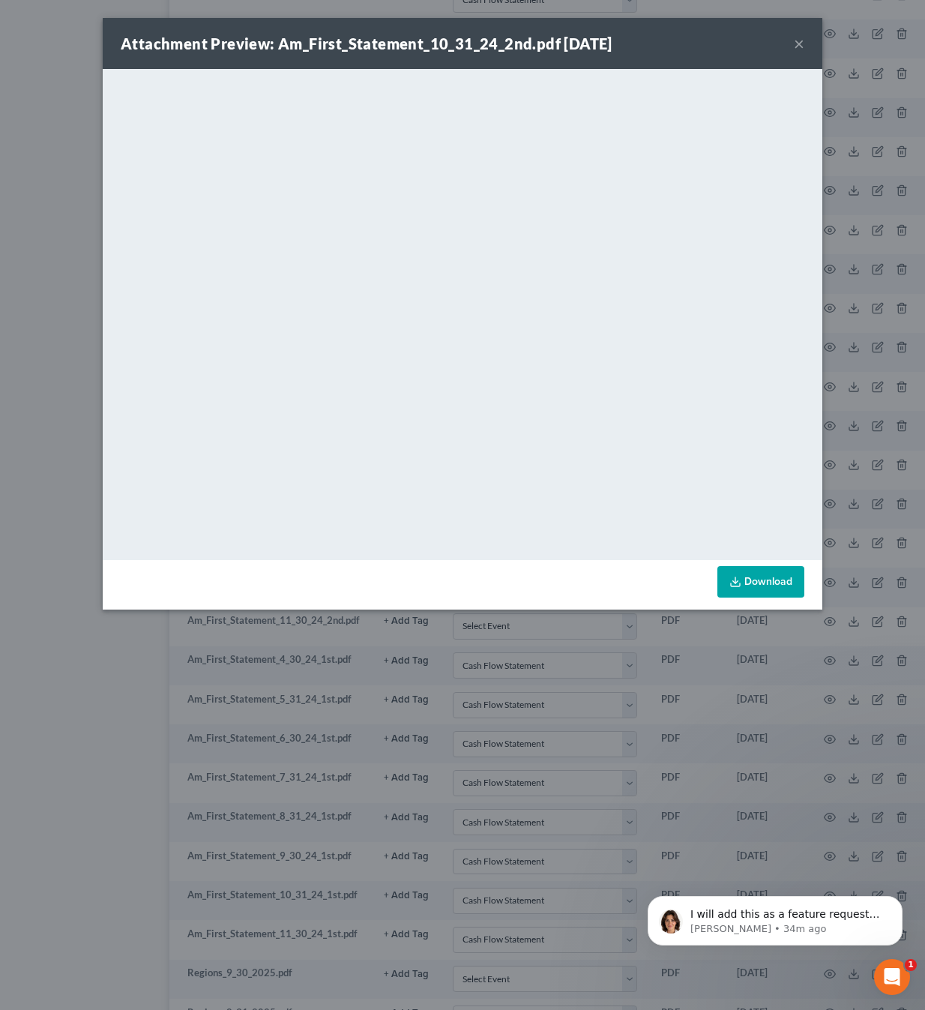
click at [796, 43] on button "×" at bounding box center [799, 43] width 10 height 18
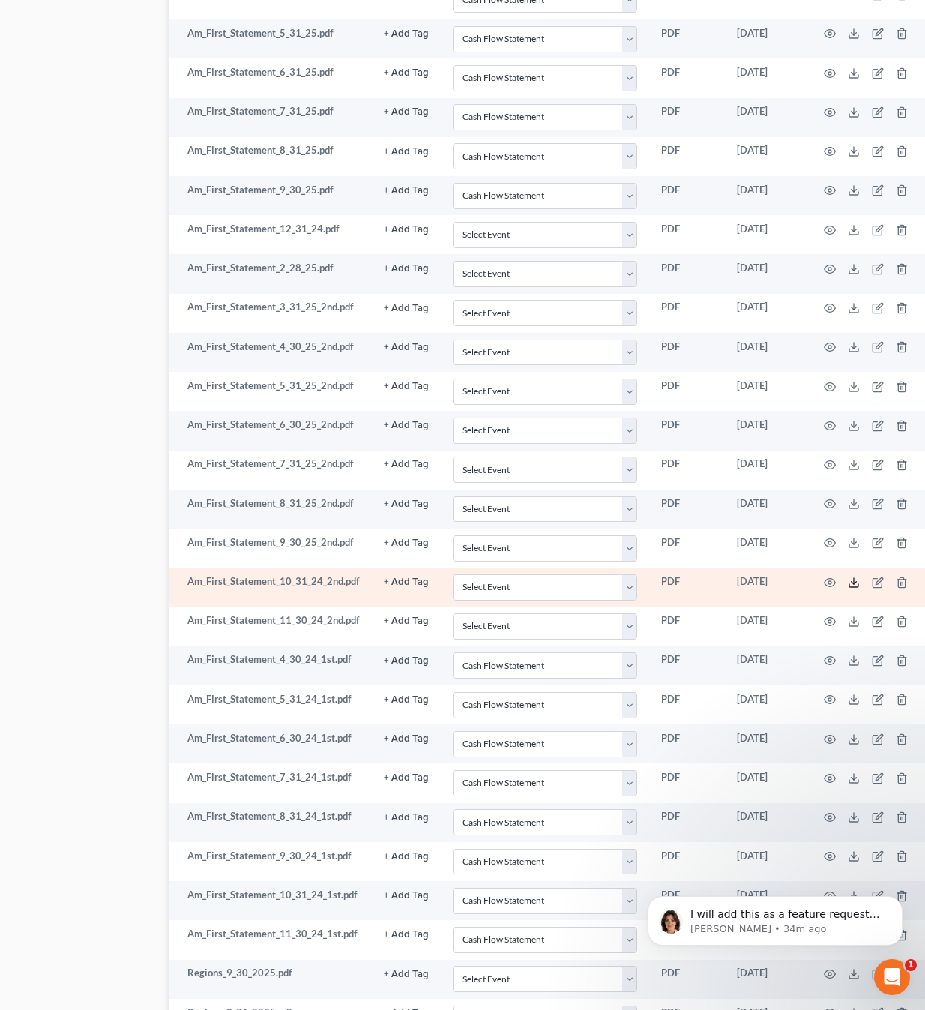
click at [848, 576] on icon at bounding box center [854, 582] width 12 height 12
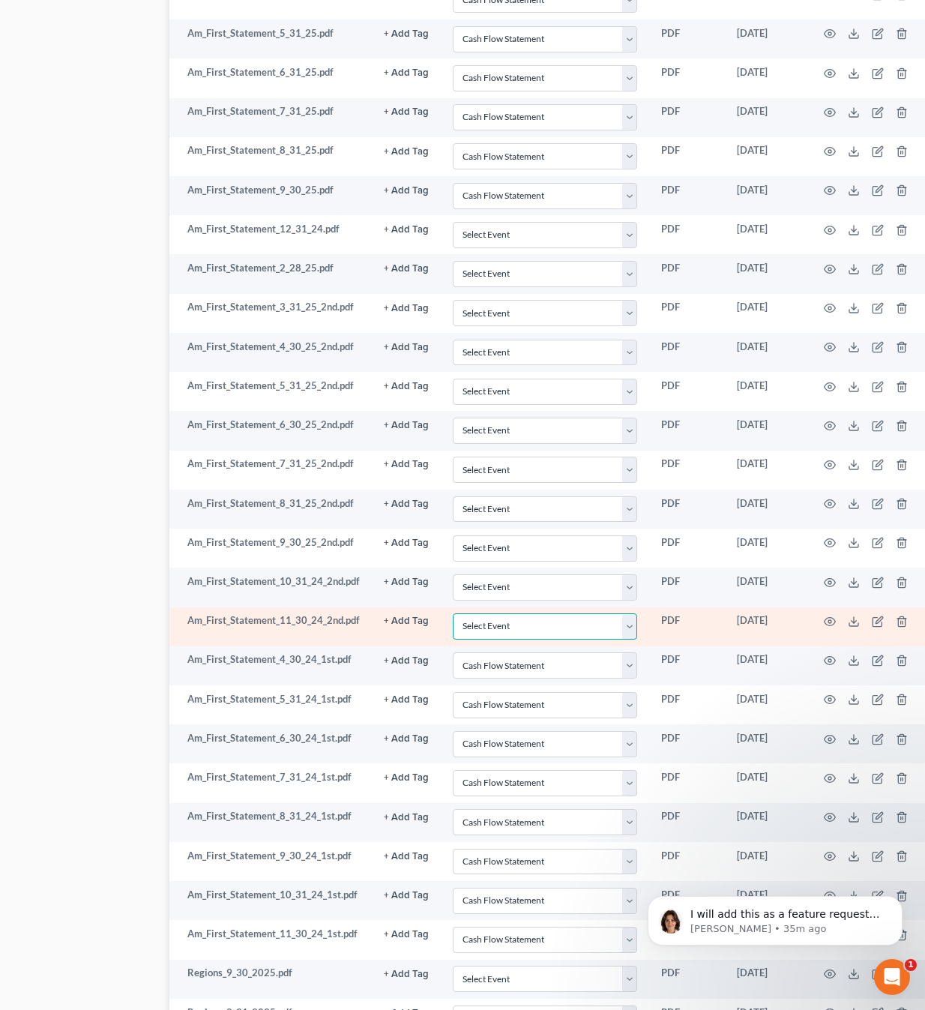
select select "3"
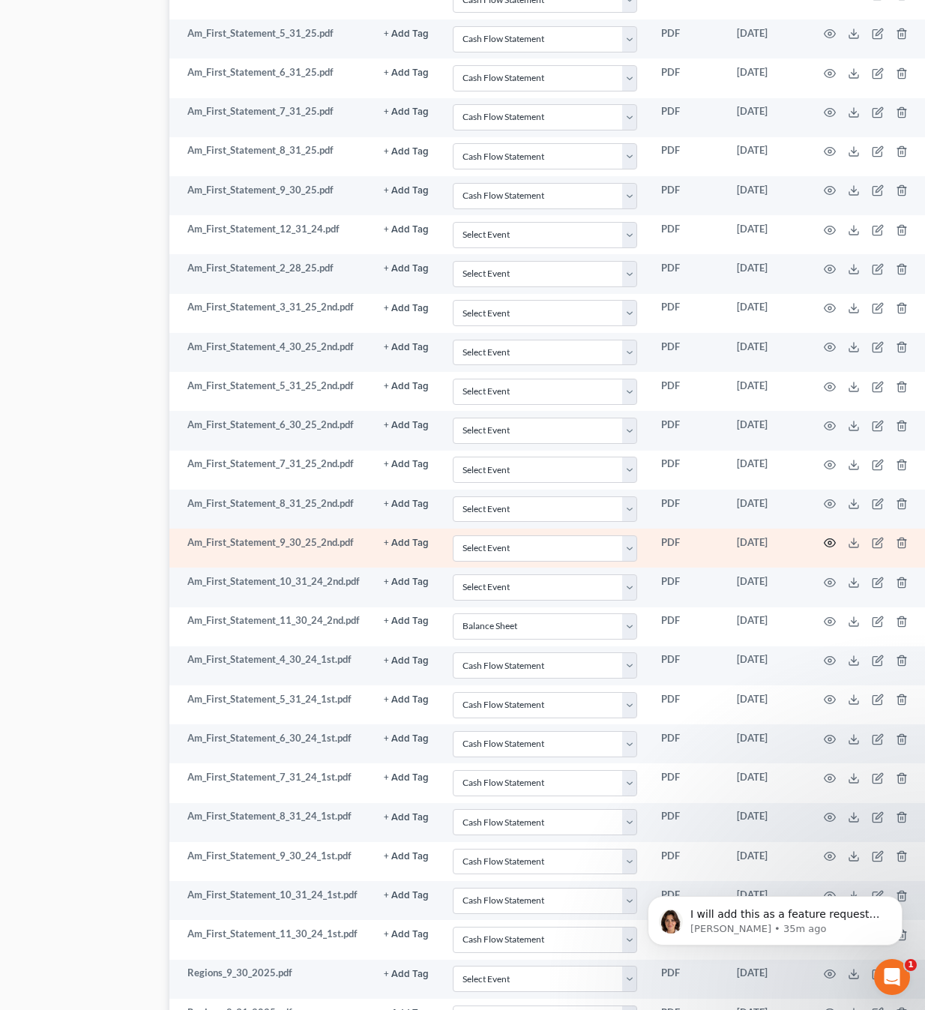
click at [824, 537] on icon "button" at bounding box center [830, 543] width 12 height 12
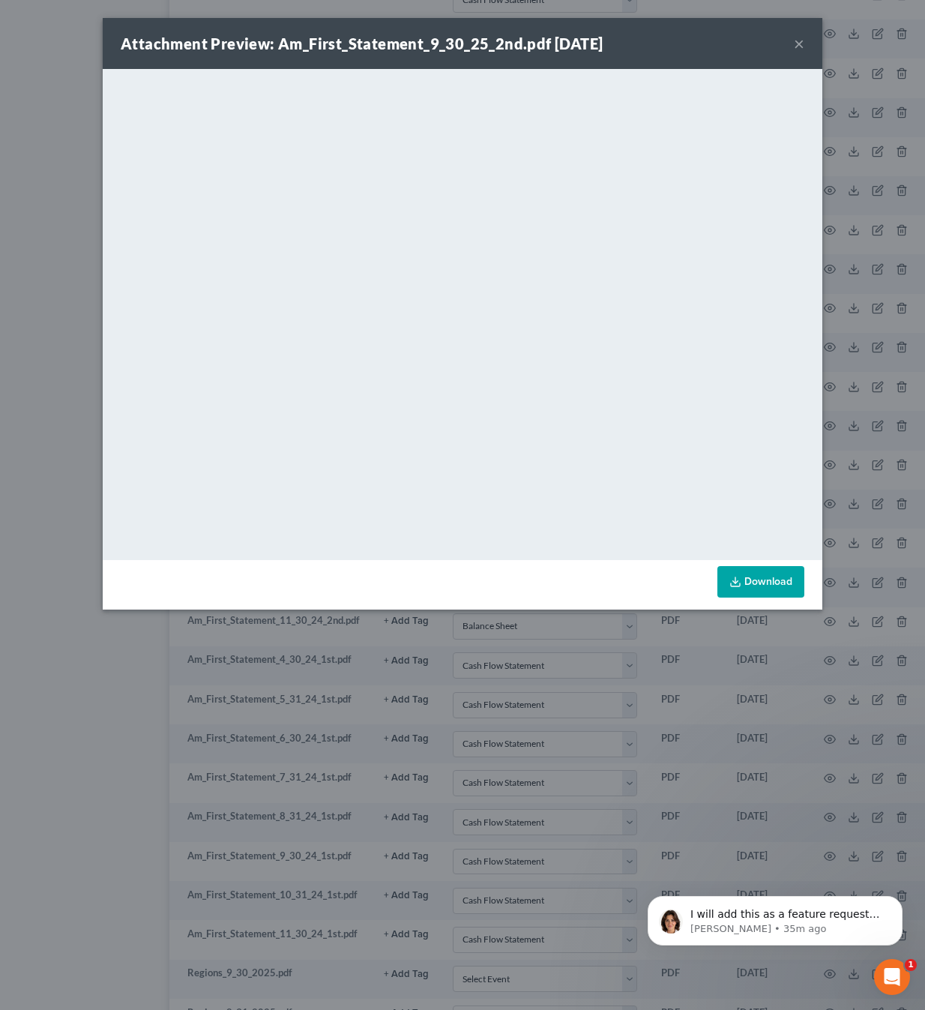
click at [762, 584] on link "Download" at bounding box center [760, 581] width 87 height 31
click at [794, 44] on button "×" at bounding box center [799, 43] width 10 height 18
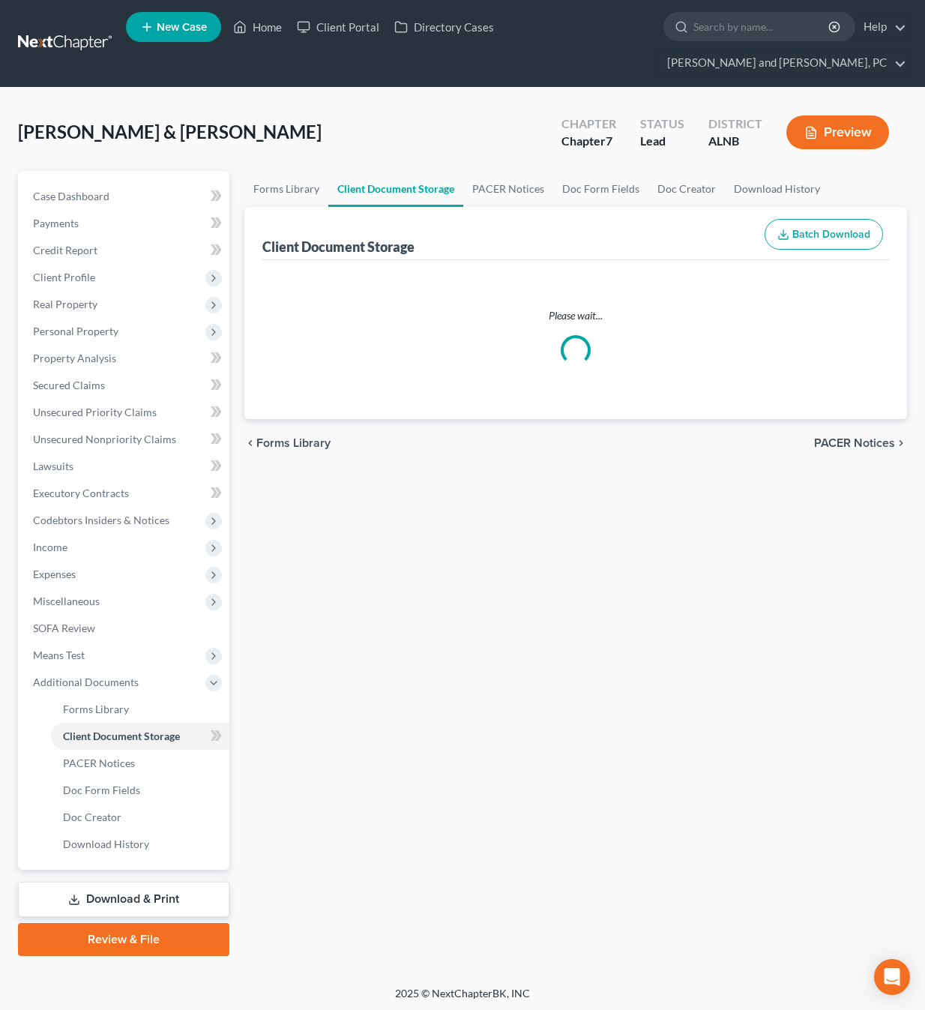
select select "4"
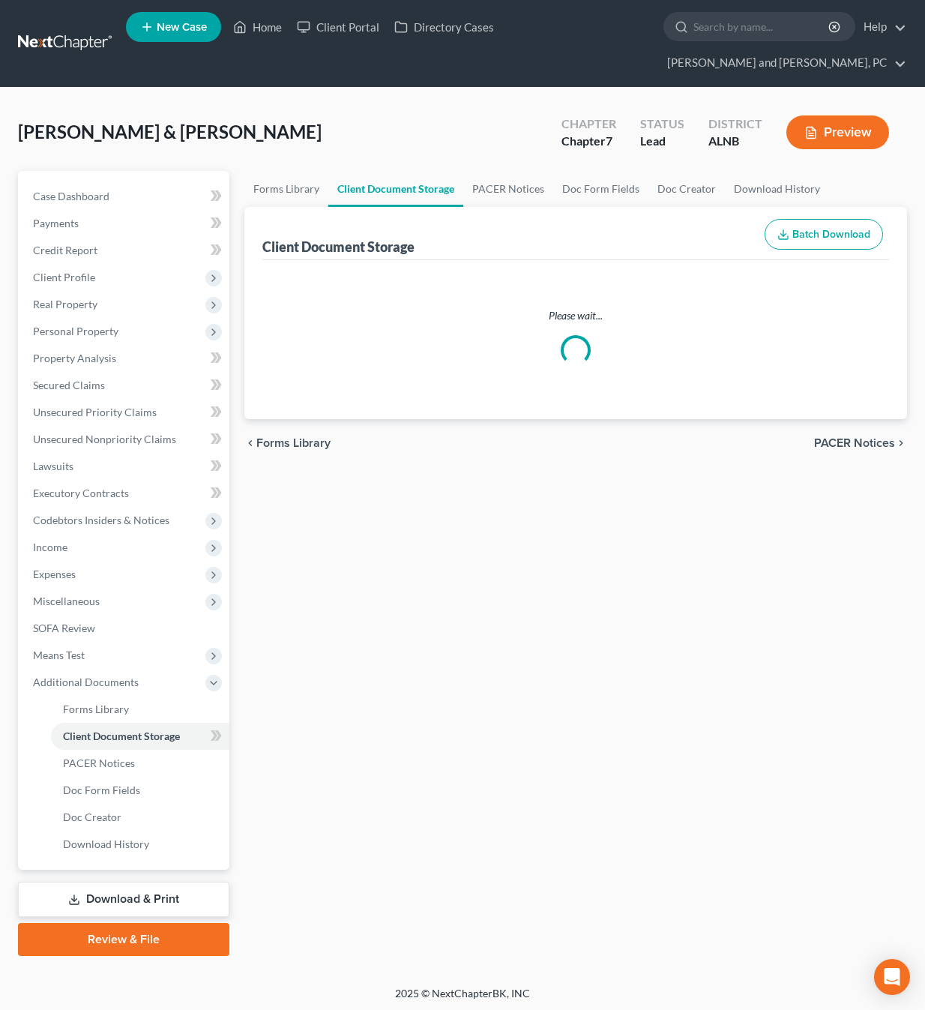
select select "4"
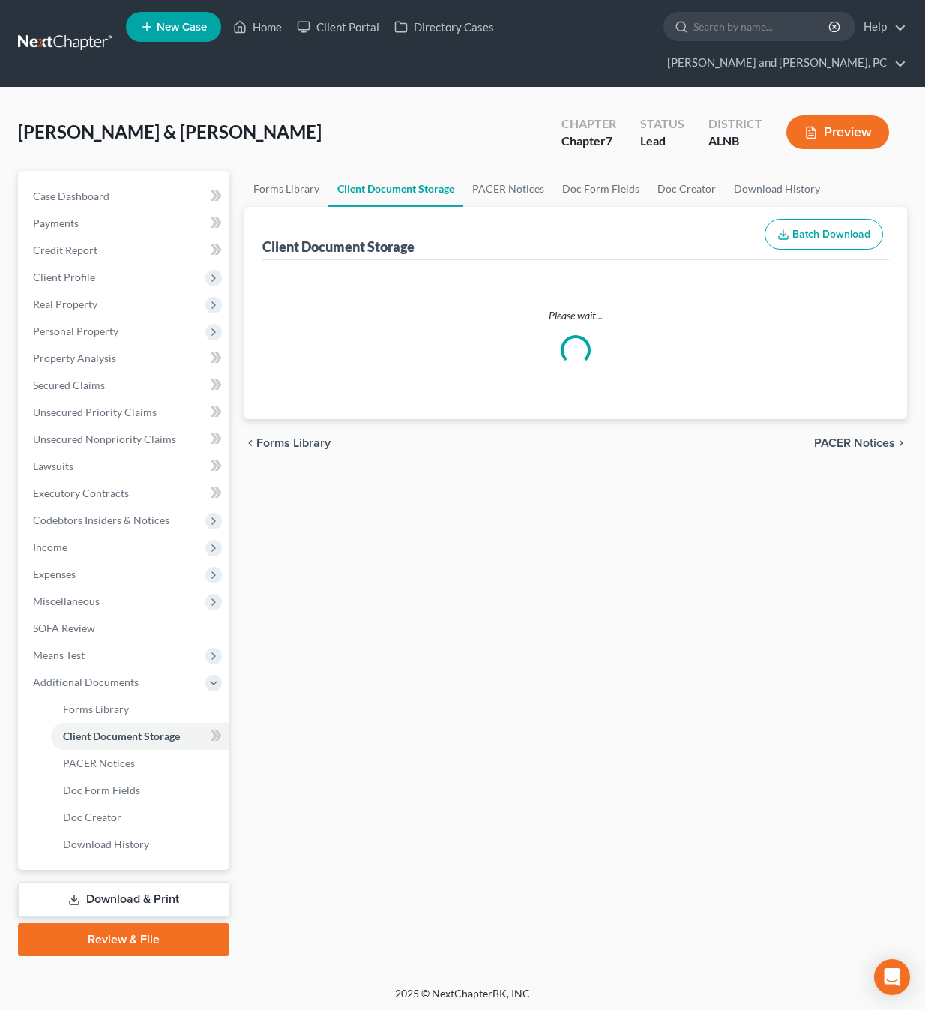
select select "3"
select select "4"
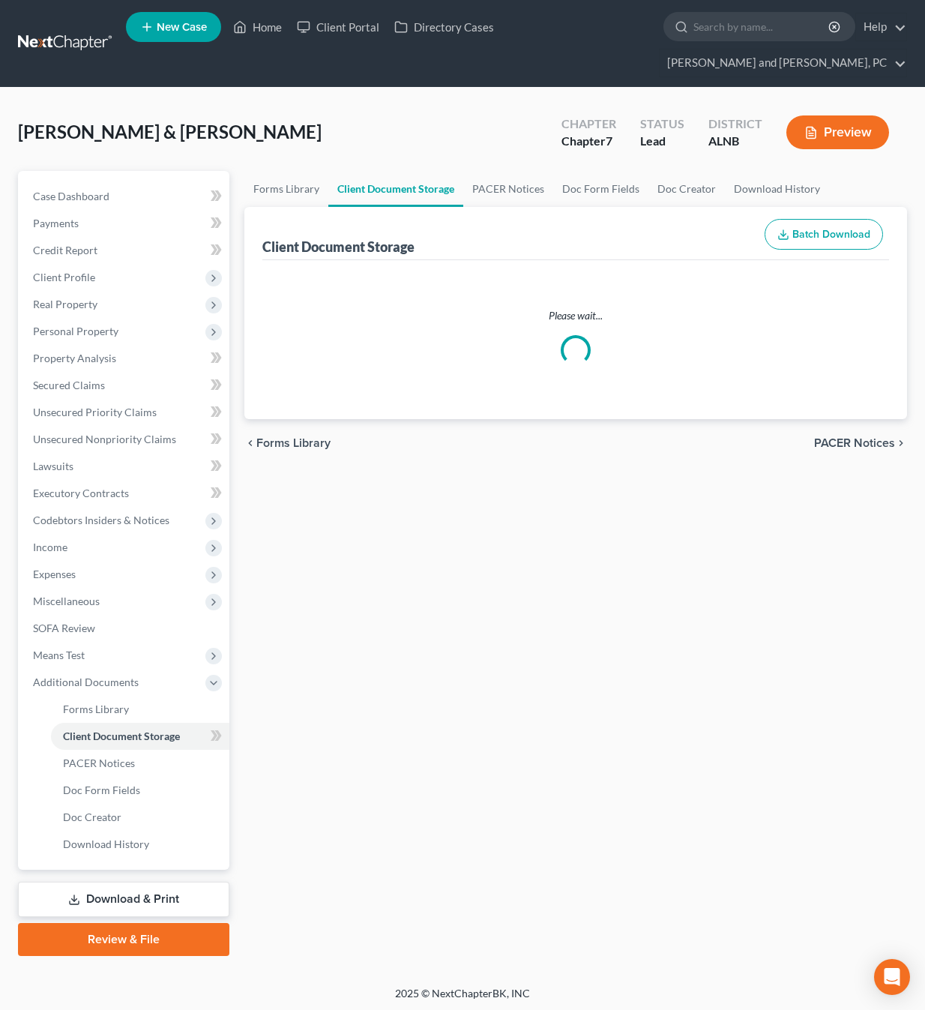
select select "4"
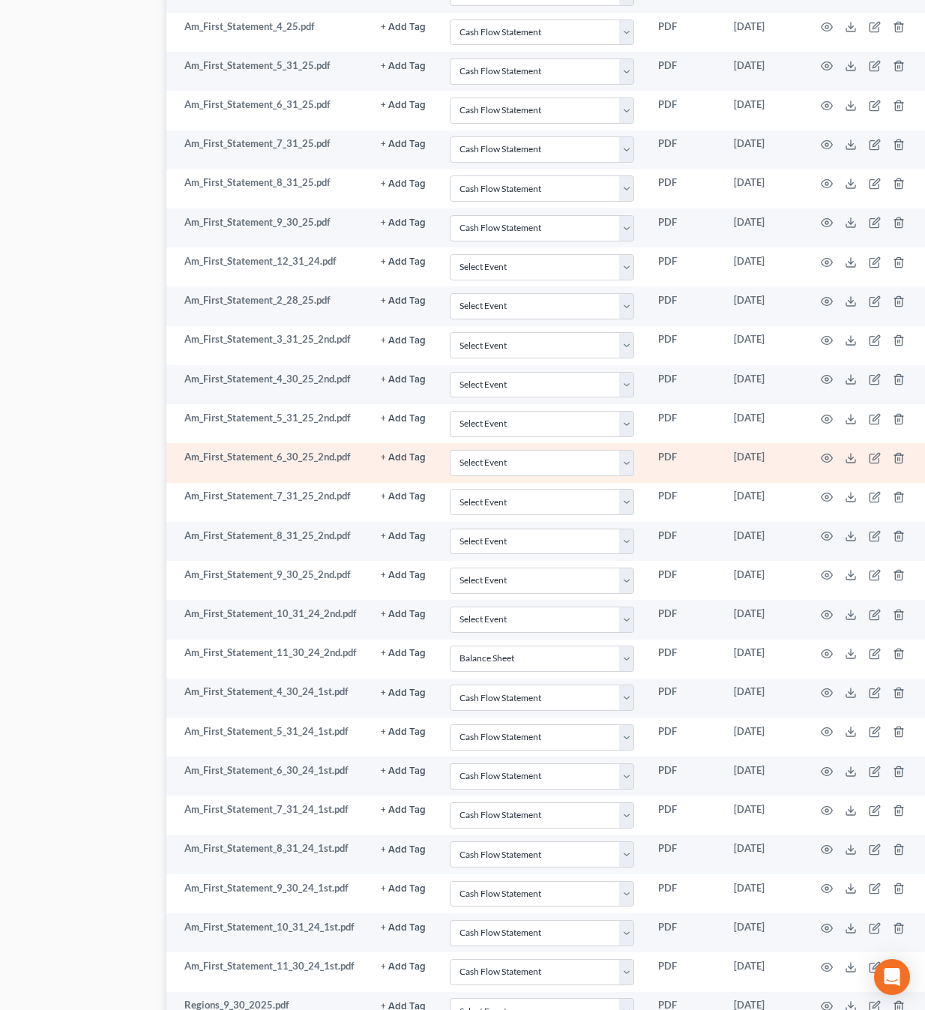
scroll to position [1706, 77]
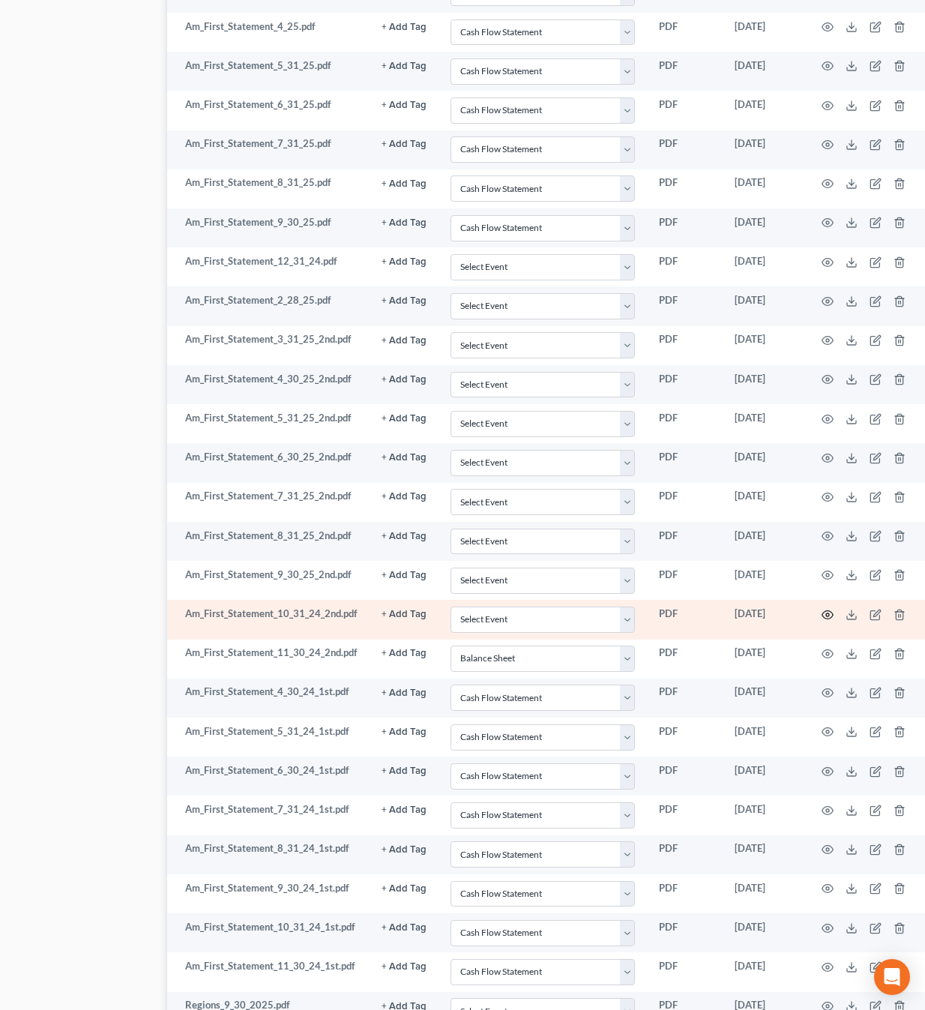
click at [826, 613] on circle "button" at bounding box center [827, 614] width 3 height 3
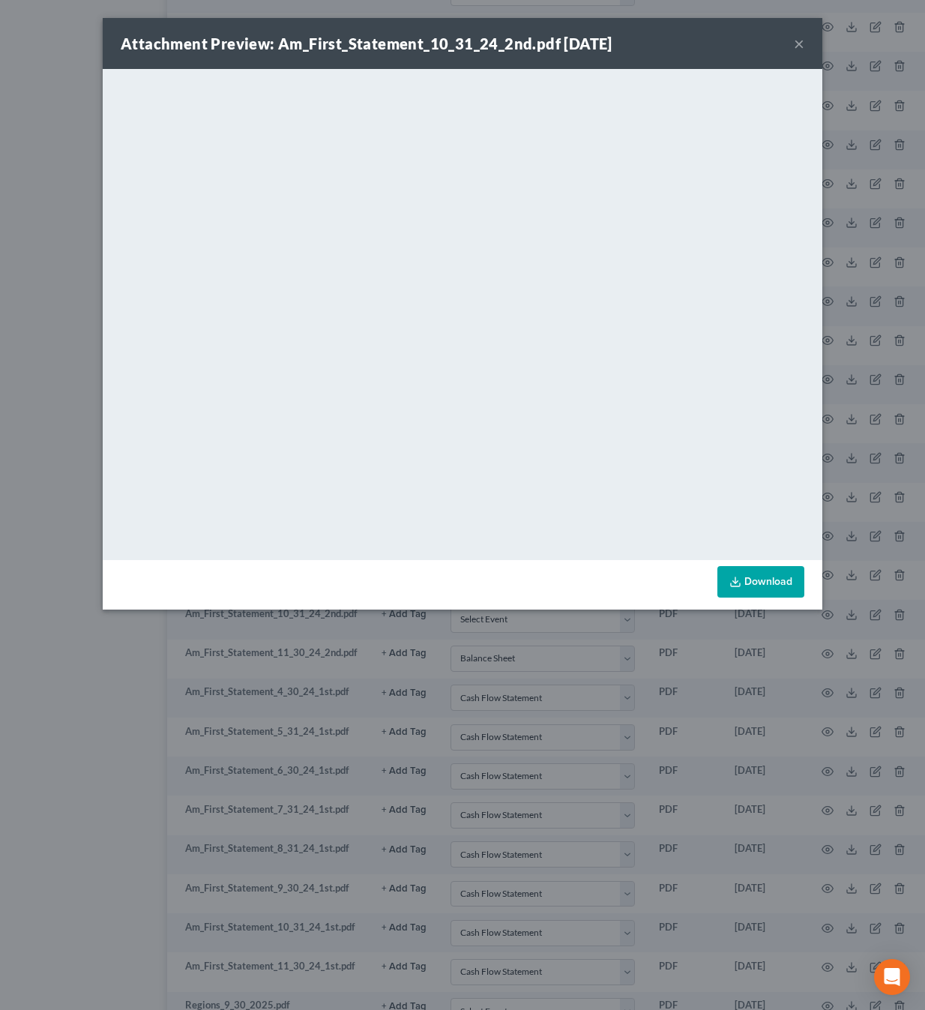
click at [799, 43] on button "×" at bounding box center [799, 43] width 10 height 18
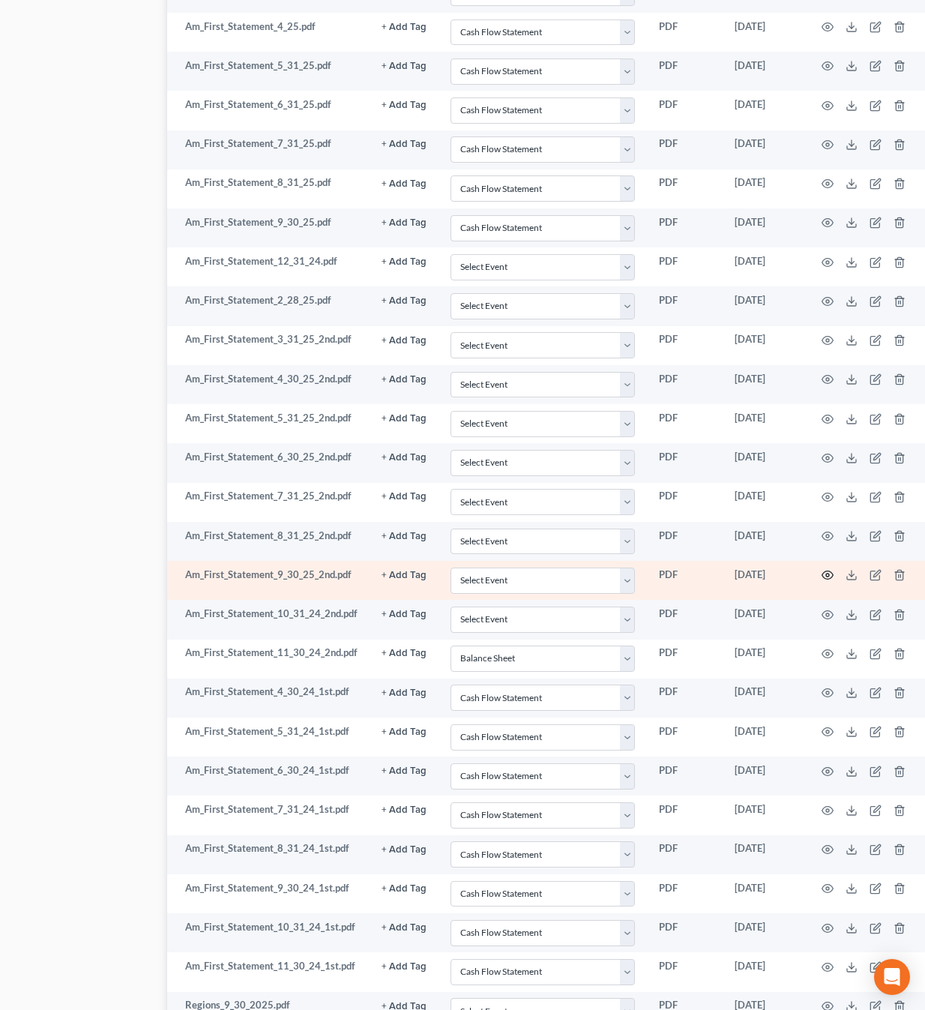
click at [822, 571] on icon "button" at bounding box center [827, 575] width 11 height 8
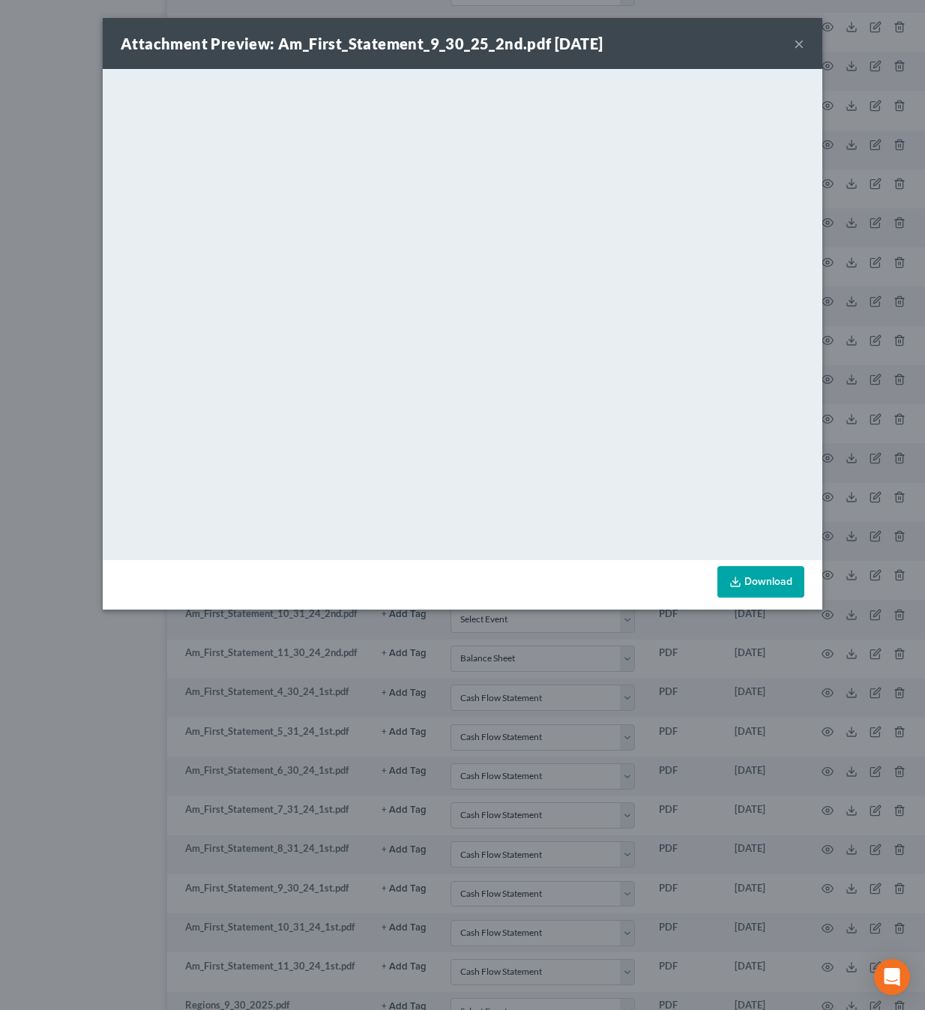
click at [797, 43] on button "×" at bounding box center [799, 43] width 10 height 18
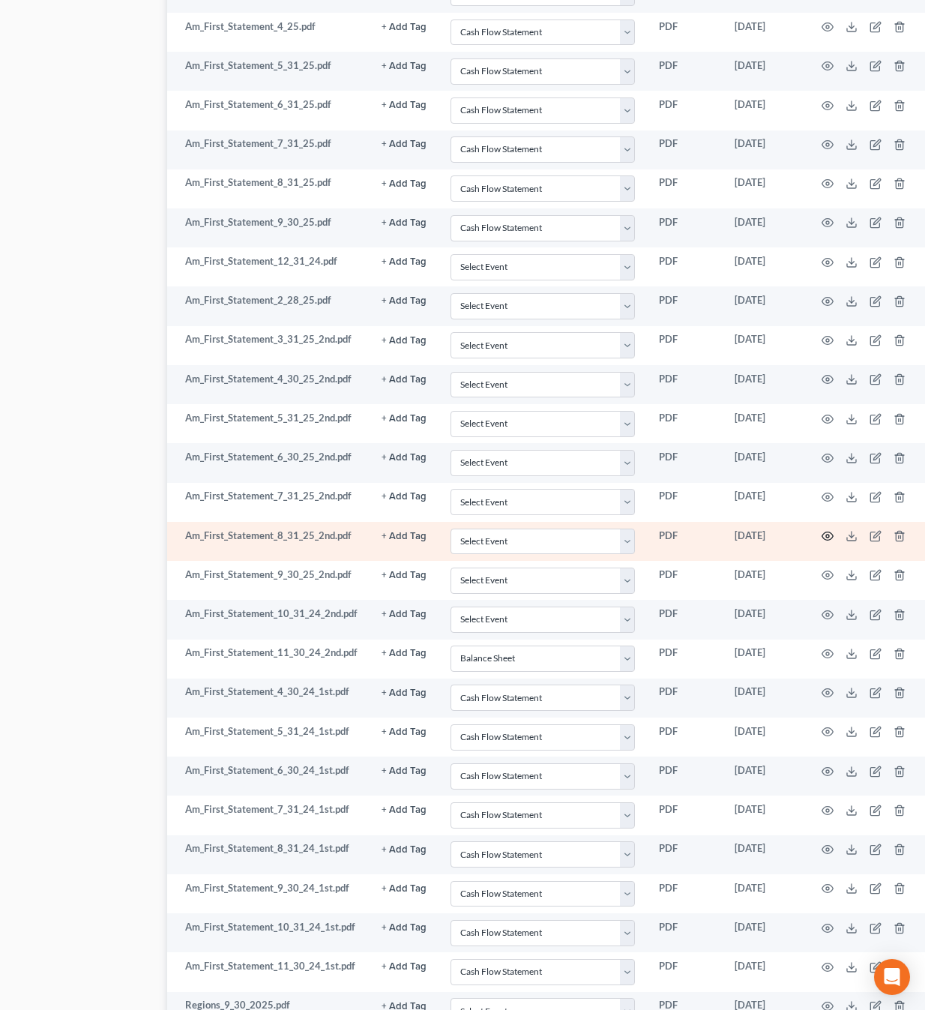
click at [822, 530] on icon "button" at bounding box center [827, 536] width 12 height 12
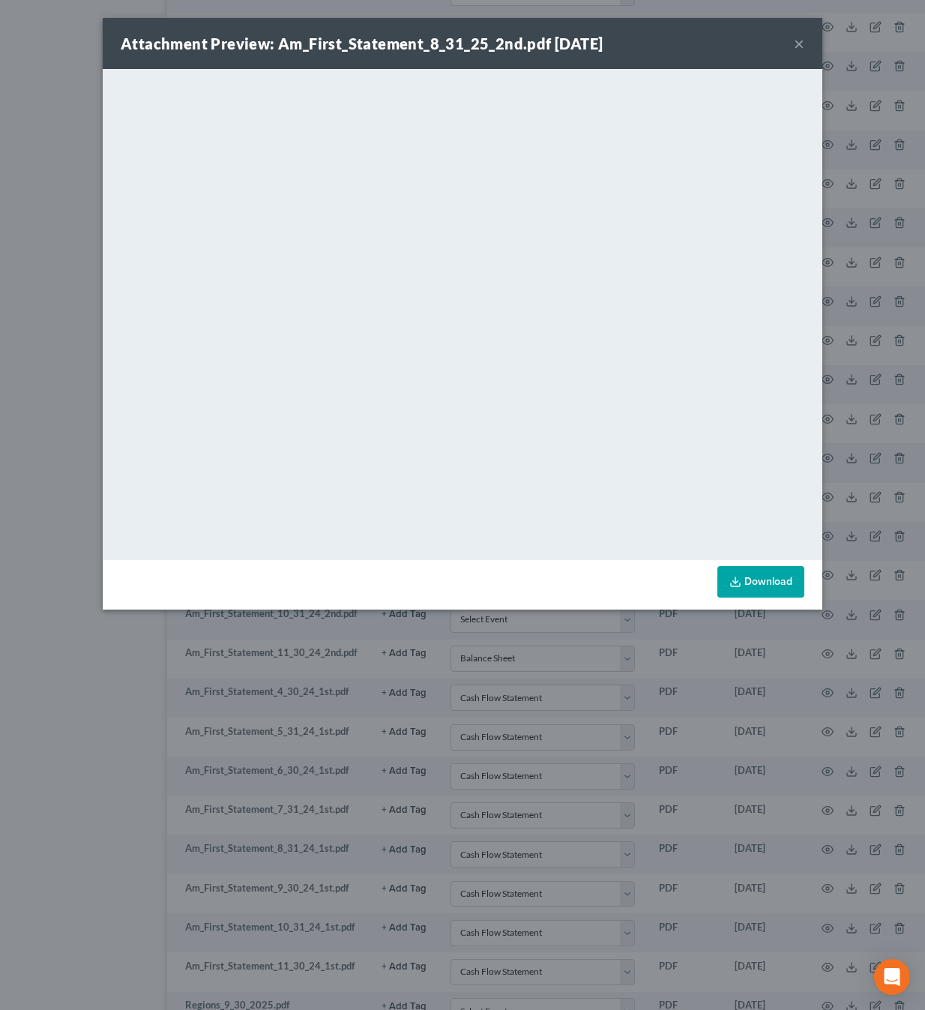
click at [801, 44] on button "×" at bounding box center [799, 43] width 10 height 18
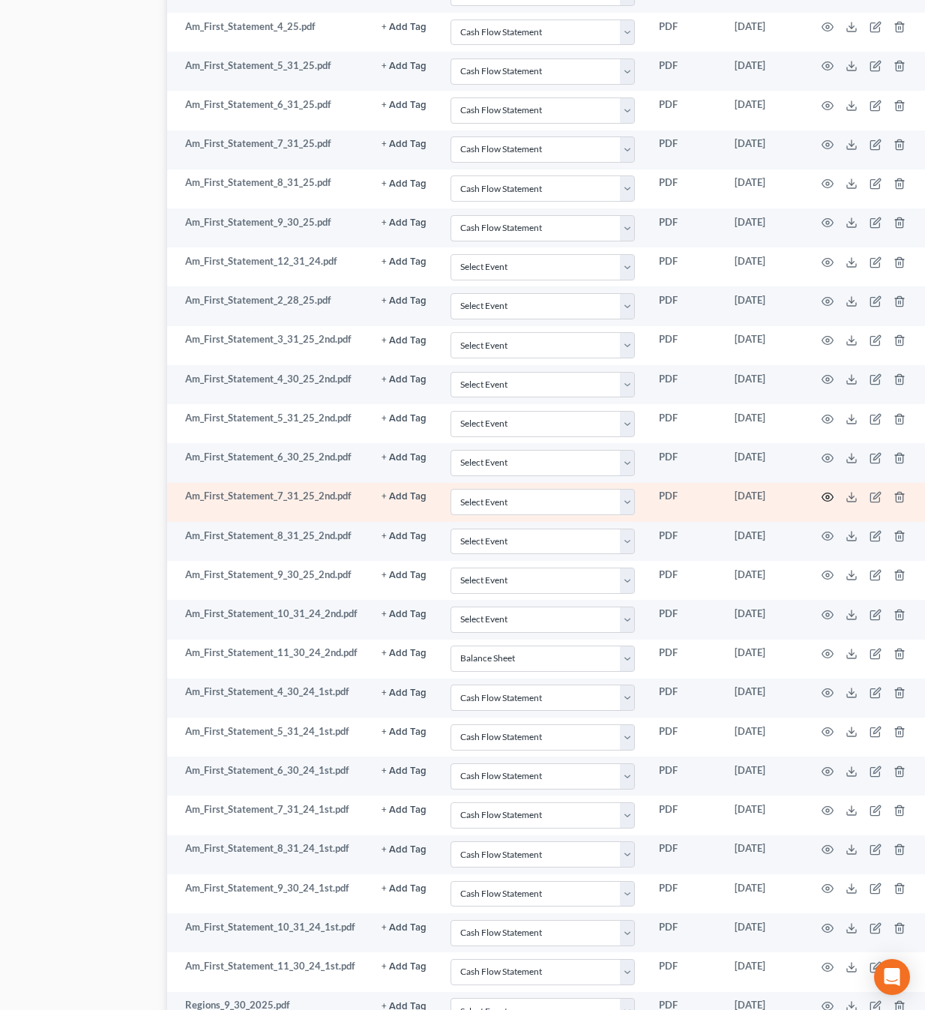
click at [825, 491] on icon "button" at bounding box center [827, 497] width 12 height 12
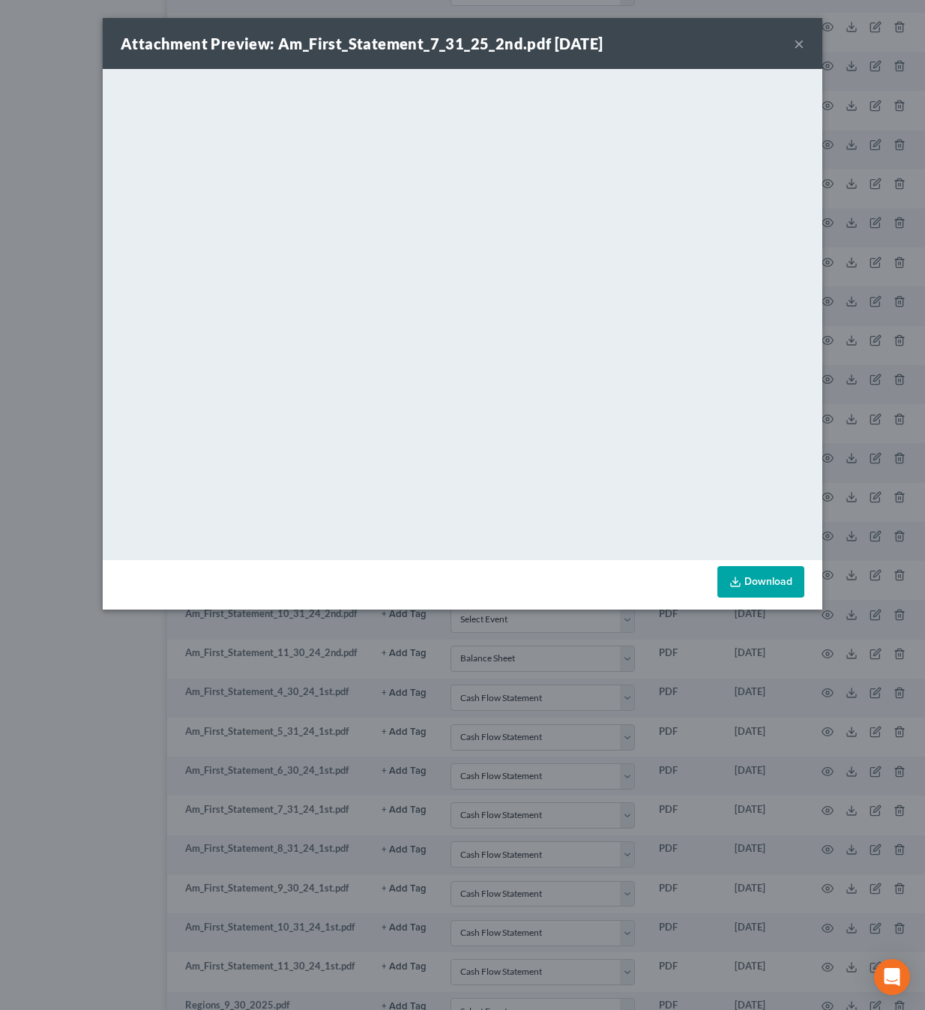
click at [792, 47] on div "Attachment Preview: Am_First_Statement_7_31_25_2nd.pdf 10/10/2025 ×" at bounding box center [463, 43] width 720 height 51
click at [793, 47] on div "Attachment Preview: Am_First_Statement_7_31_25_2nd.pdf 10/10/2025 ×" at bounding box center [463, 43] width 720 height 51
click at [805, 43] on div "Attachment Preview: Am_First_Statement_7_31_25_2nd.pdf 10/10/2025 ×" at bounding box center [463, 43] width 720 height 51
click at [797, 42] on button "×" at bounding box center [799, 43] width 10 height 18
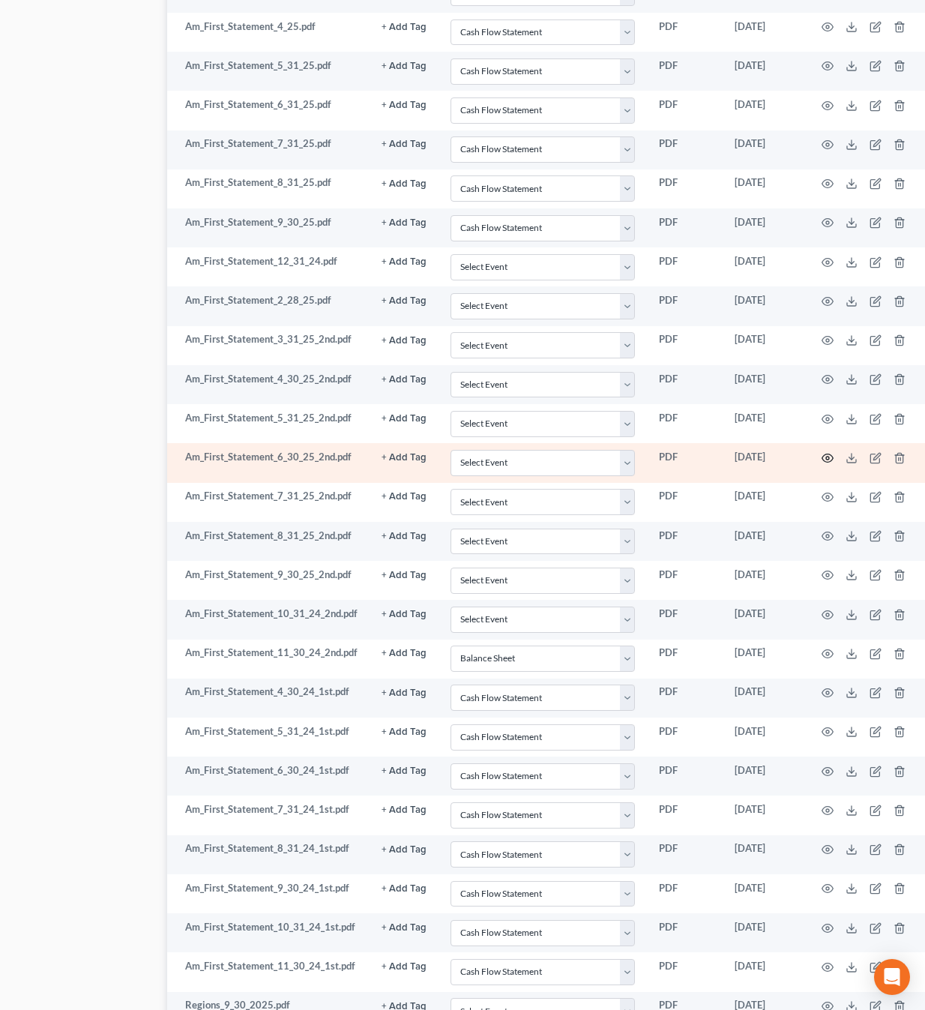
click at [826, 456] on circle "button" at bounding box center [827, 457] width 3 height 3
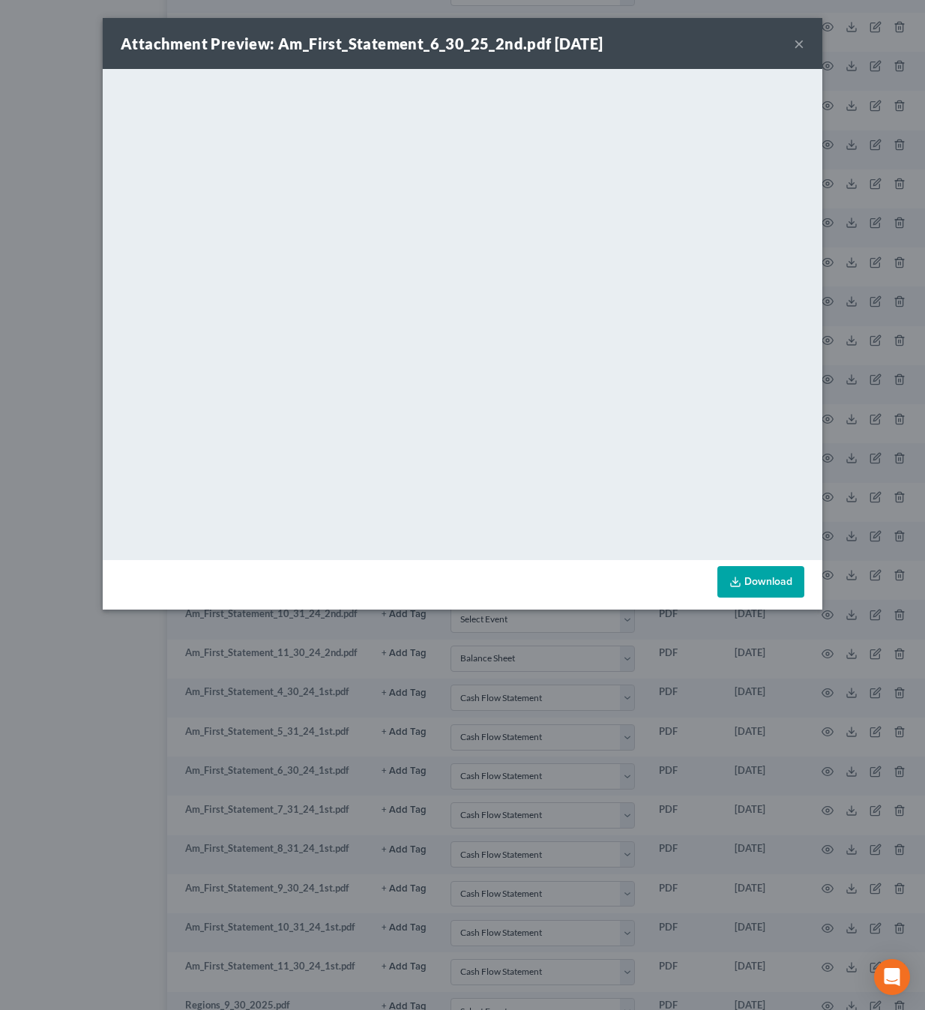
click at [799, 44] on button "×" at bounding box center [799, 43] width 10 height 18
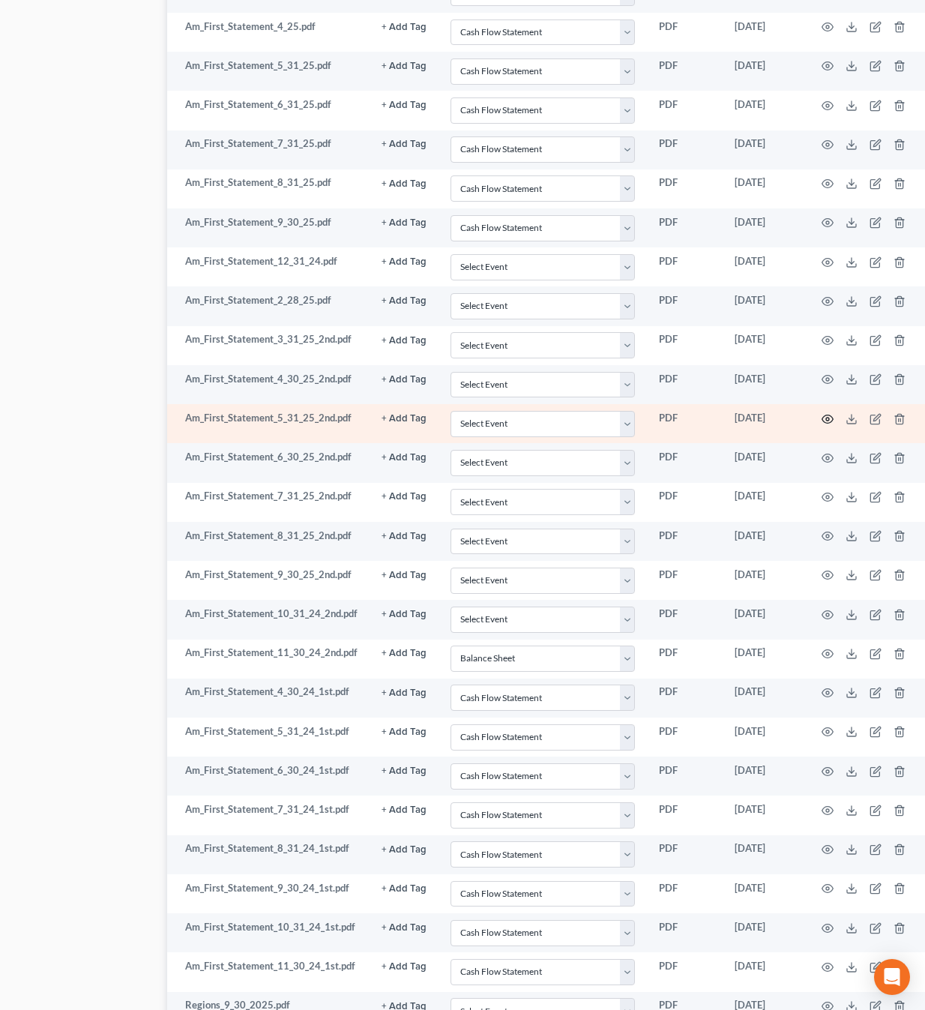
click at [826, 417] on circle "button" at bounding box center [827, 418] width 3 height 3
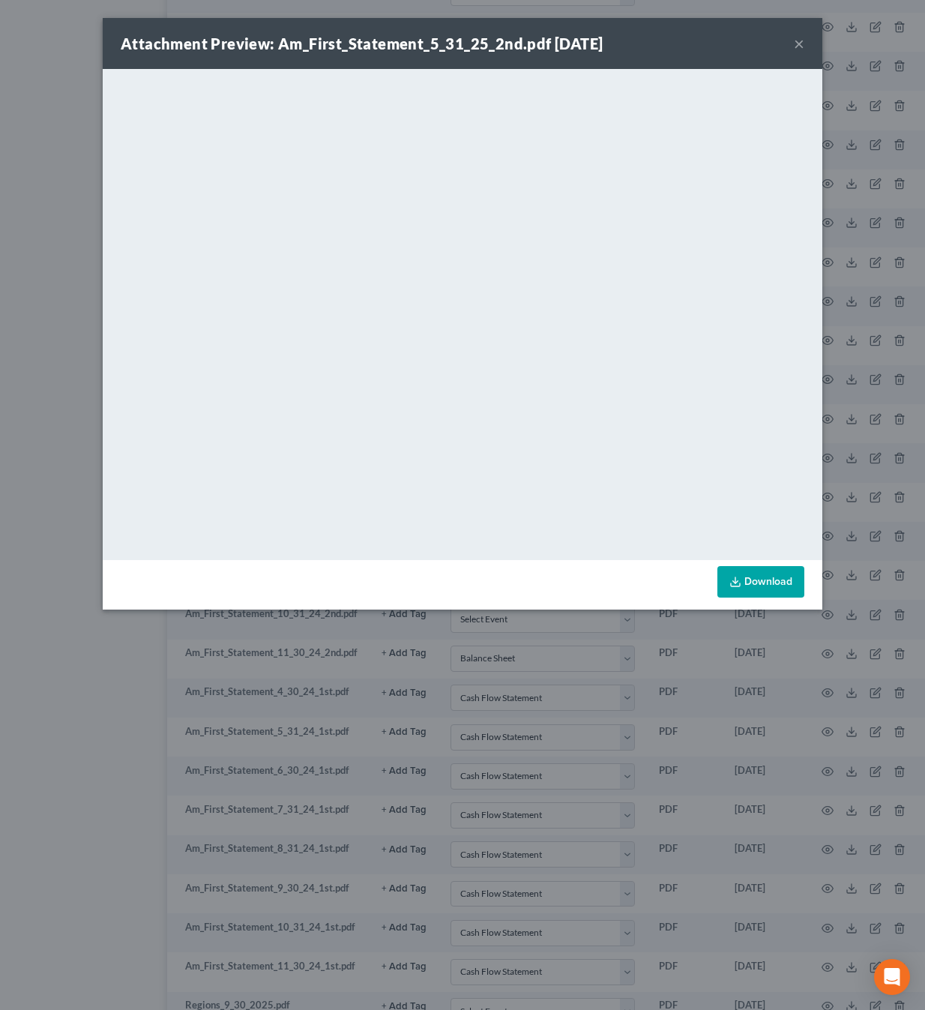
click at [796, 41] on button "×" at bounding box center [799, 43] width 10 height 18
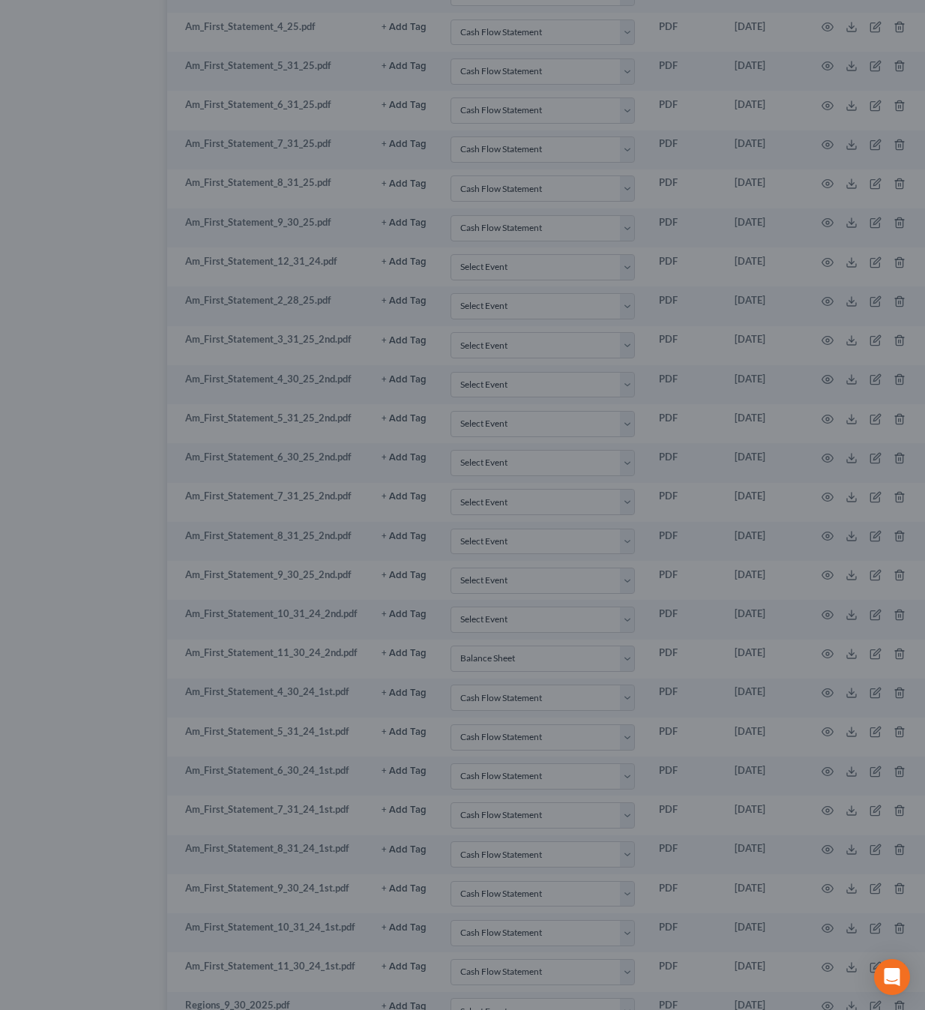
click at [796, 41] on div at bounding box center [462, 505] width 925 height 1010
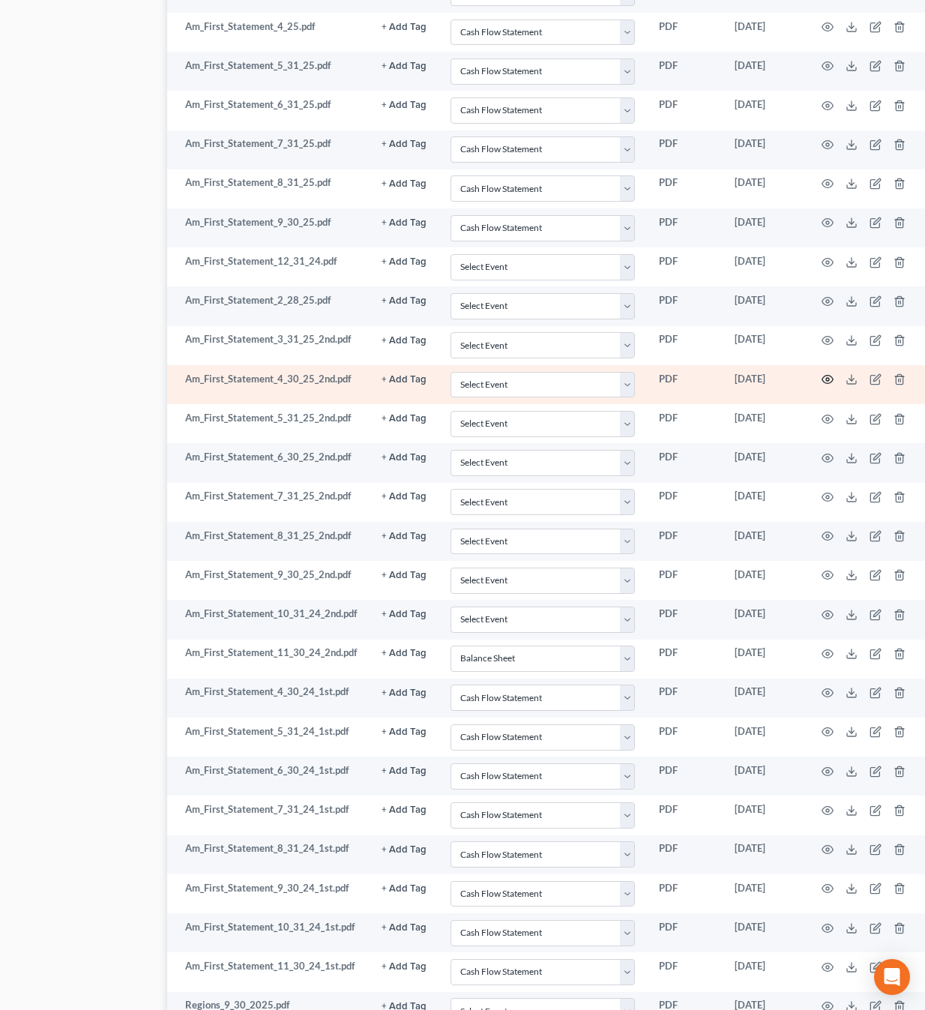
click at [822, 376] on icon "button" at bounding box center [827, 380] width 11 height 8
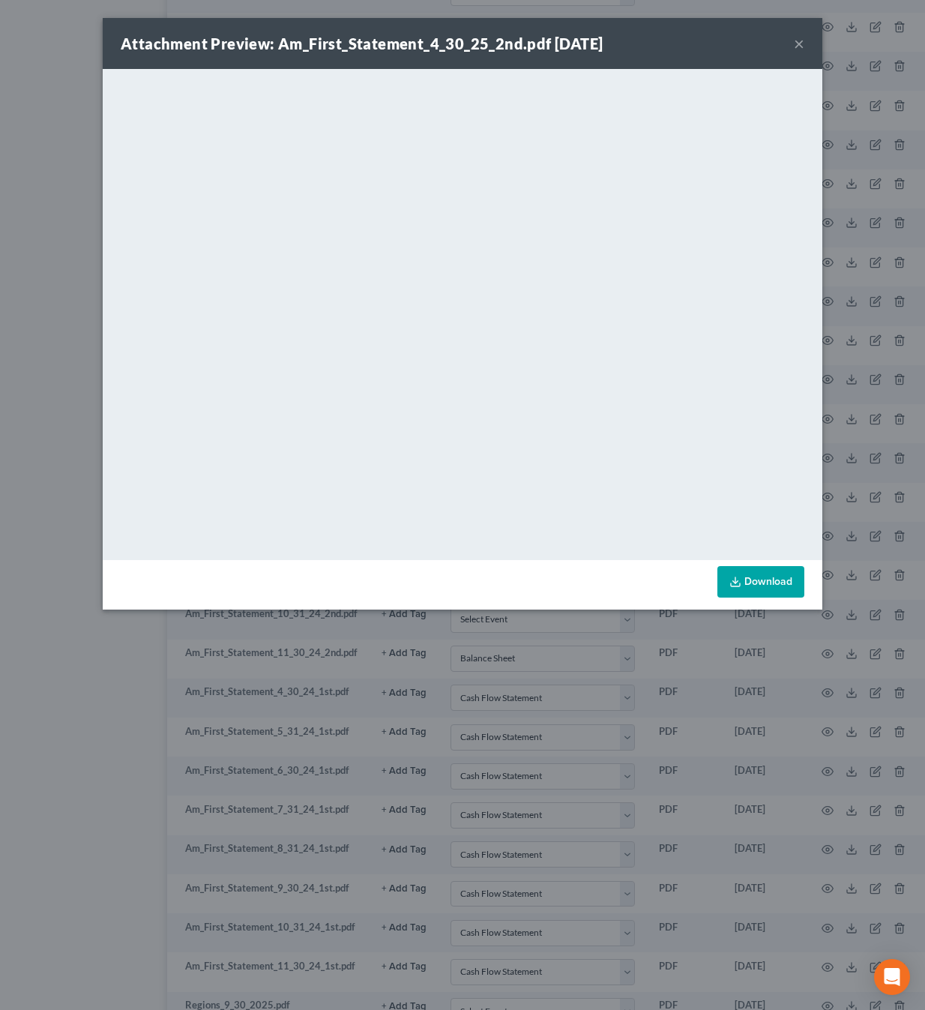
click at [800, 39] on button "×" at bounding box center [799, 43] width 10 height 18
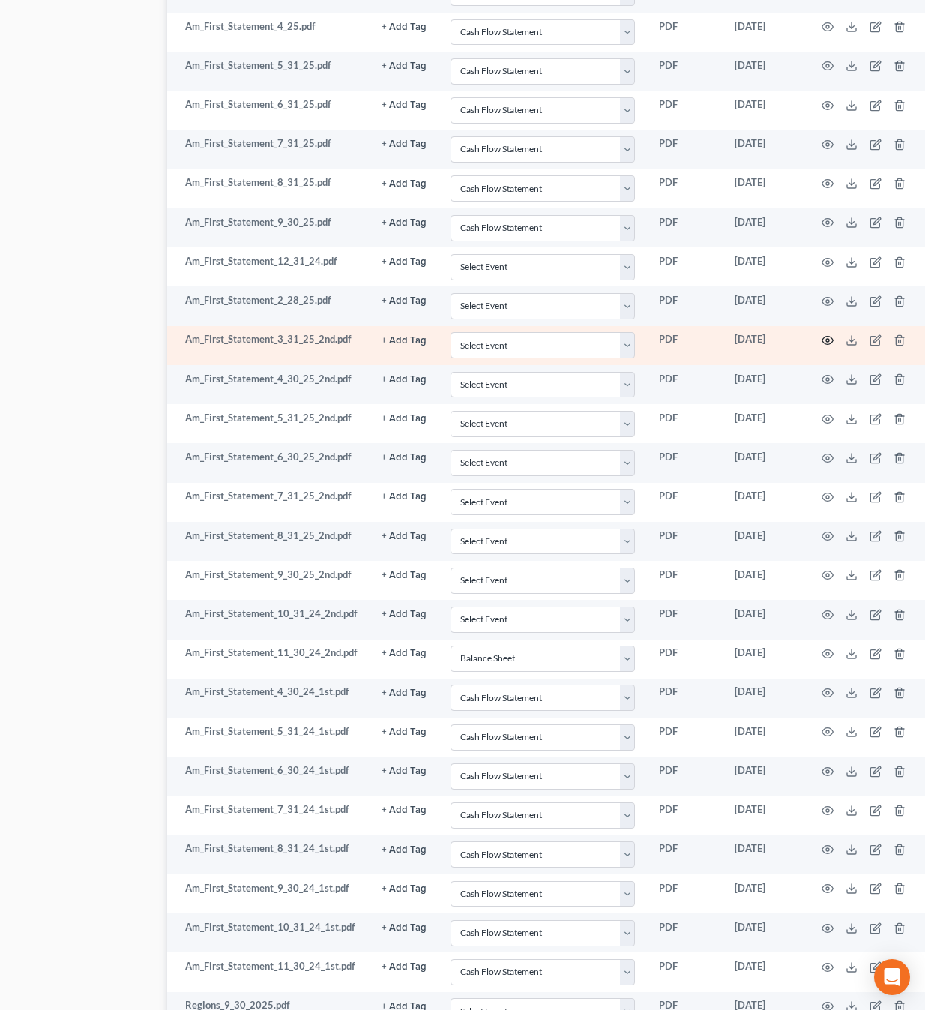
click at [821, 334] on icon "button" at bounding box center [827, 340] width 12 height 12
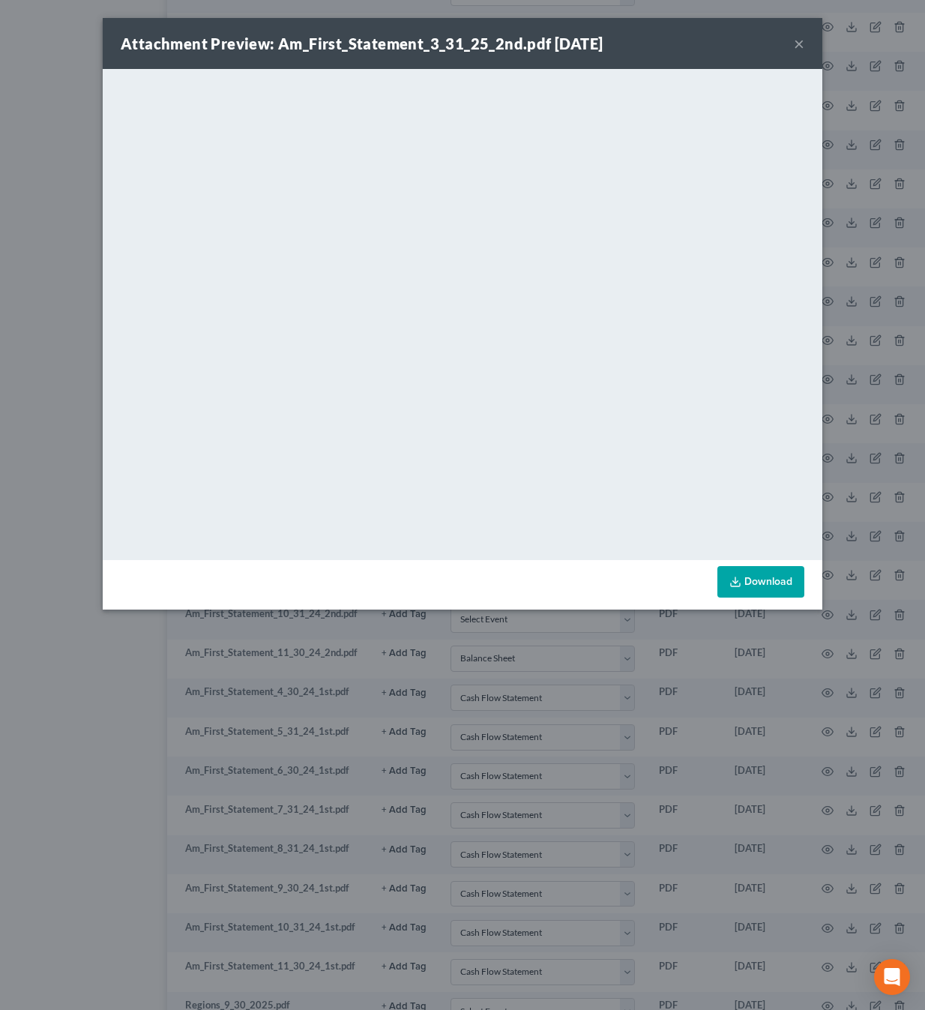
click at [803, 40] on button "×" at bounding box center [799, 43] width 10 height 18
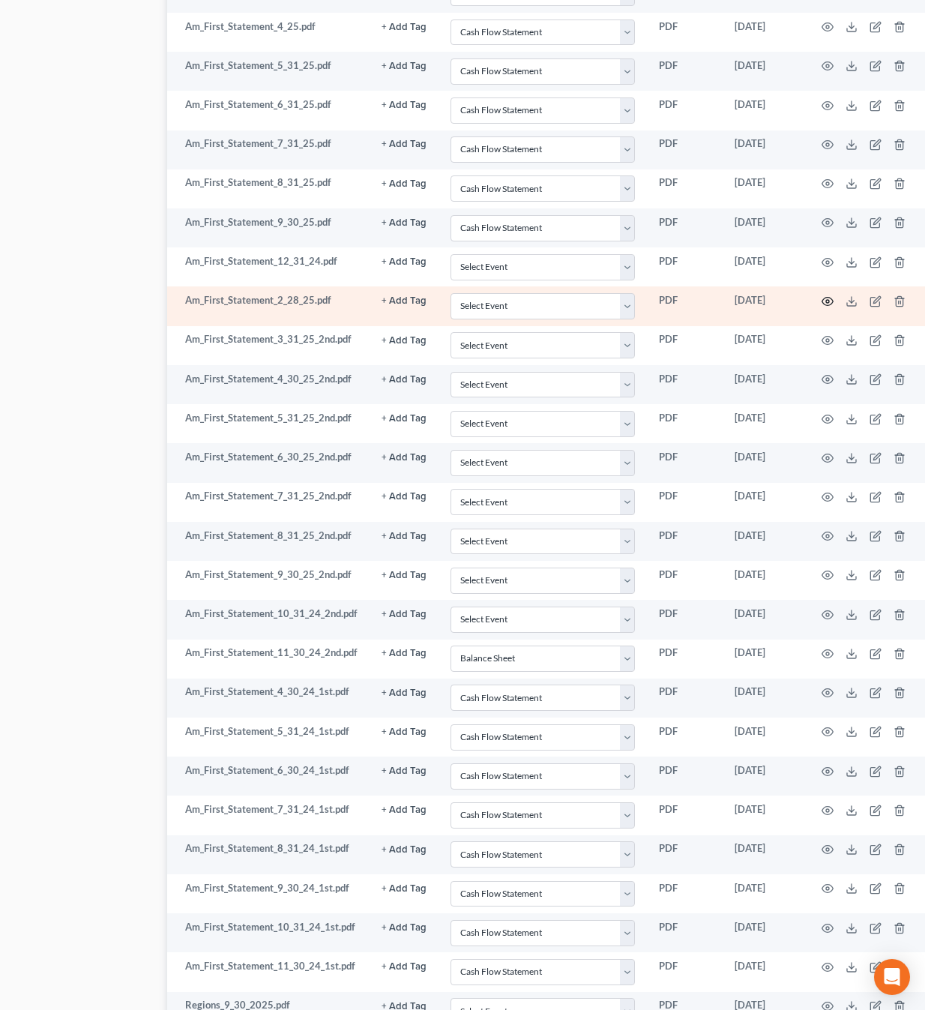
click at [823, 295] on icon "button" at bounding box center [827, 301] width 12 height 12
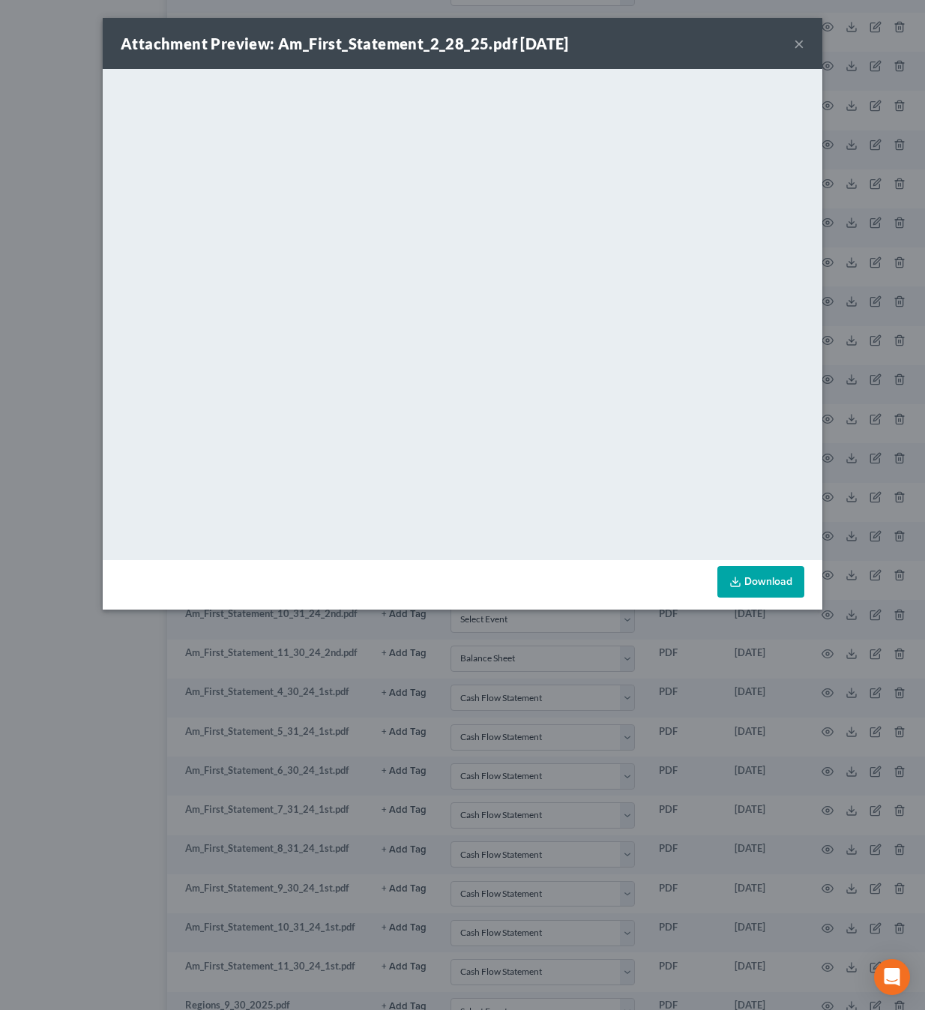
click at [802, 40] on button "×" at bounding box center [799, 43] width 10 height 18
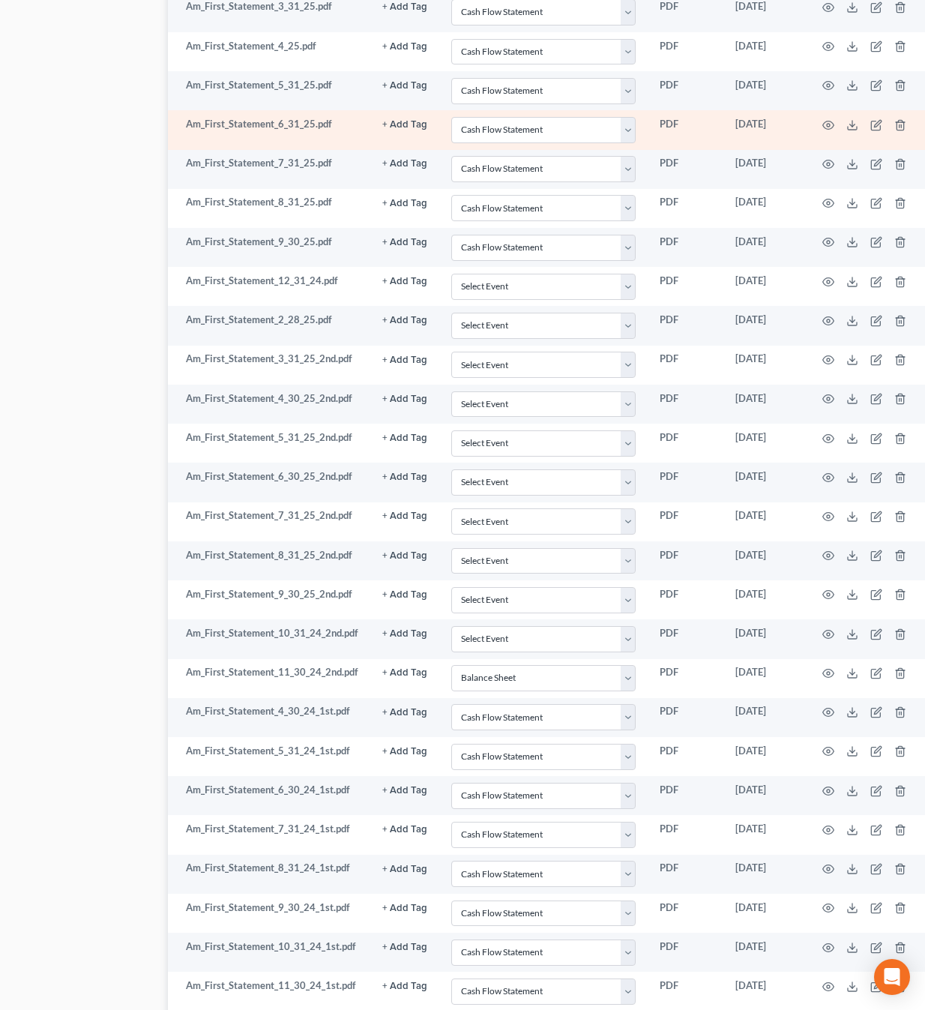
scroll to position [1687, 76]
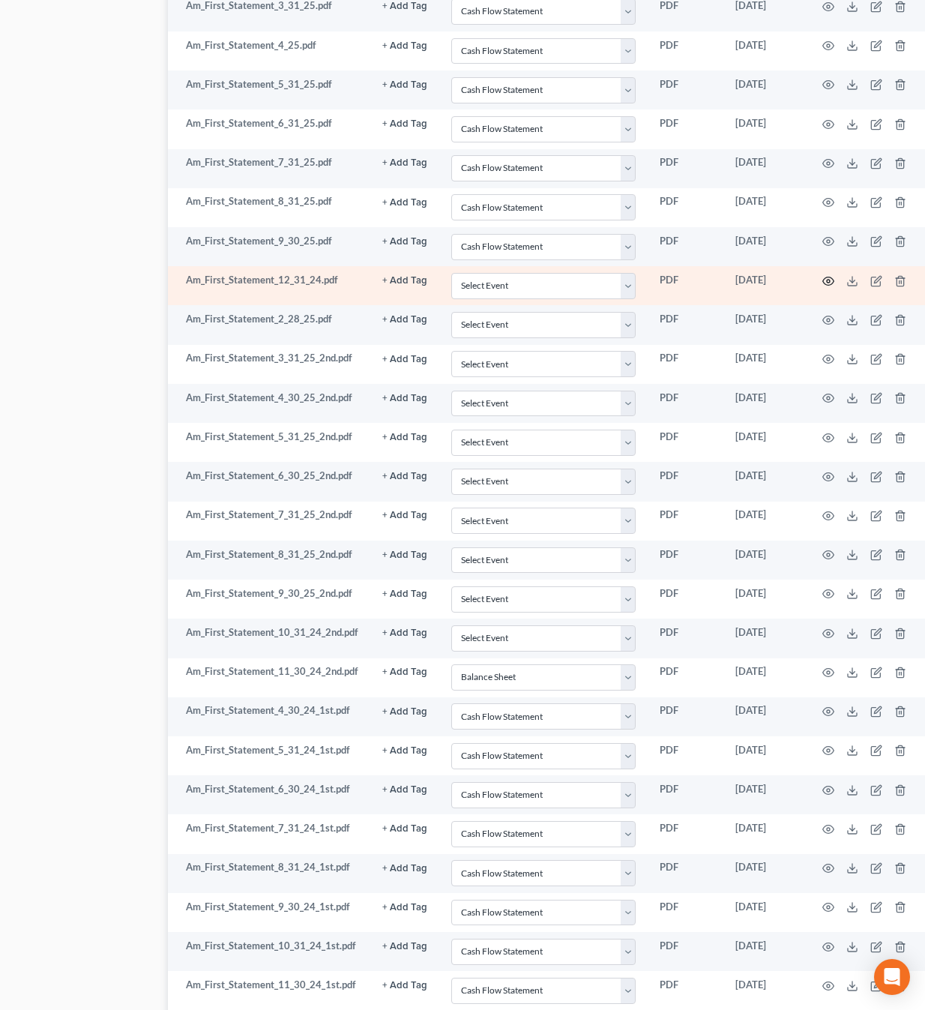
click at [827, 280] on circle "button" at bounding box center [828, 281] width 3 height 3
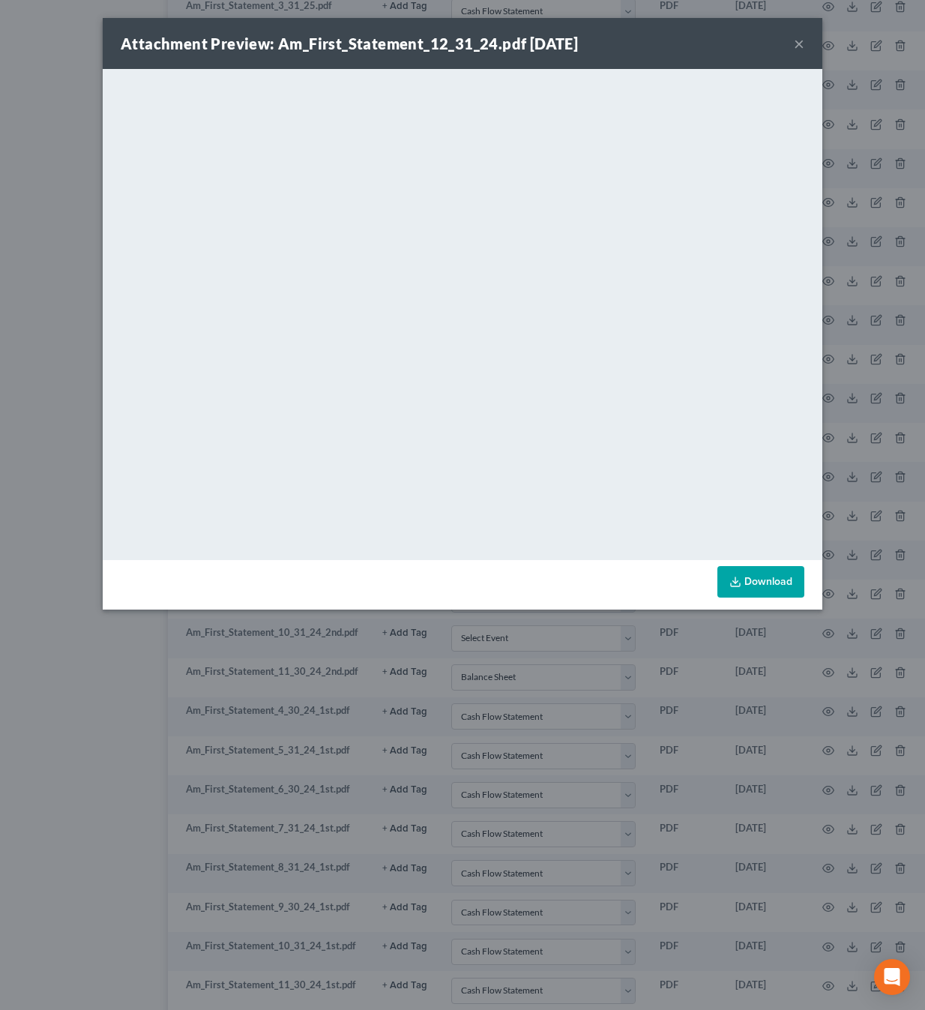
click at [800, 46] on button "×" at bounding box center [799, 43] width 10 height 18
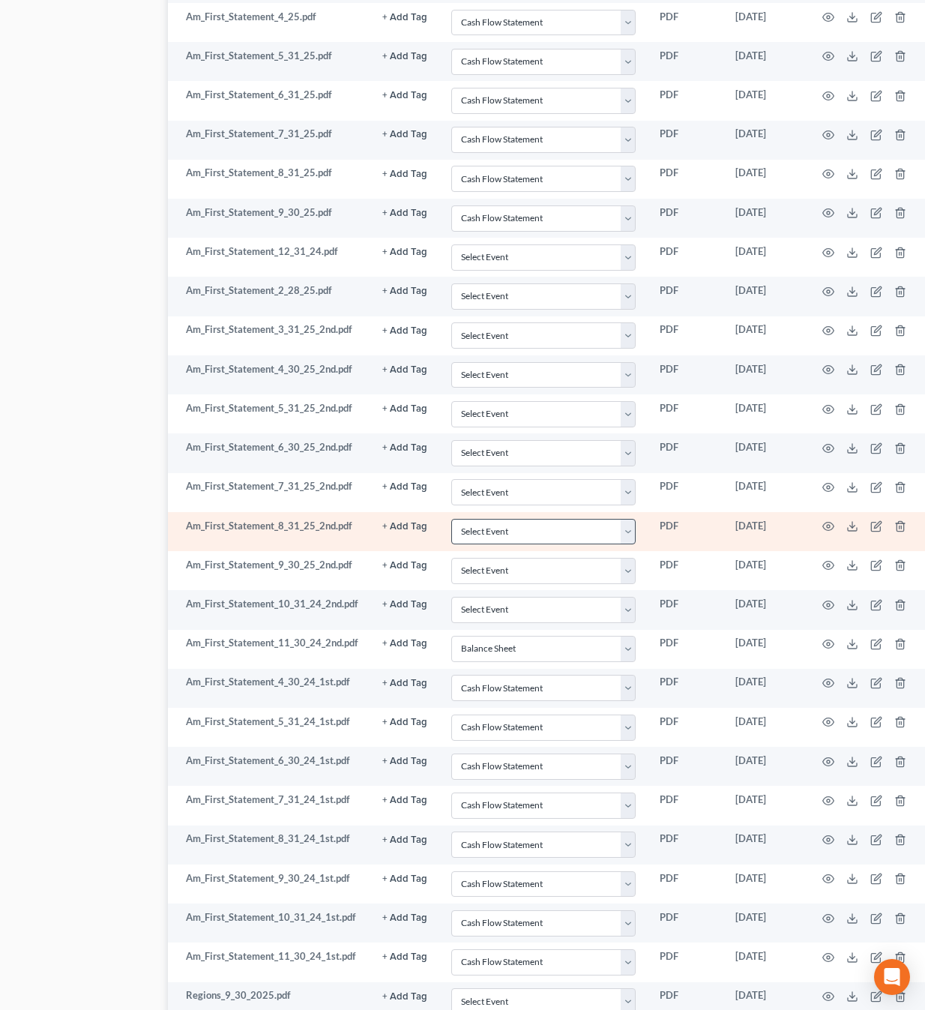
scroll to position [1712, 76]
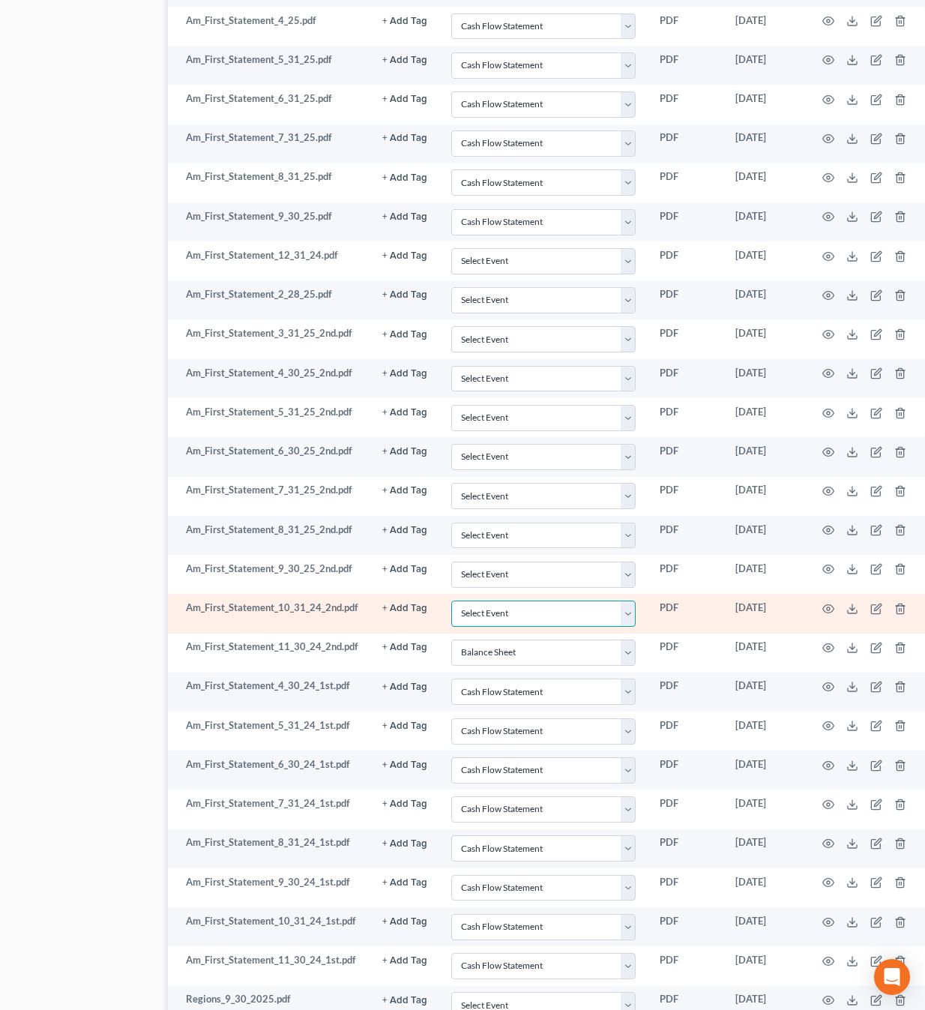
select select "3"
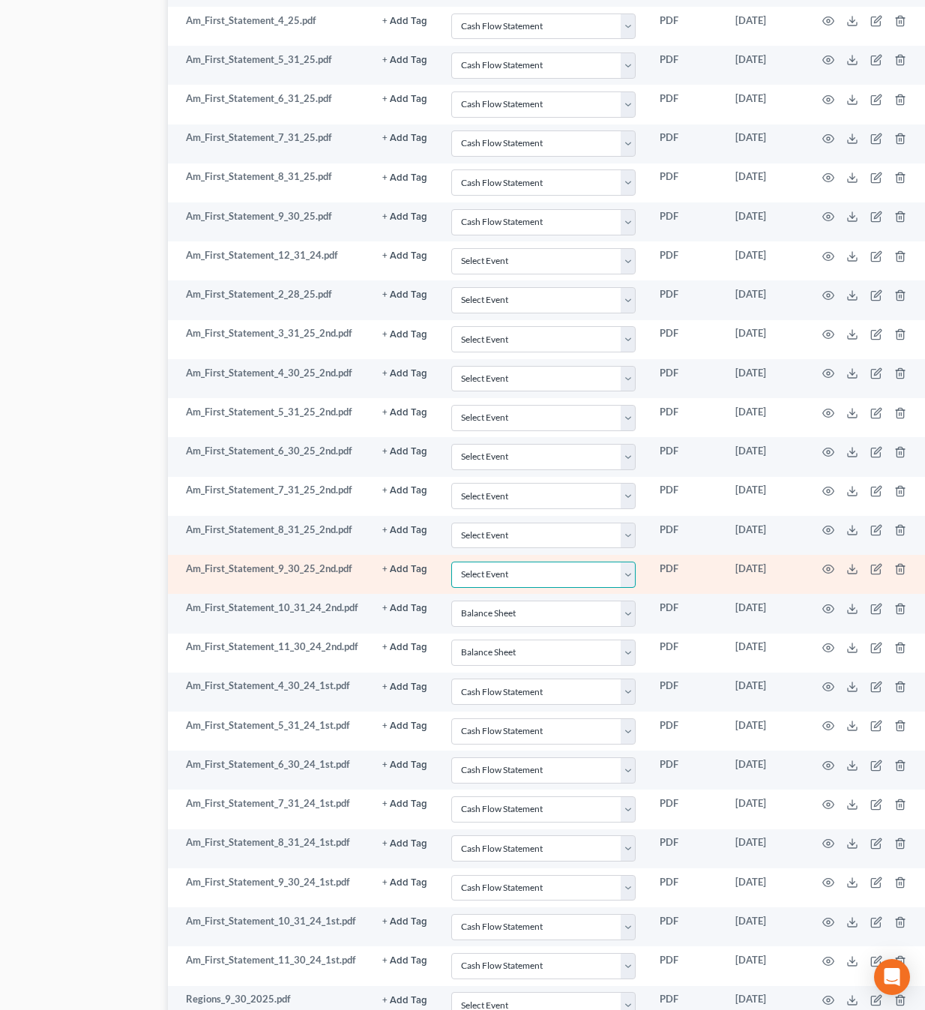
select select "3"
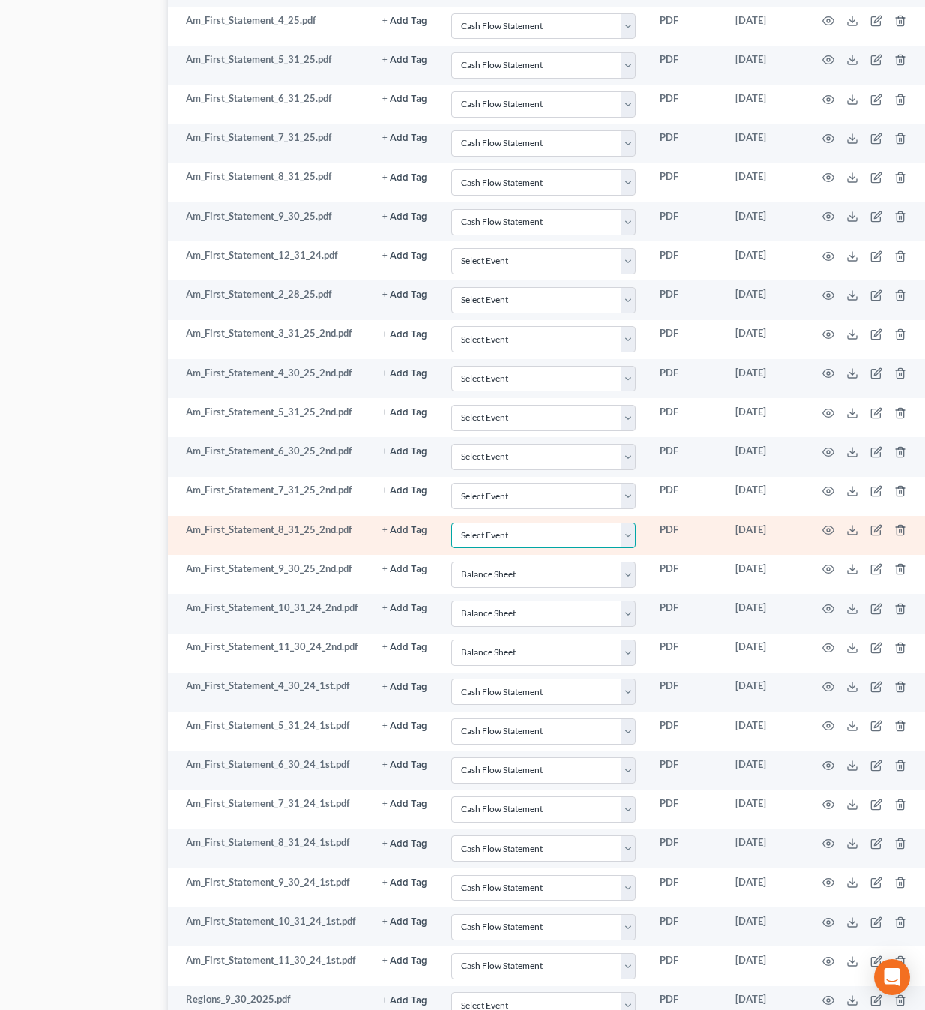
select select "3"
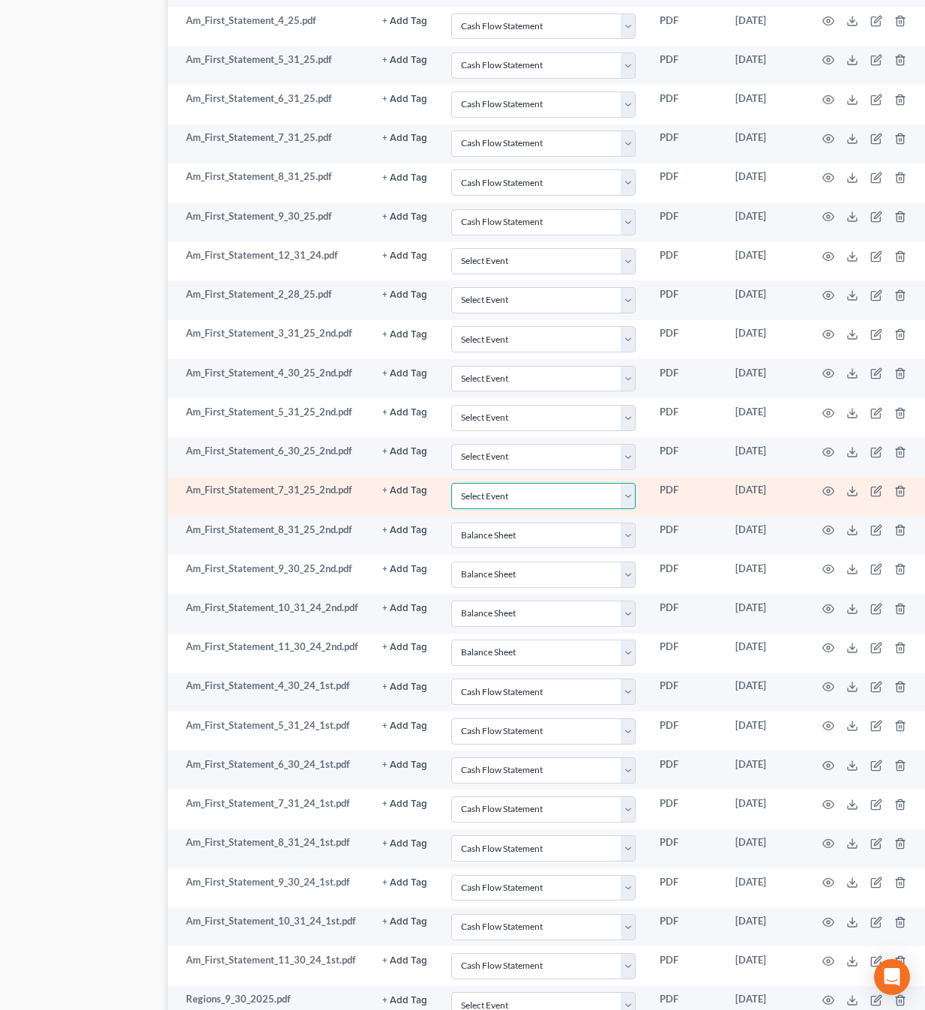
select select "3"
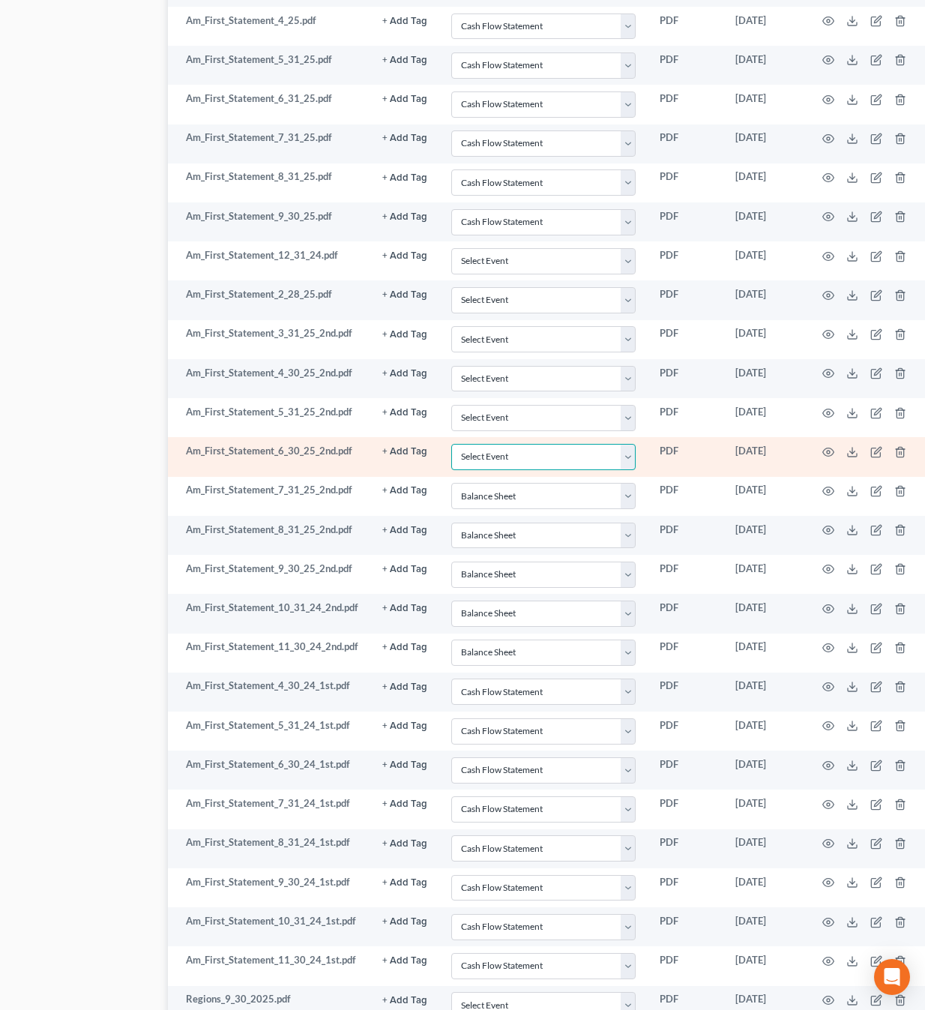
select select "3"
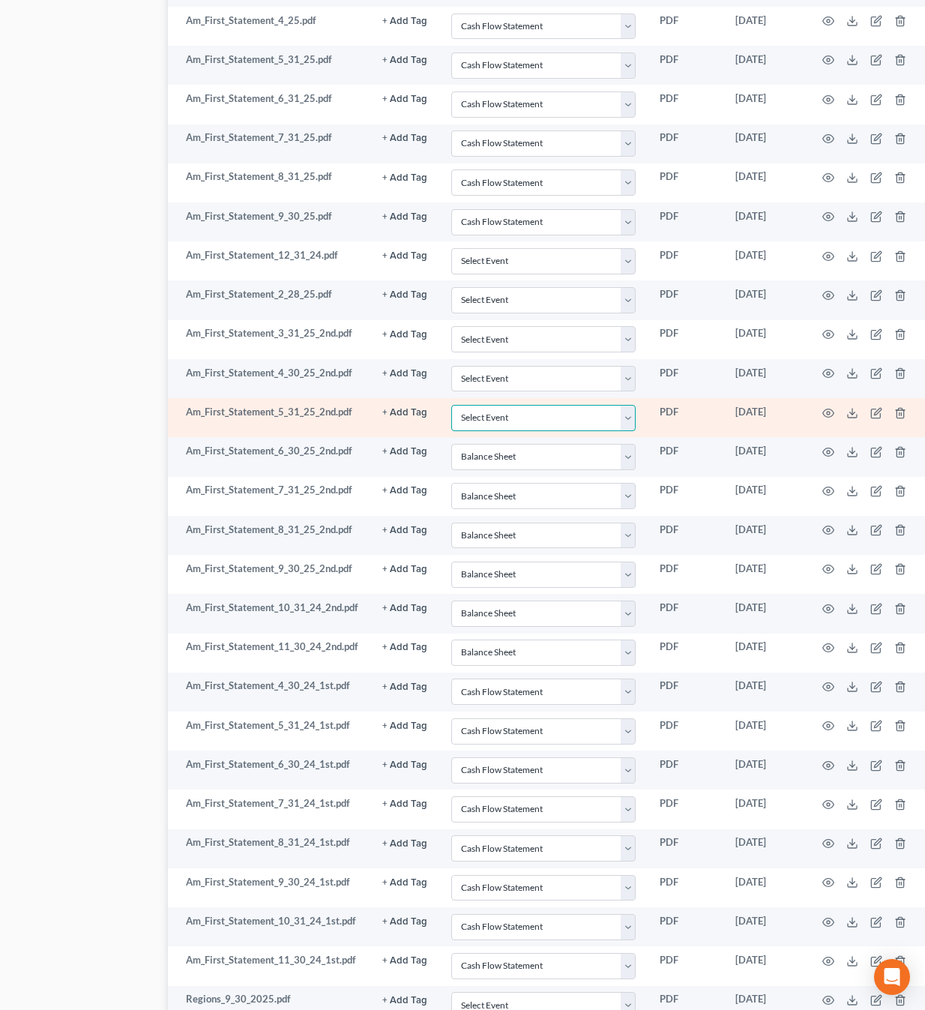
select select "3"
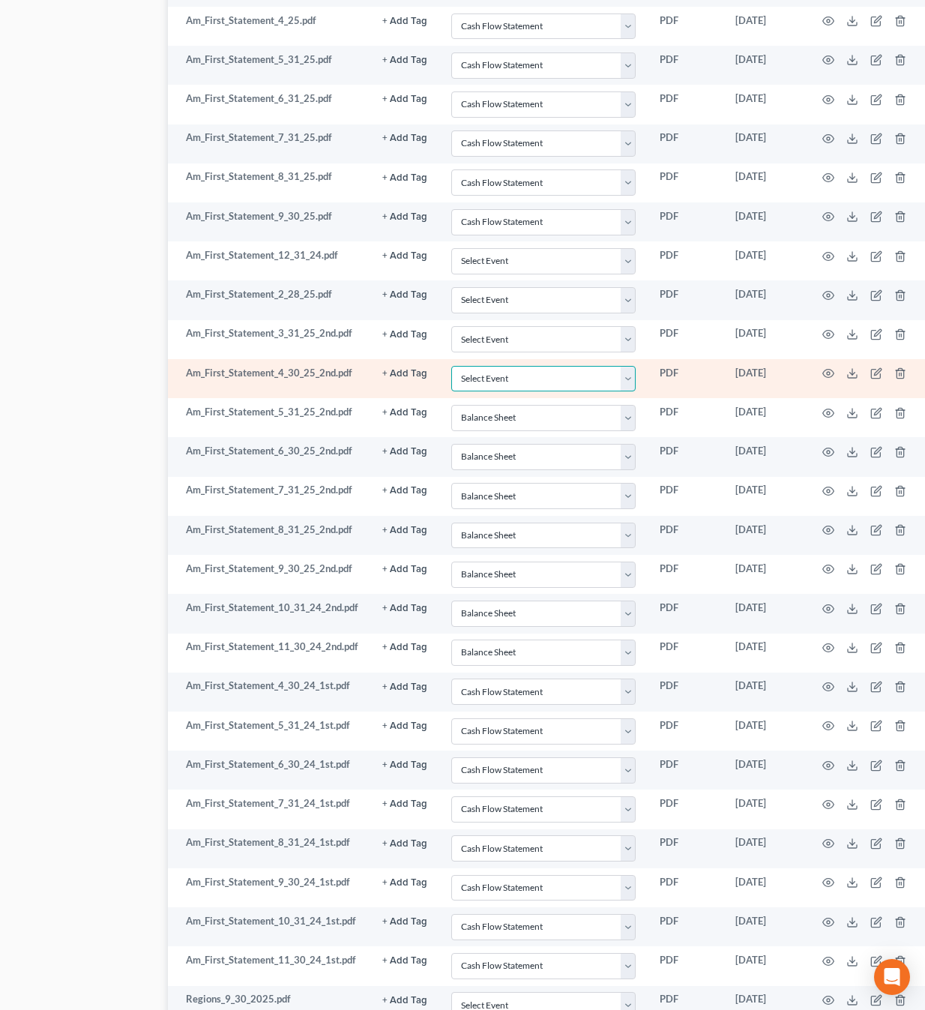
select select "3"
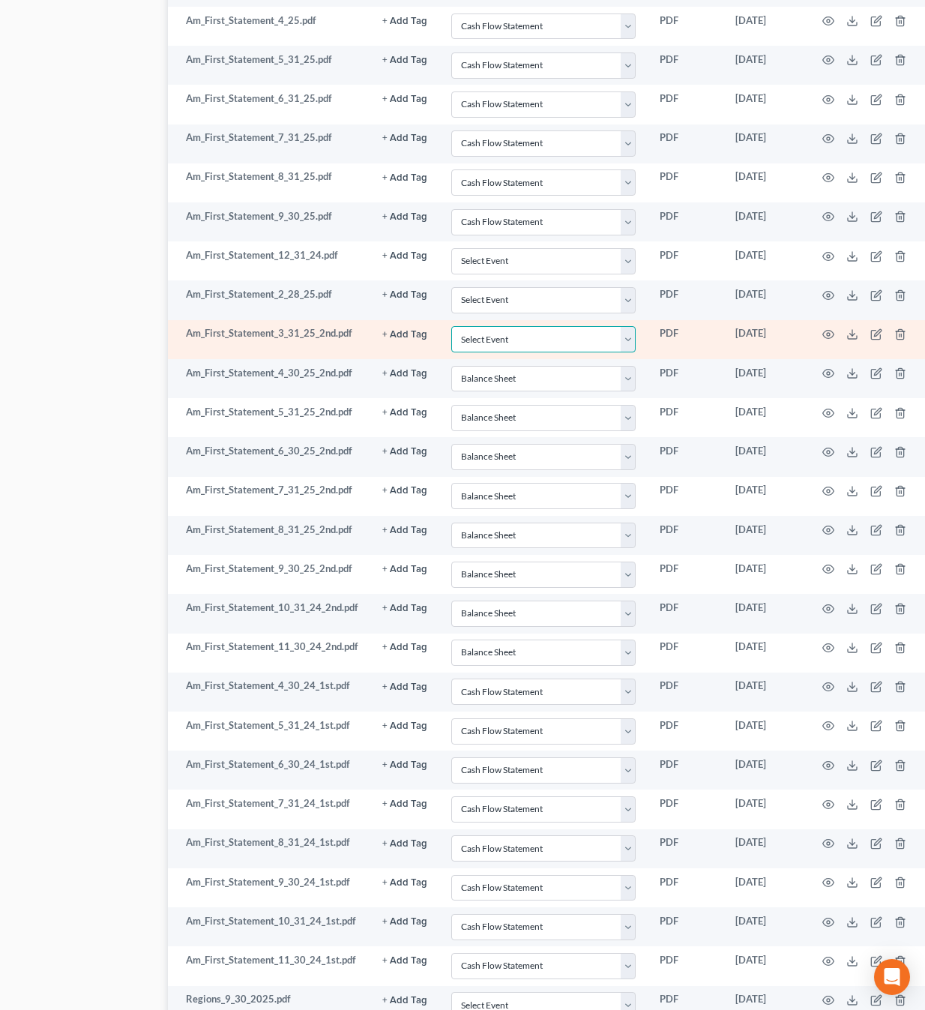
select select "3"
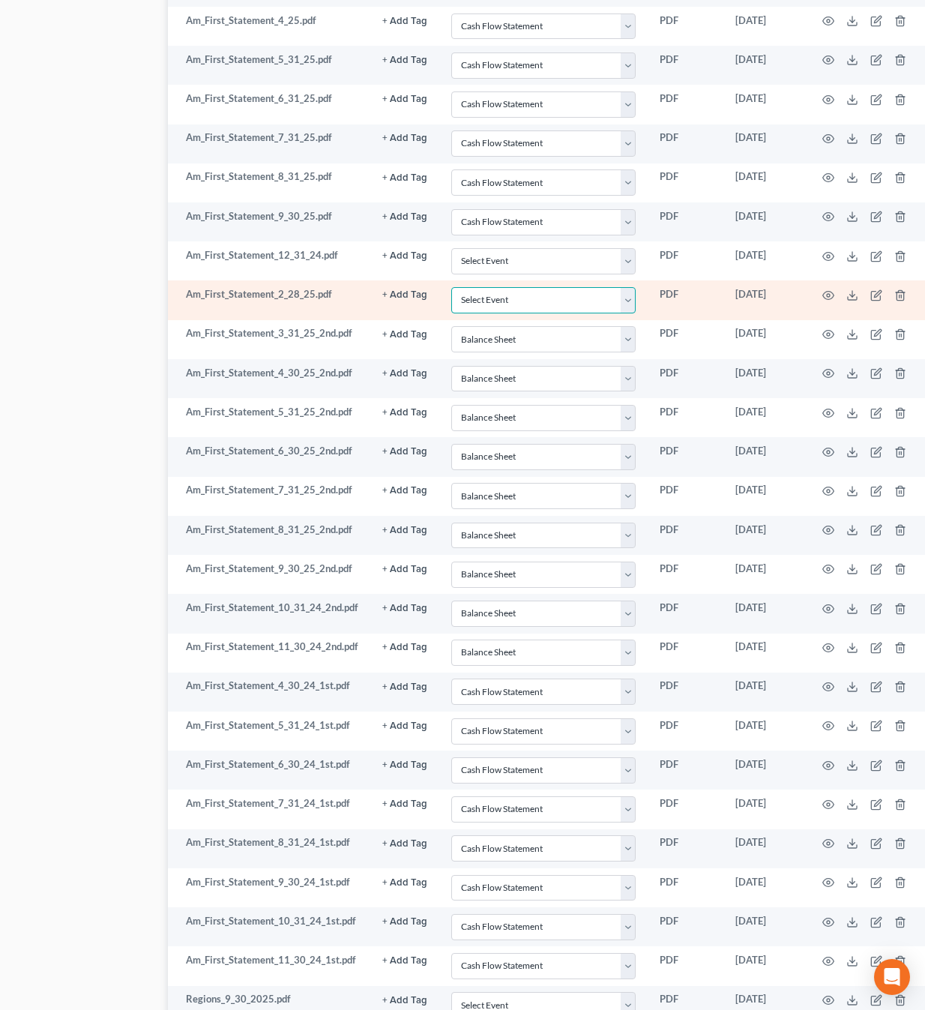
select select "3"
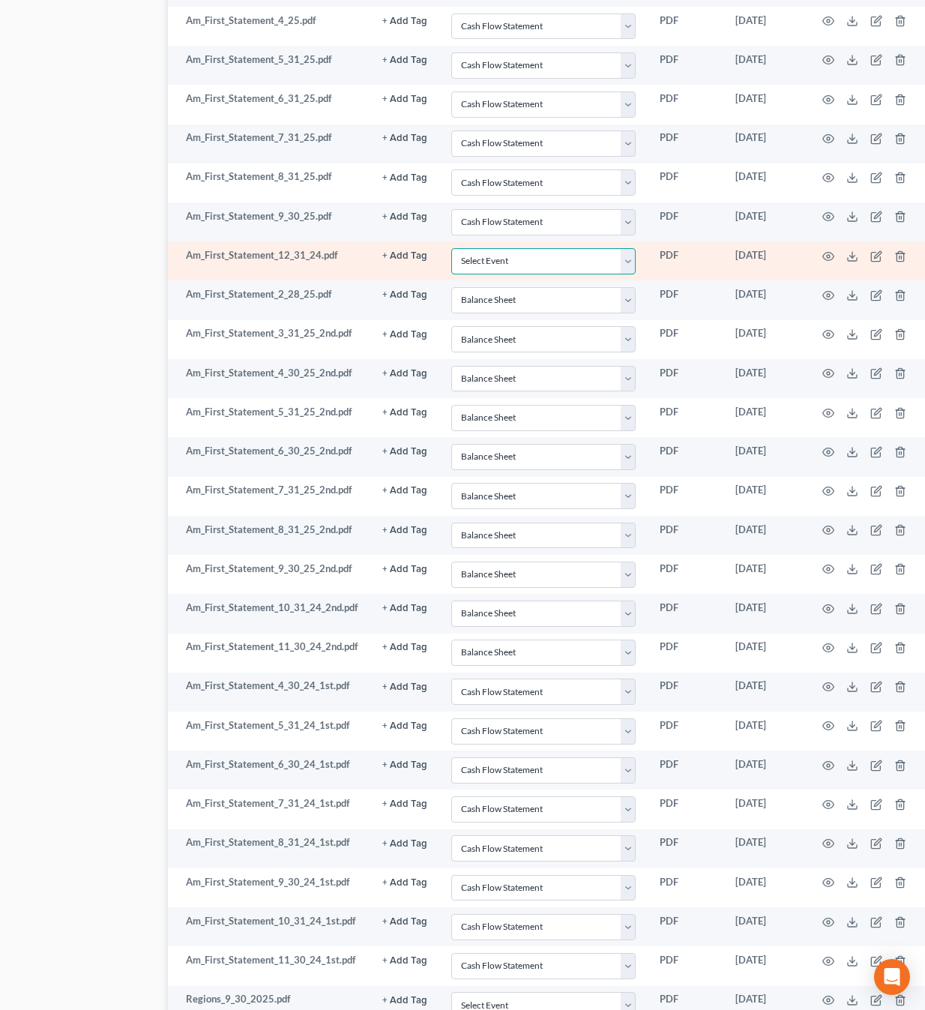
select select "3"
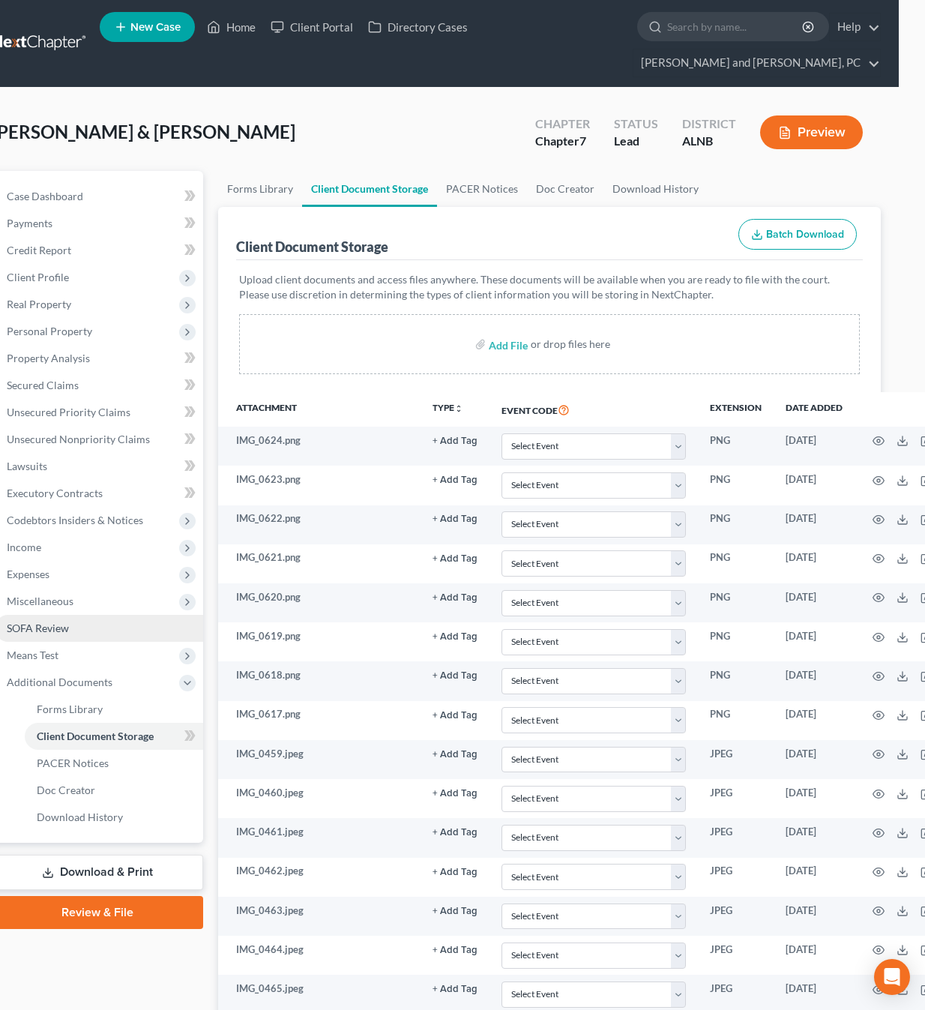
scroll to position [0, 0]
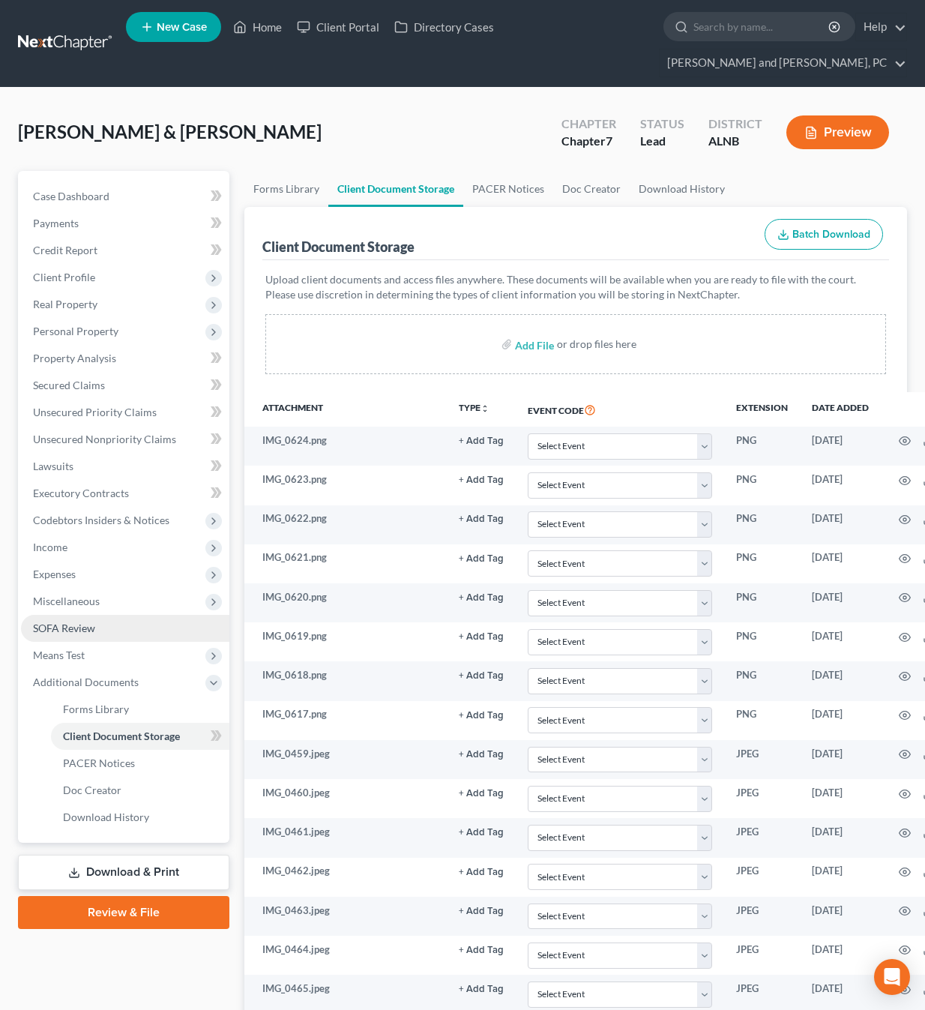
click at [106, 615] on link "SOFA Review" at bounding box center [125, 628] width 208 height 27
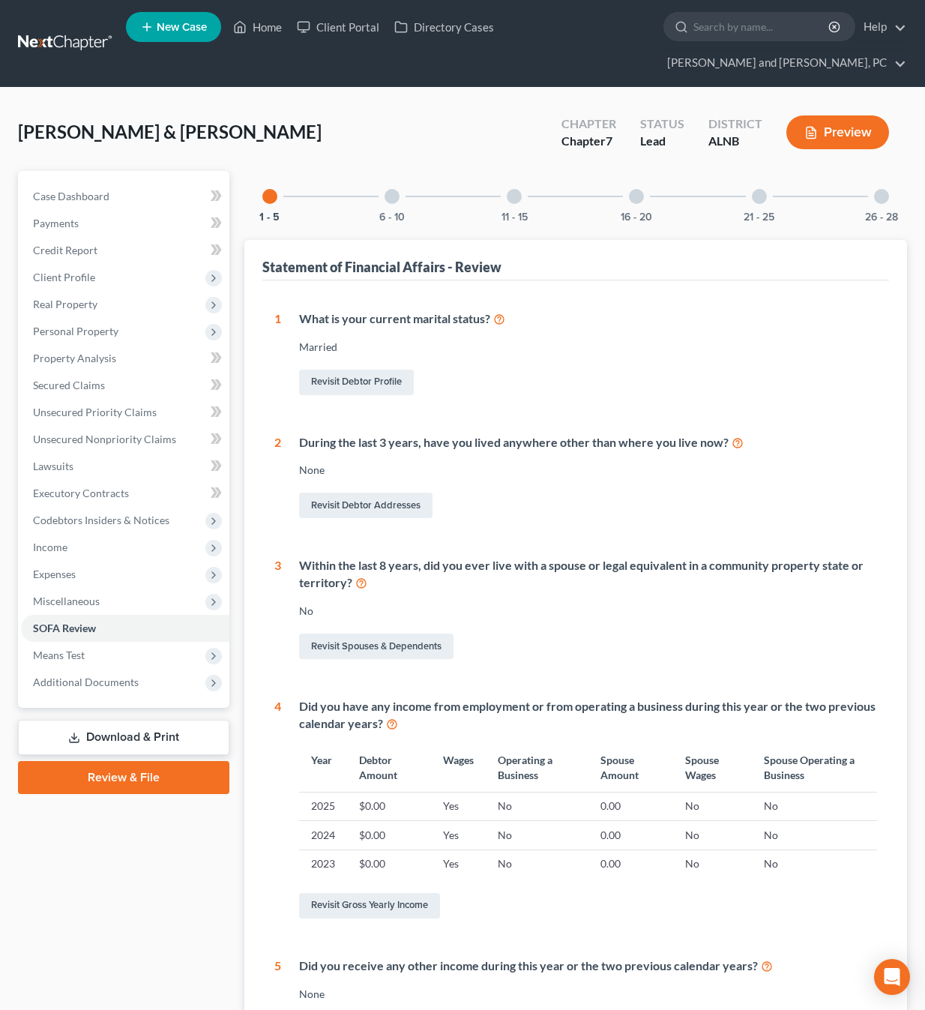
click at [391, 189] on div at bounding box center [391, 196] width 15 height 15
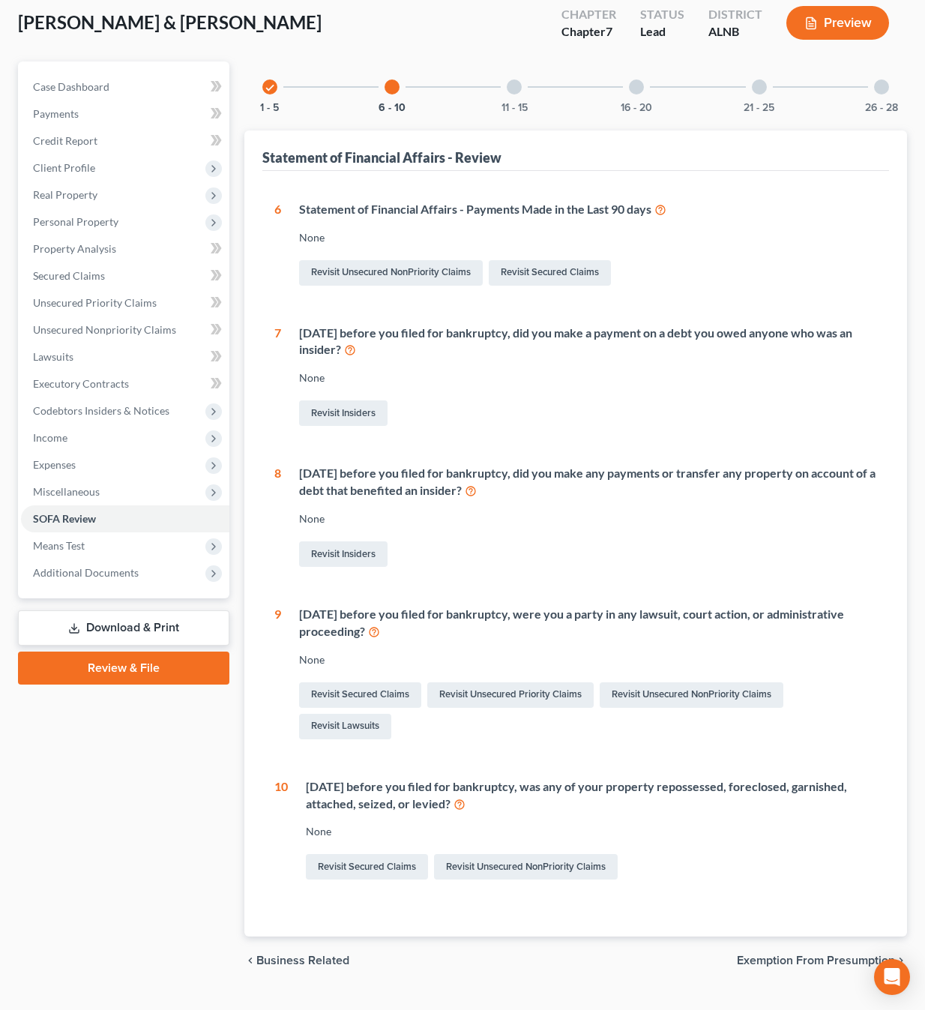
scroll to position [109, 0]
click at [512, 80] on div at bounding box center [514, 87] width 15 height 15
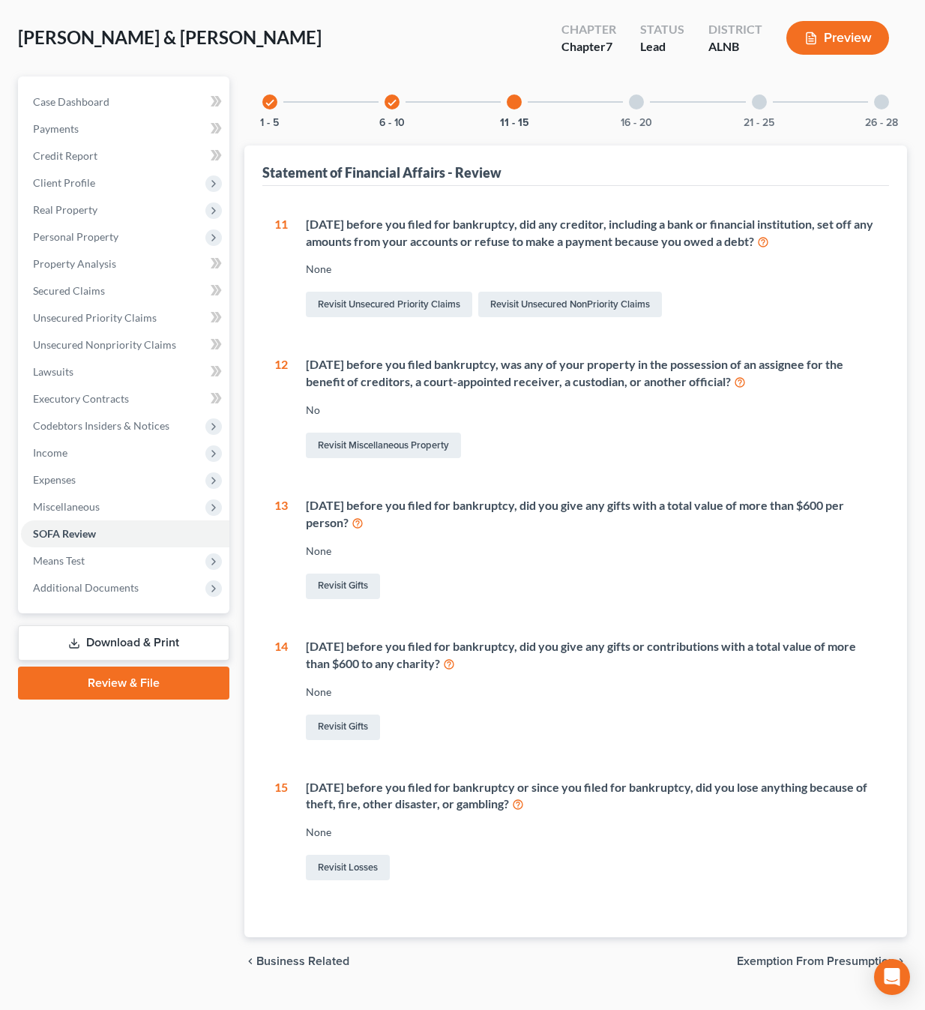
scroll to position [94, 0]
click at [524, 797] on icon at bounding box center [518, 804] width 12 height 14
click at [356, 855] on link "Revisit Losses" at bounding box center [348, 867] width 84 height 25
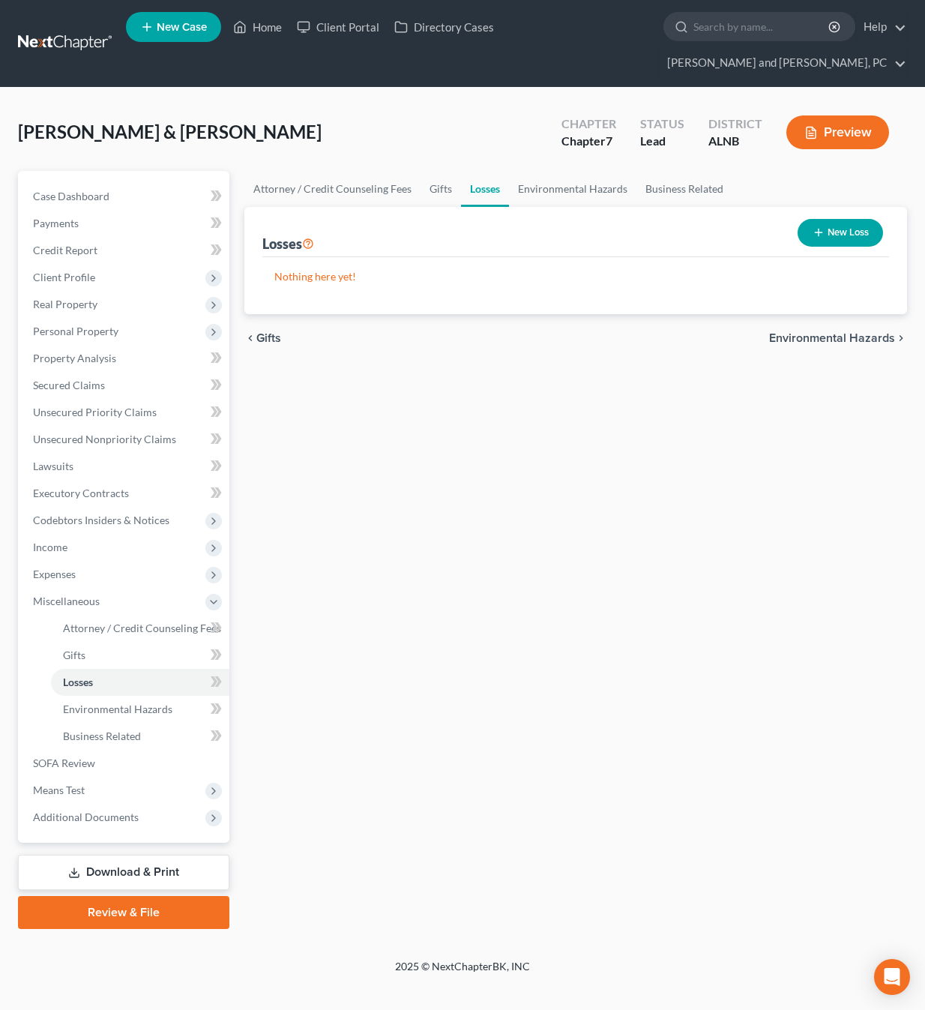
click at [827, 219] on button "New Loss" at bounding box center [839, 233] width 85 height 28
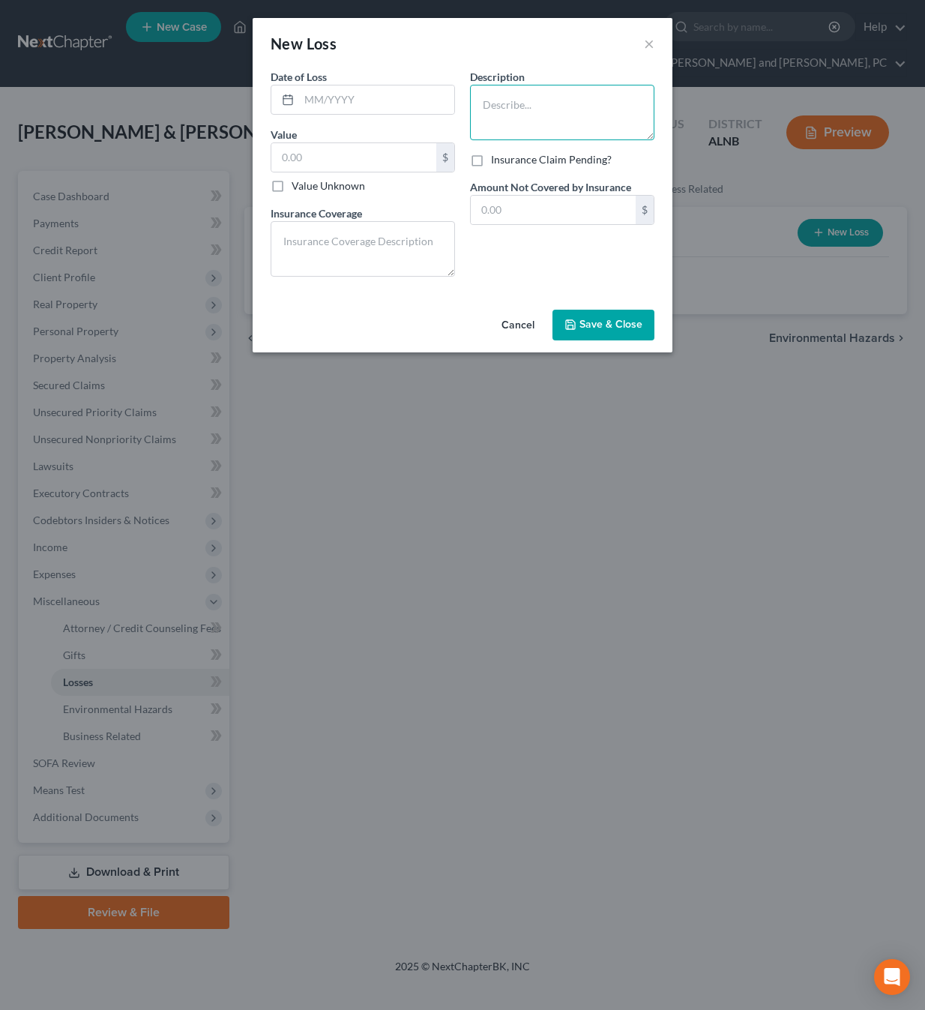
click at [552, 88] on textarea at bounding box center [562, 112] width 184 height 55
click at [522, 316] on button "Cancel" at bounding box center [517, 326] width 57 height 30
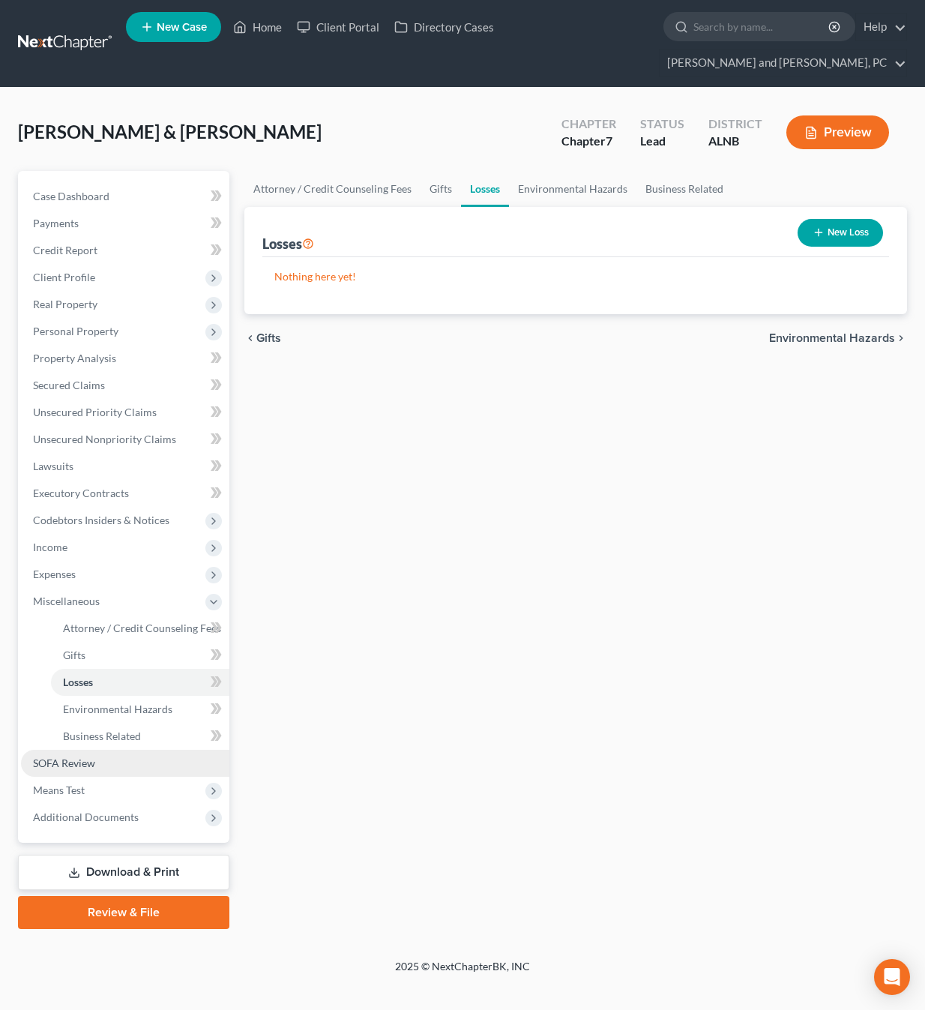
click at [71, 756] on span "SOFA Review" at bounding box center [64, 762] width 62 height 13
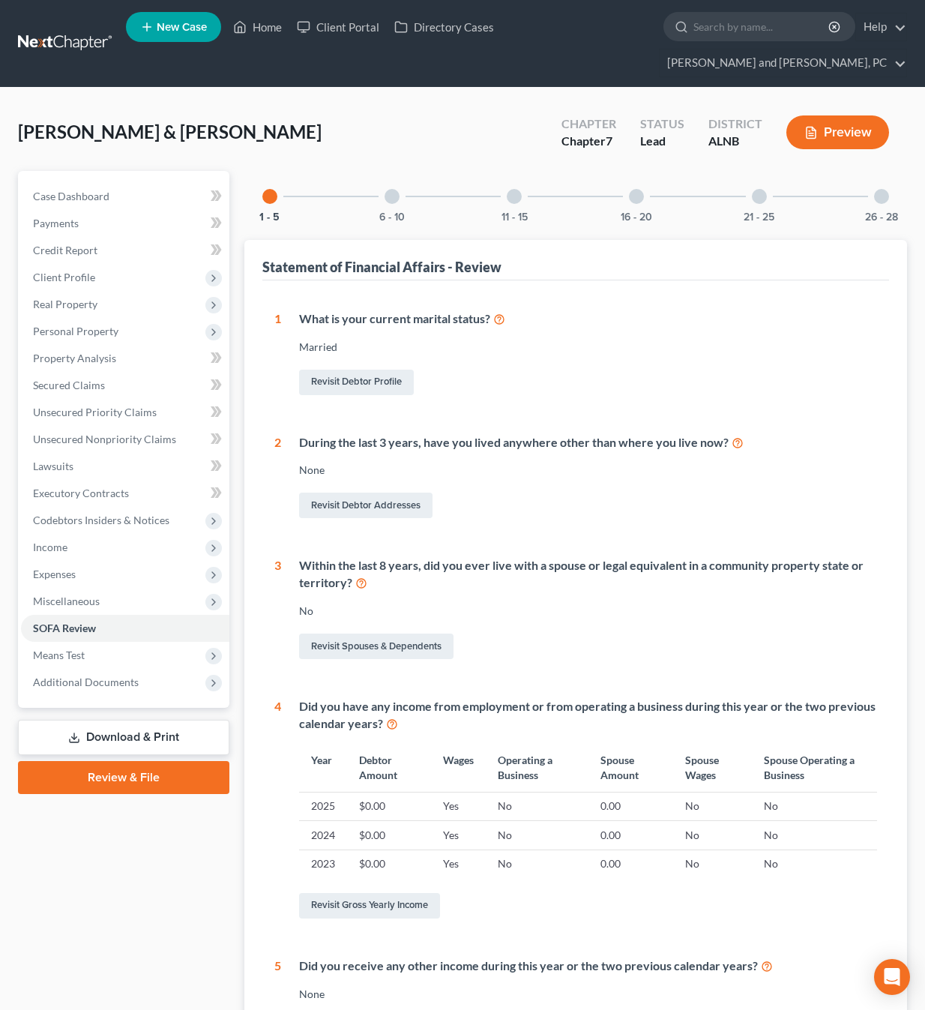
click at [512, 189] on div at bounding box center [514, 196] width 15 height 15
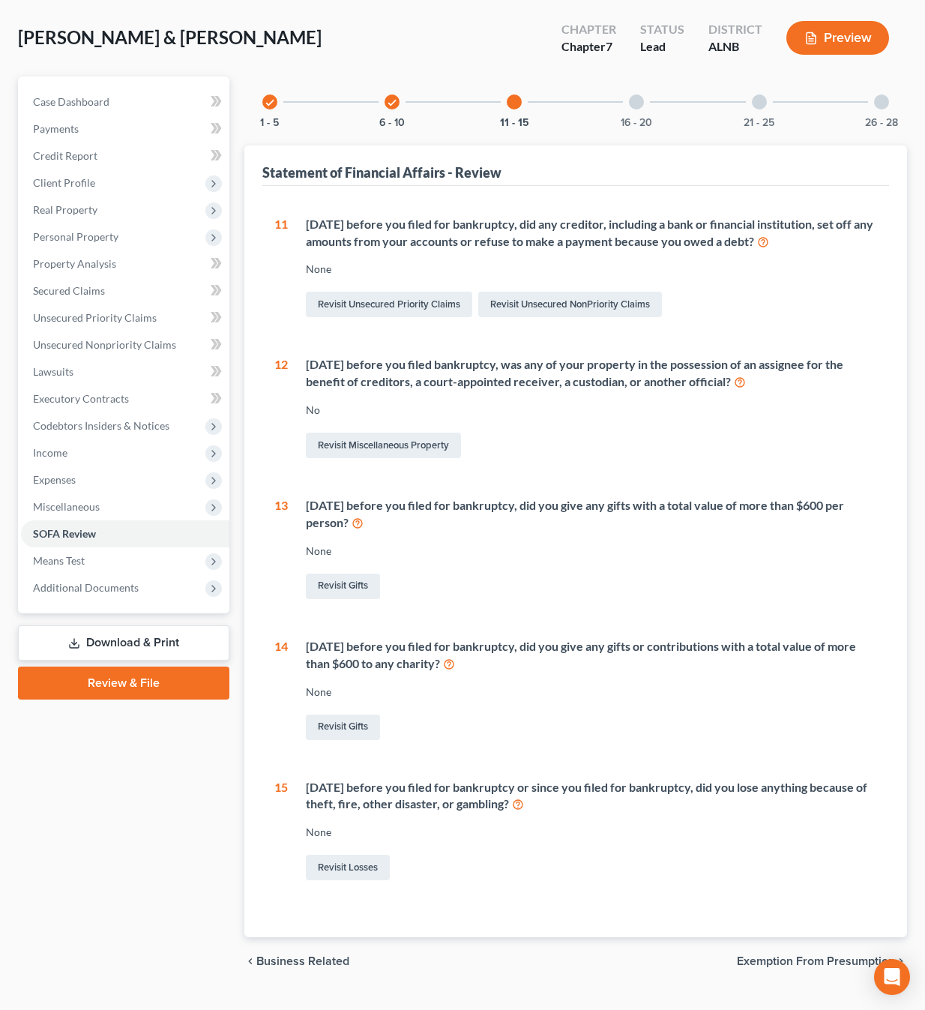
scroll to position [94, 0]
click at [635, 86] on div "16 - 20" at bounding box center [636, 102] width 51 height 51
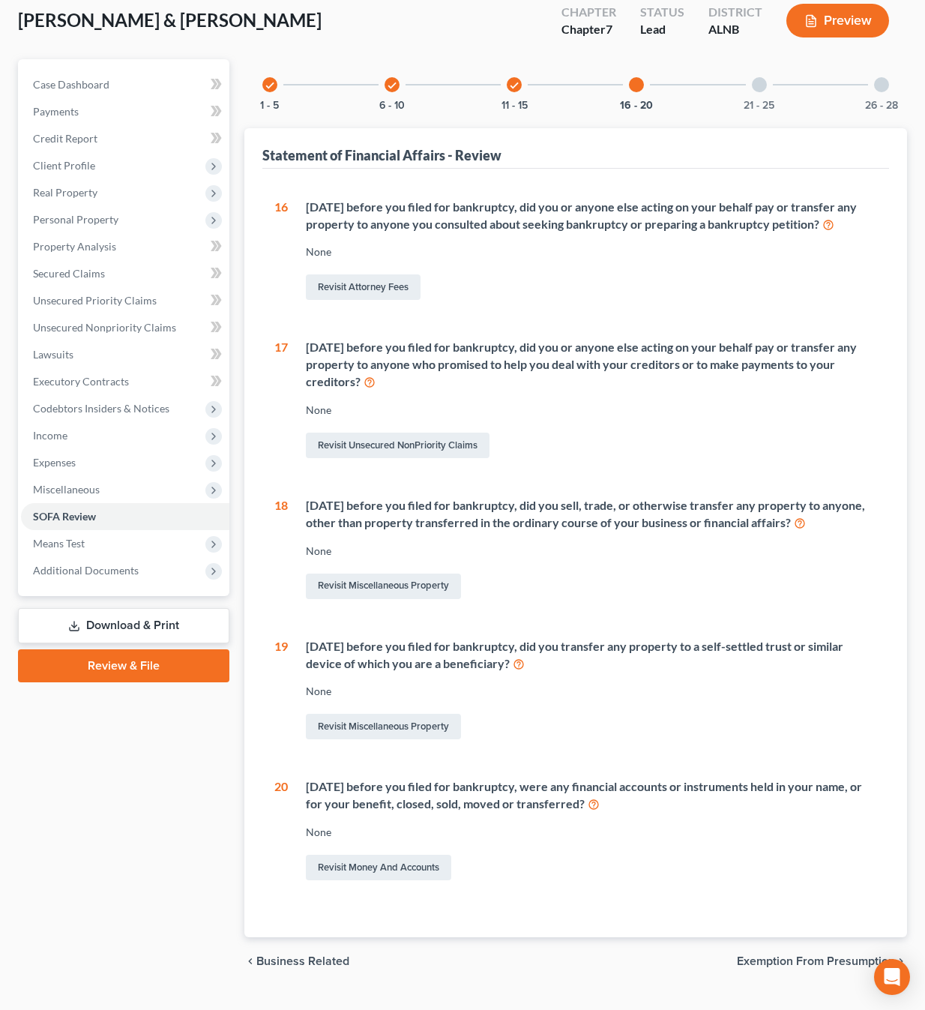
scroll to position [110, 0]
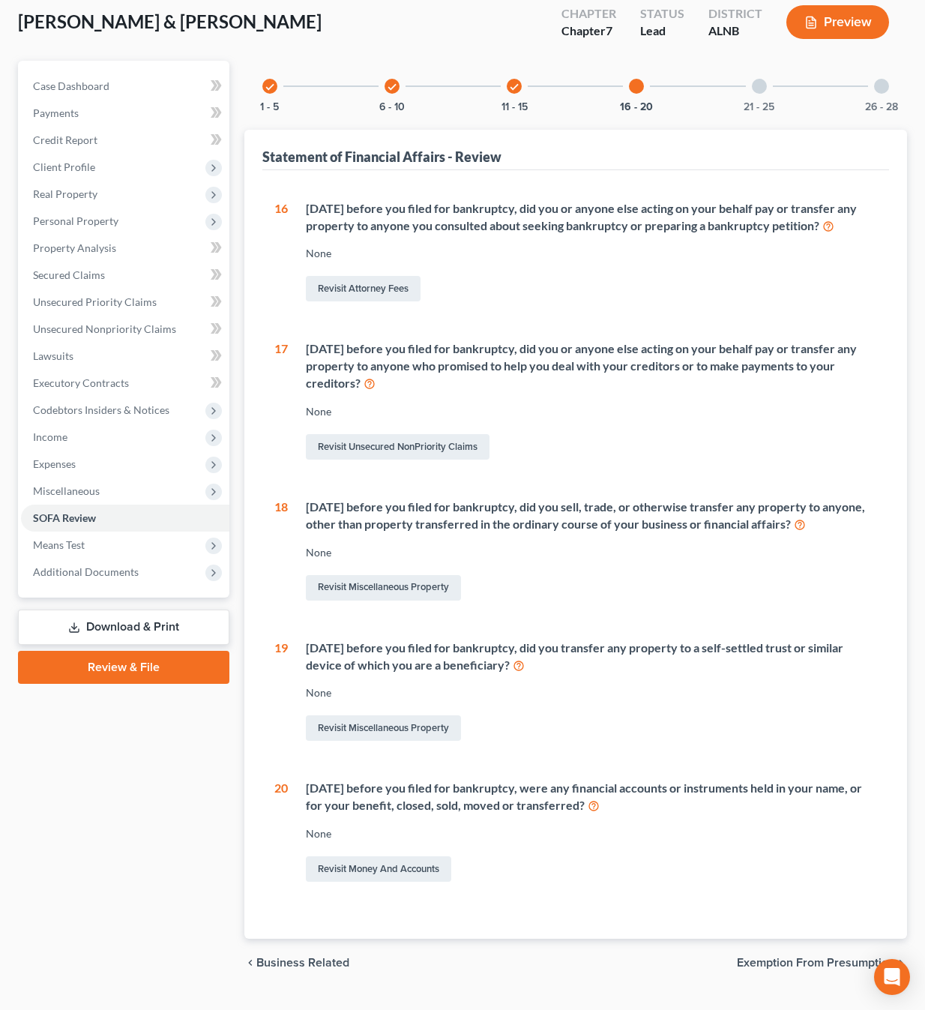
click at [806, 516] on icon at bounding box center [800, 523] width 12 height 14
click at [753, 79] on div at bounding box center [759, 86] width 15 height 15
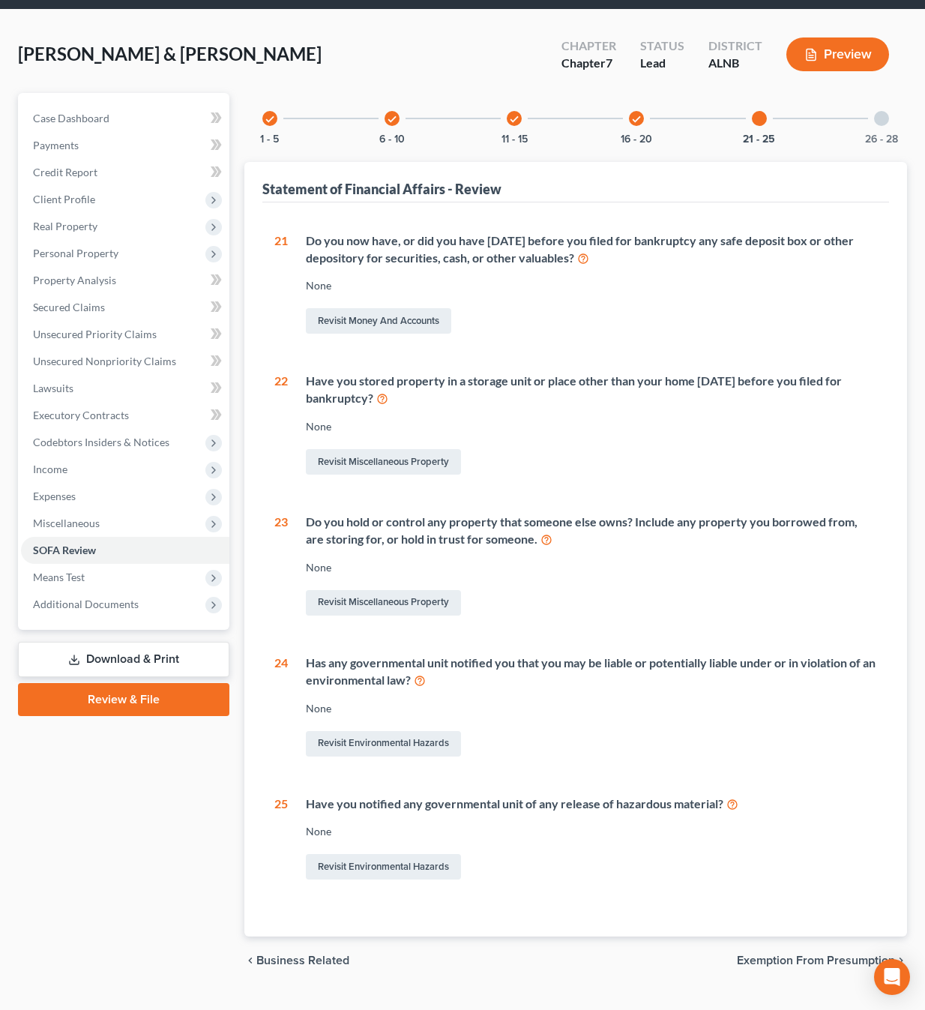
scroll to position [77, 0]
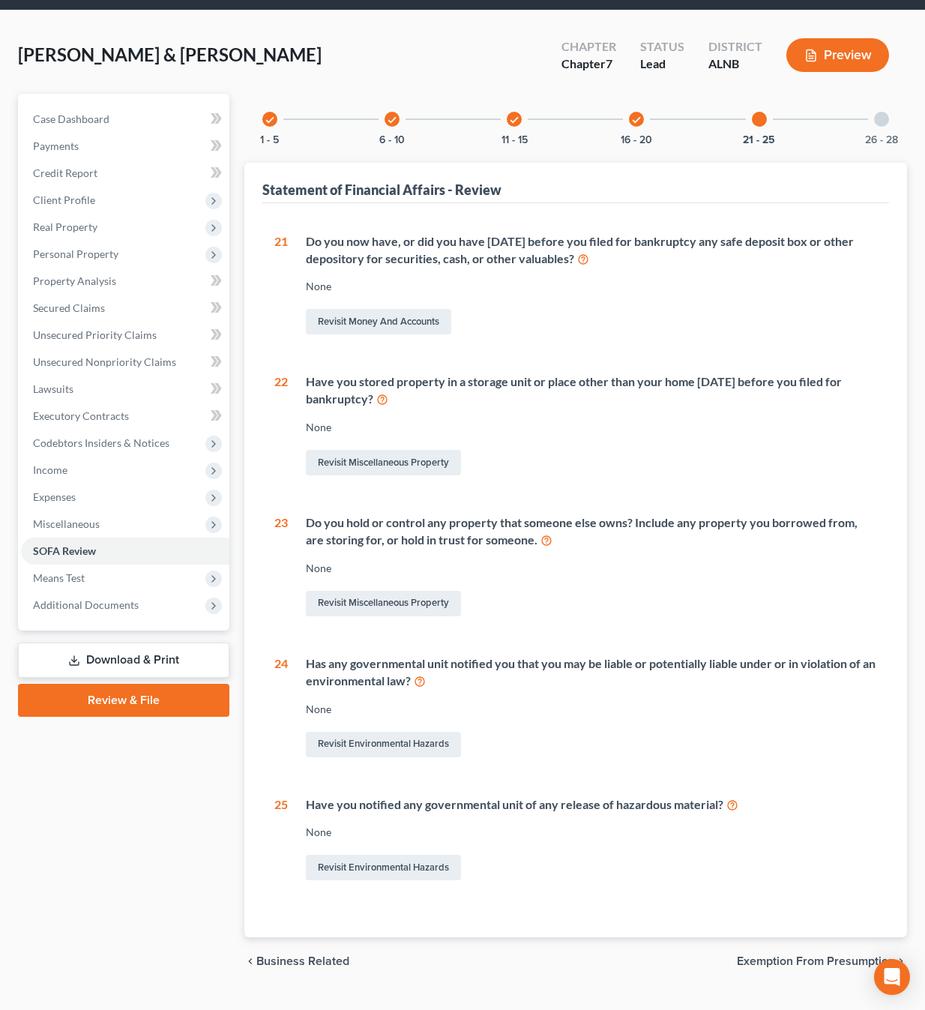
click at [887, 99] on div "26 - 28" at bounding box center [881, 119] width 51 height 51
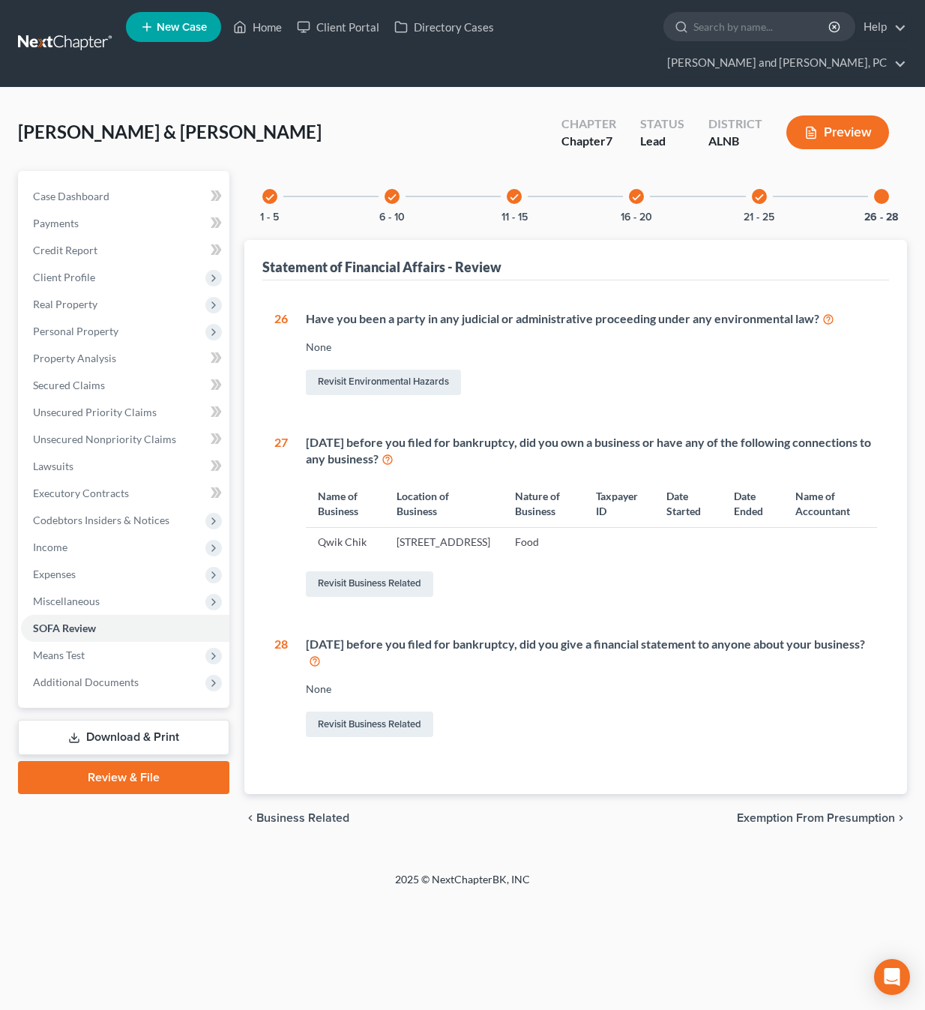
scroll to position [0, 0]
click at [267, 189] on div "check" at bounding box center [269, 196] width 15 height 15
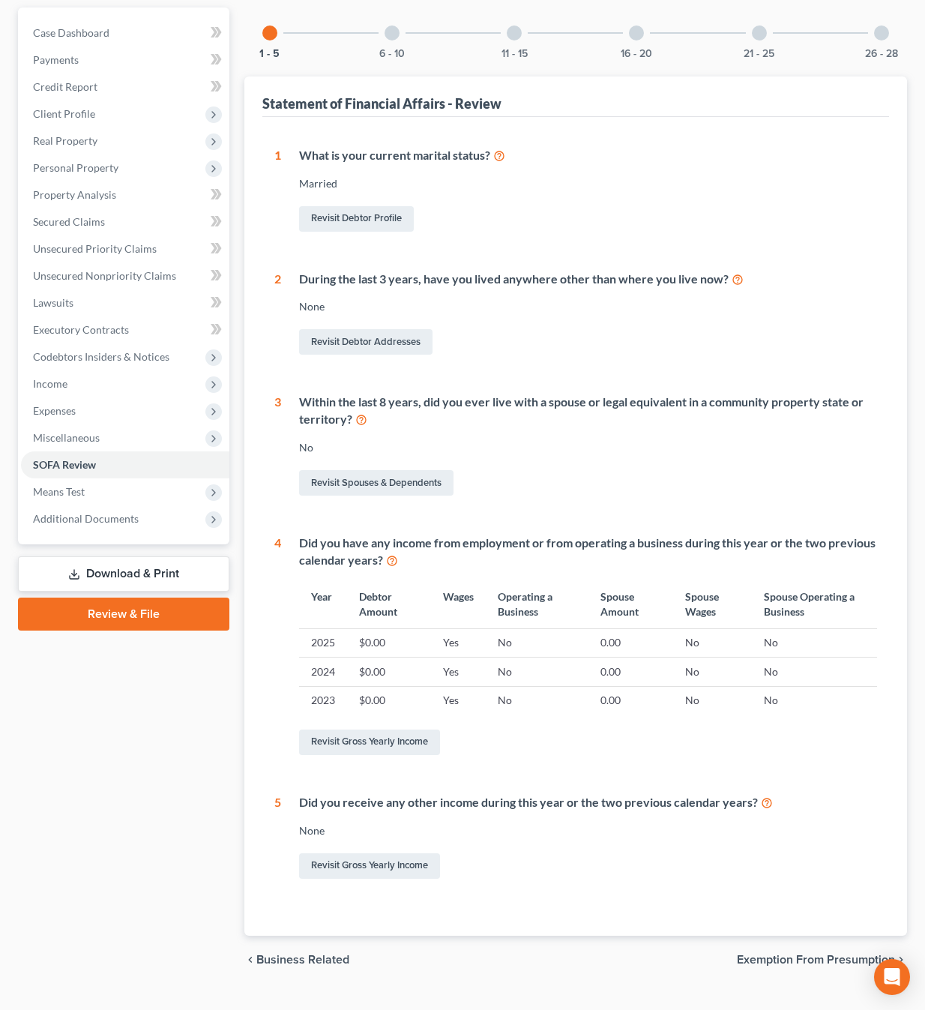
scroll to position [163, 0]
click at [390, 26] on div at bounding box center [391, 33] width 15 height 15
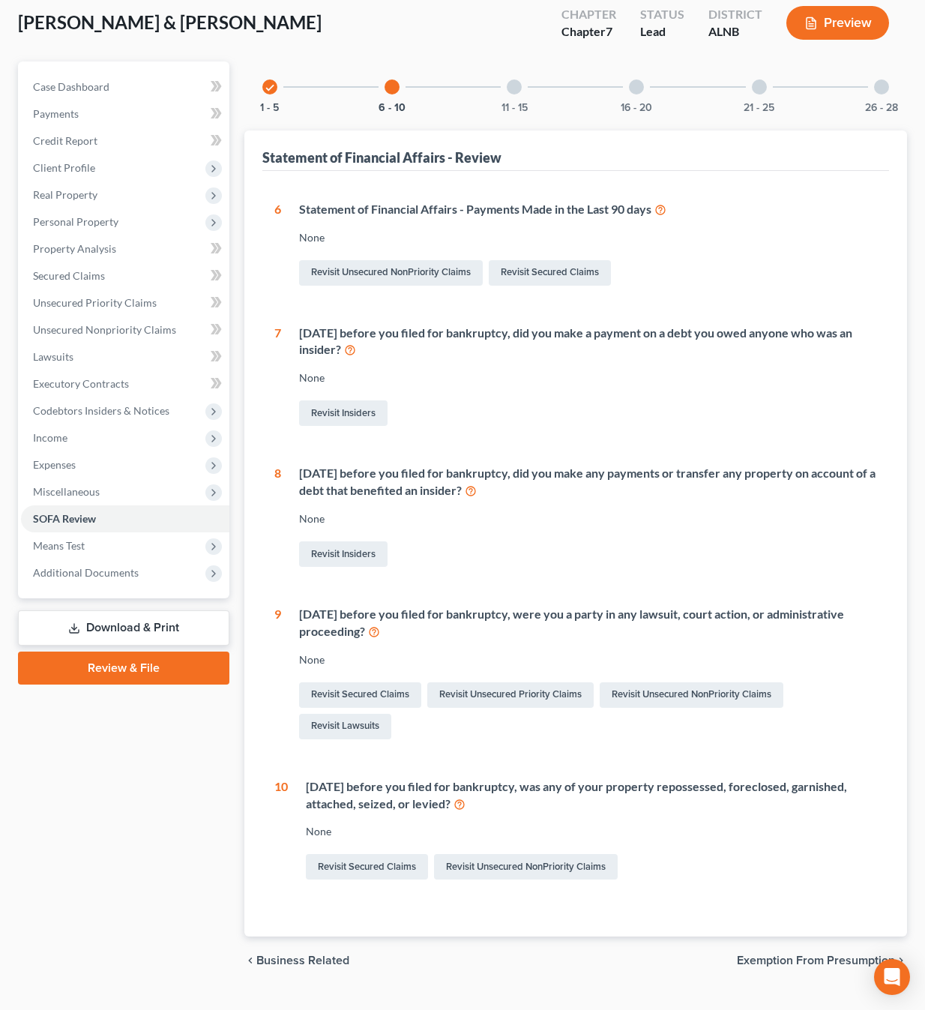
scroll to position [109, 0]
